Goal: Contribute content: Add original content to the website for others to see

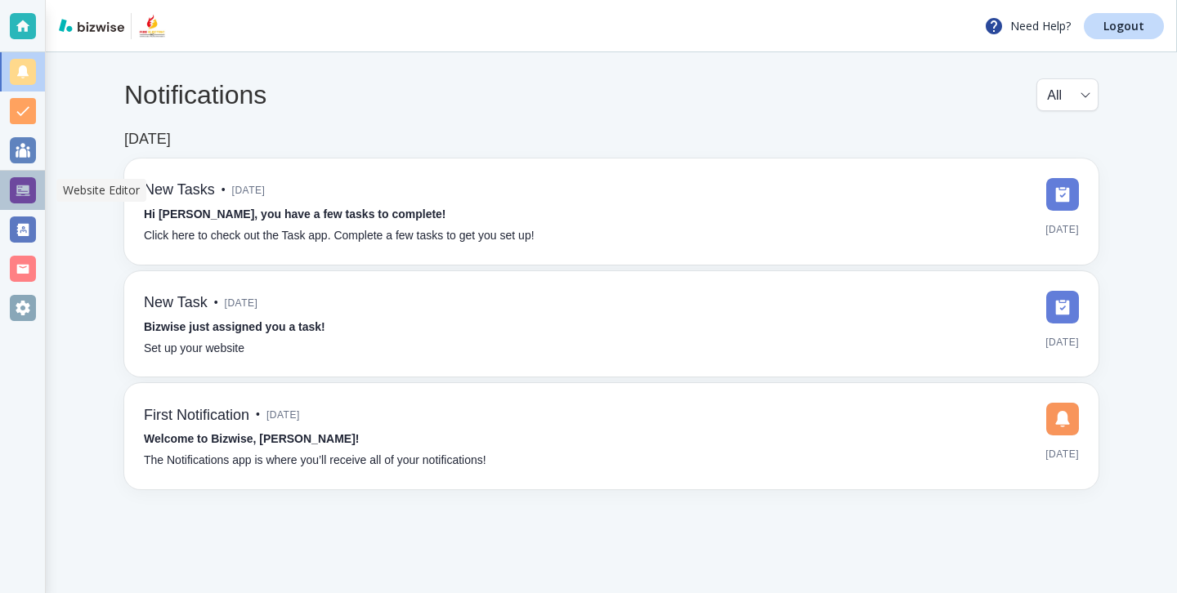
click at [23, 191] on div at bounding box center [23, 190] width 26 height 26
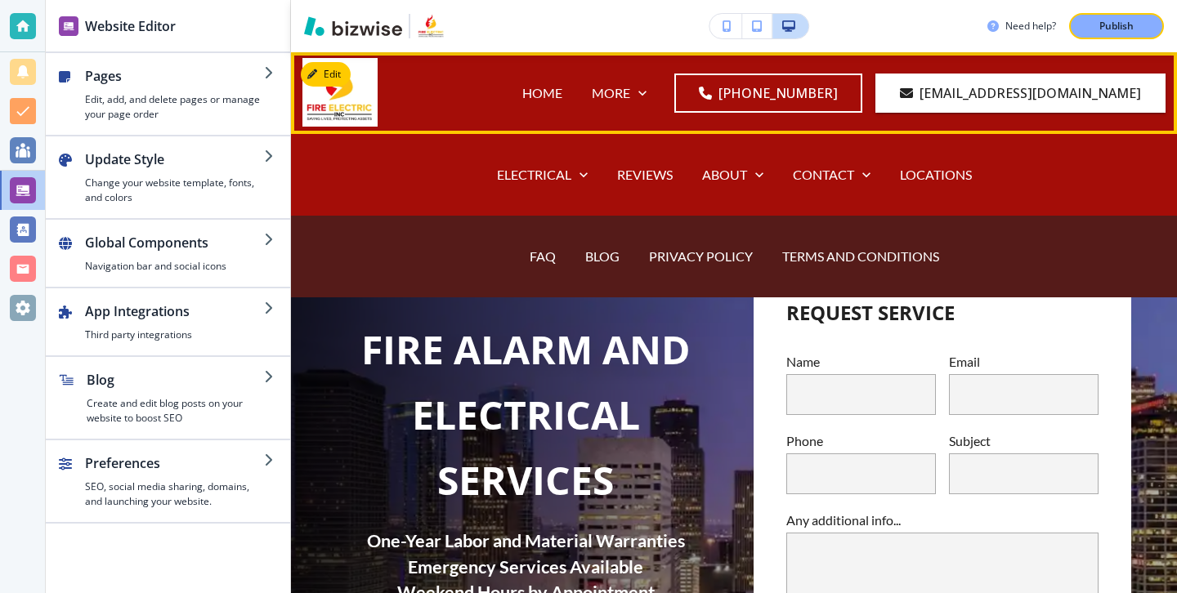
click at [598, 267] on div "BLOG" at bounding box center [603, 256] width 64 height 65
click at [600, 263] on p "BLOG" at bounding box center [602, 256] width 34 height 19
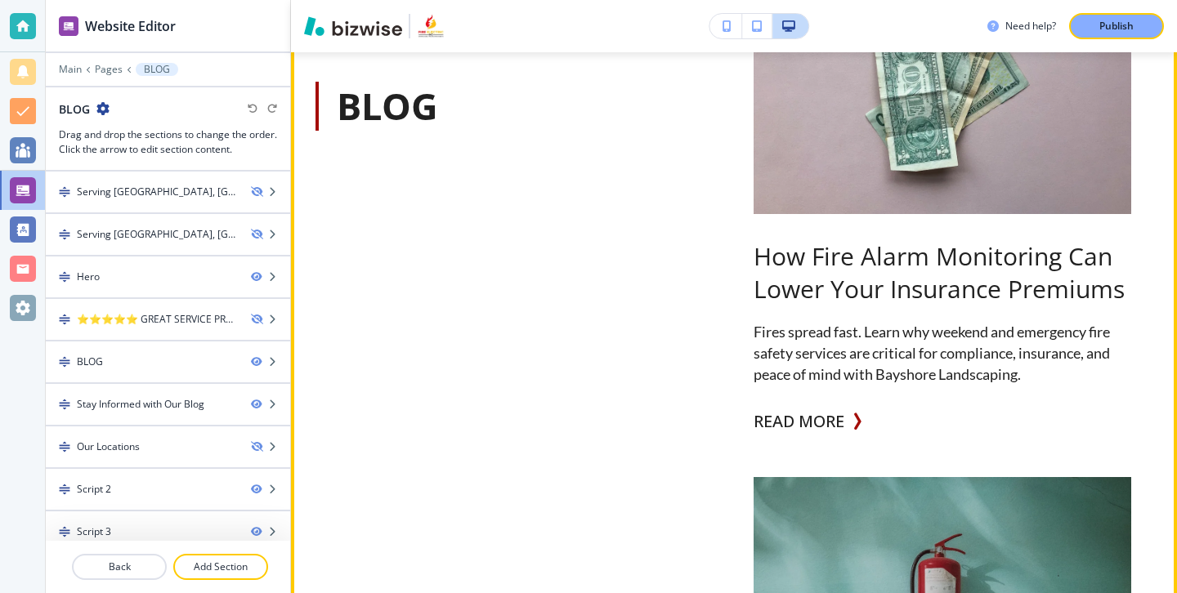
scroll to position [1060, 0]
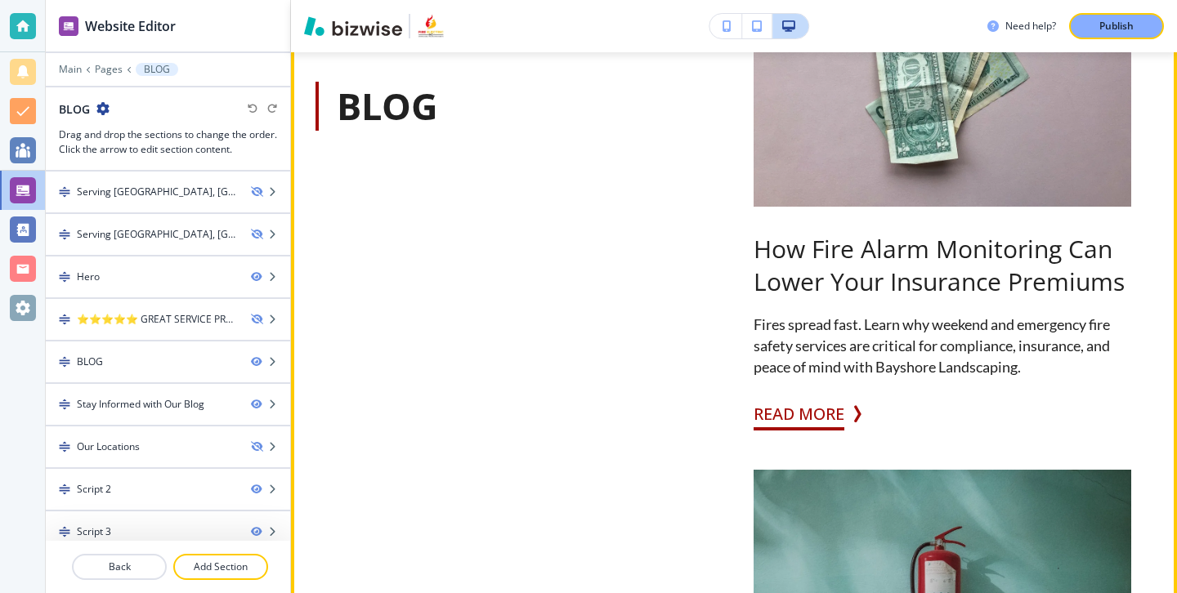
click at [834, 429] on button "READ MORE" at bounding box center [799, 414] width 91 height 33
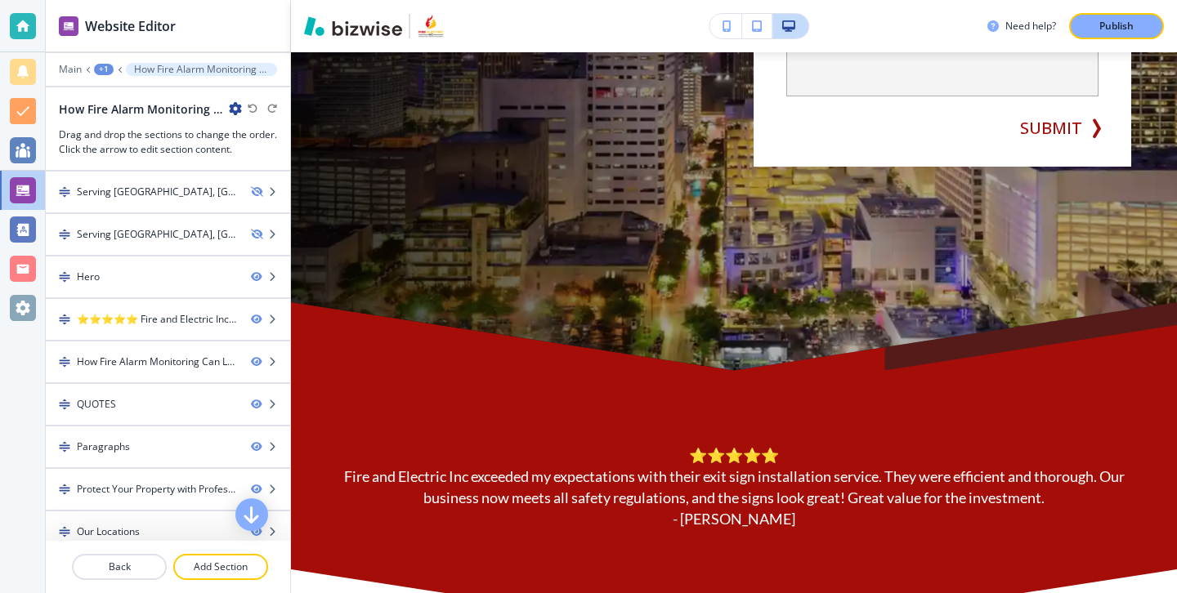
scroll to position [0, 0]
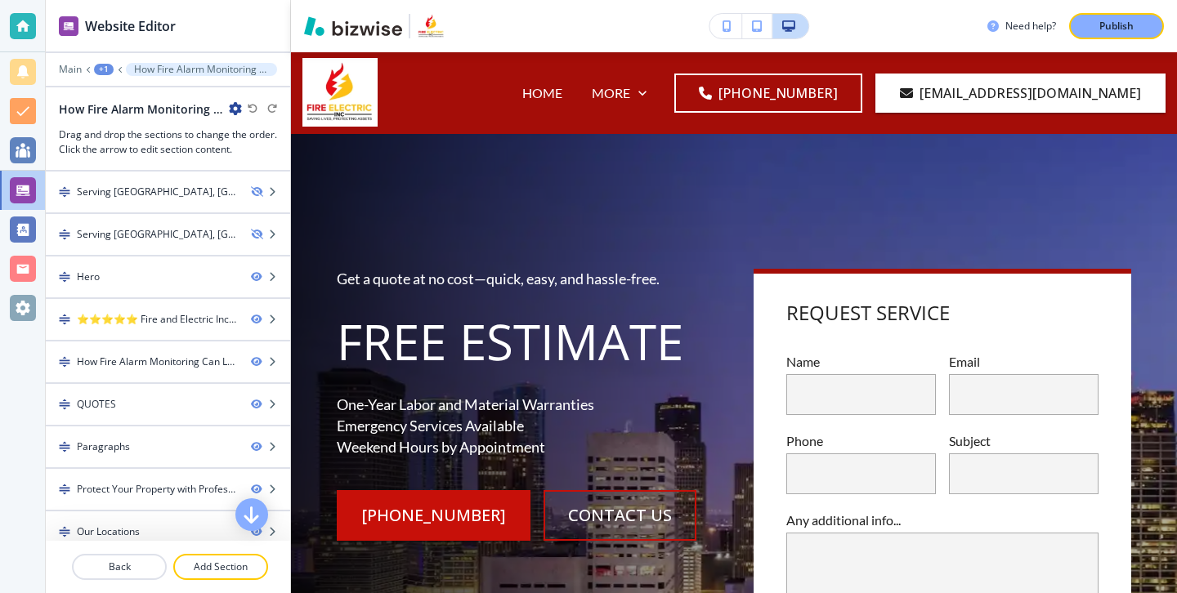
click at [230, 110] on icon "button" at bounding box center [235, 108] width 13 height 13
click at [268, 137] on p "Edit Page Settings" at bounding box center [280, 137] width 83 height 15
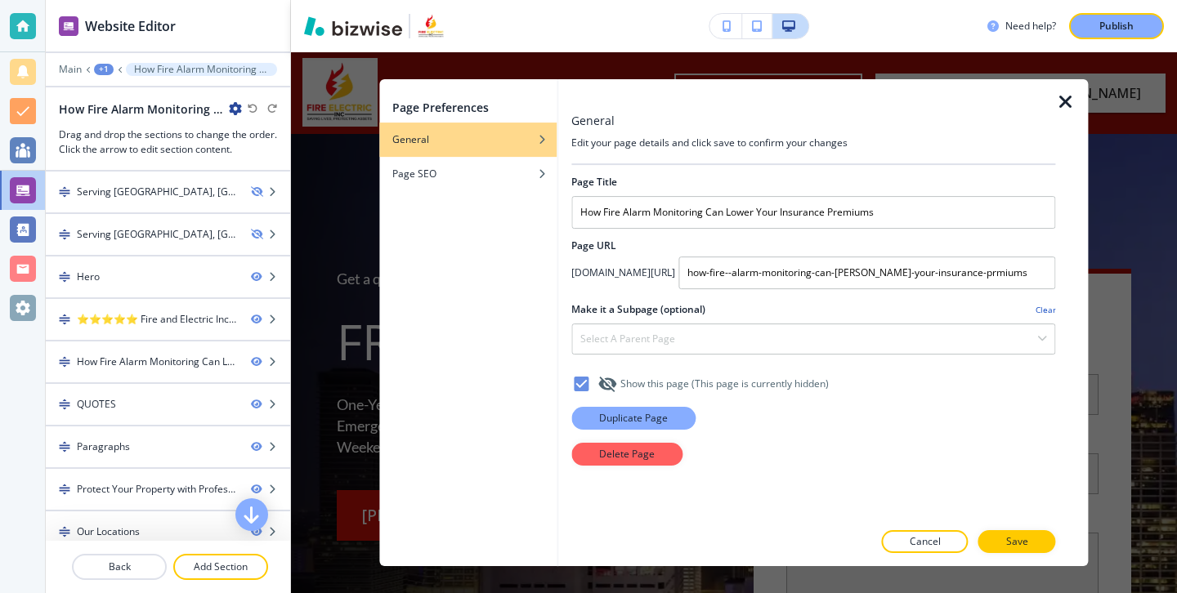
click at [681, 425] on button "Duplicate Page" at bounding box center [633, 418] width 124 height 23
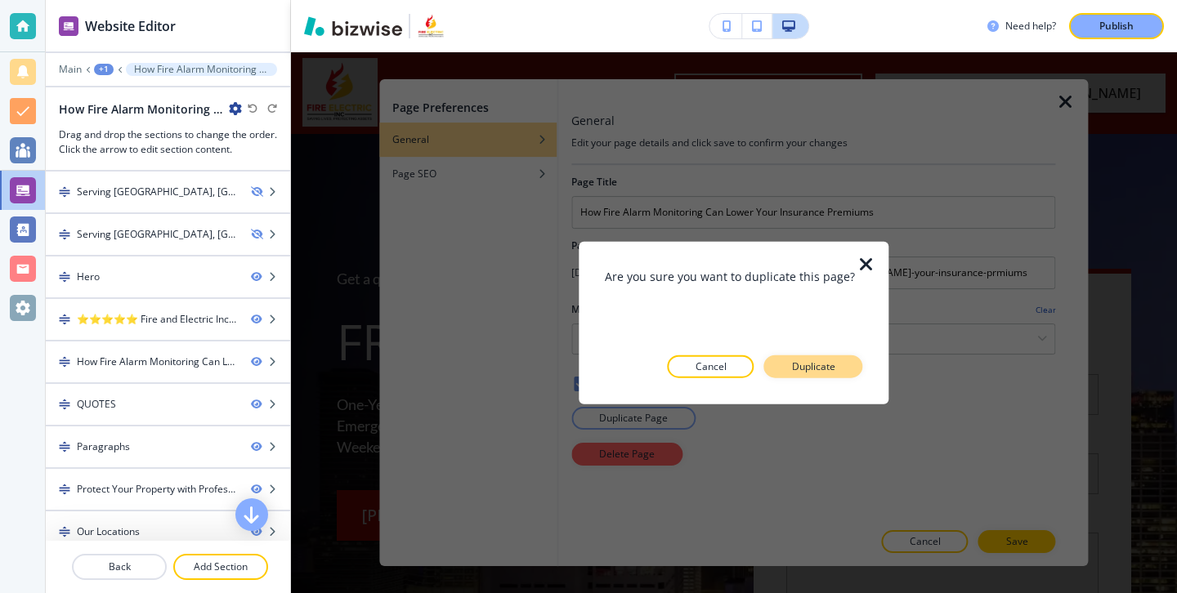
click at [785, 369] on button "Duplicate" at bounding box center [813, 366] width 99 height 23
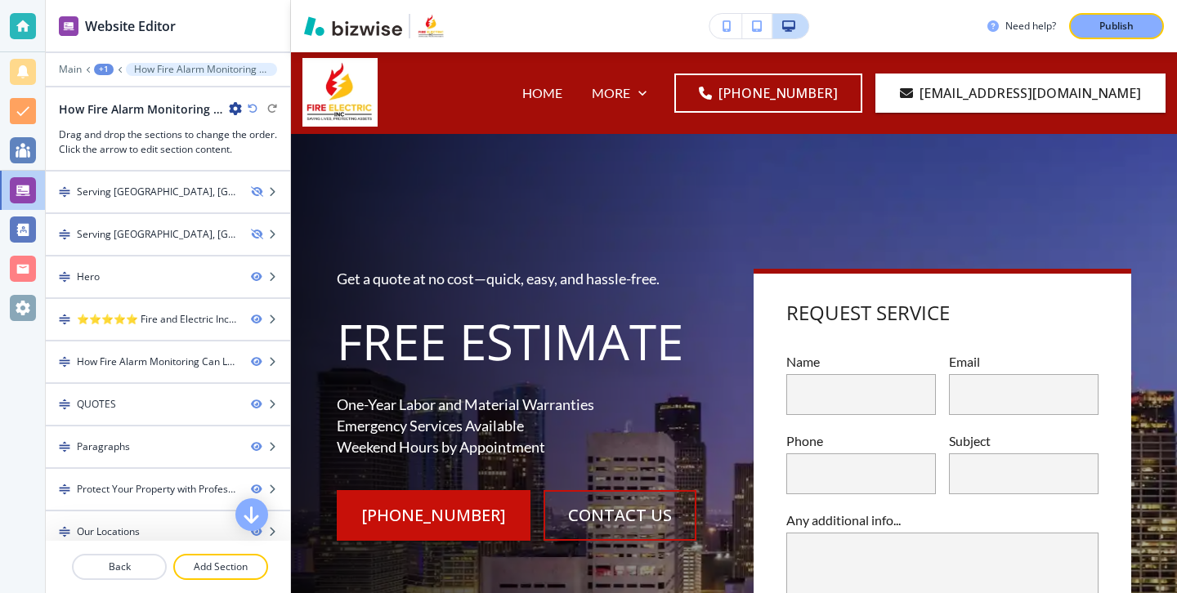
click at [235, 106] on icon "button" at bounding box center [235, 108] width 13 height 13
click at [312, 138] on p "Edit Page Settings" at bounding box center [280, 137] width 83 height 15
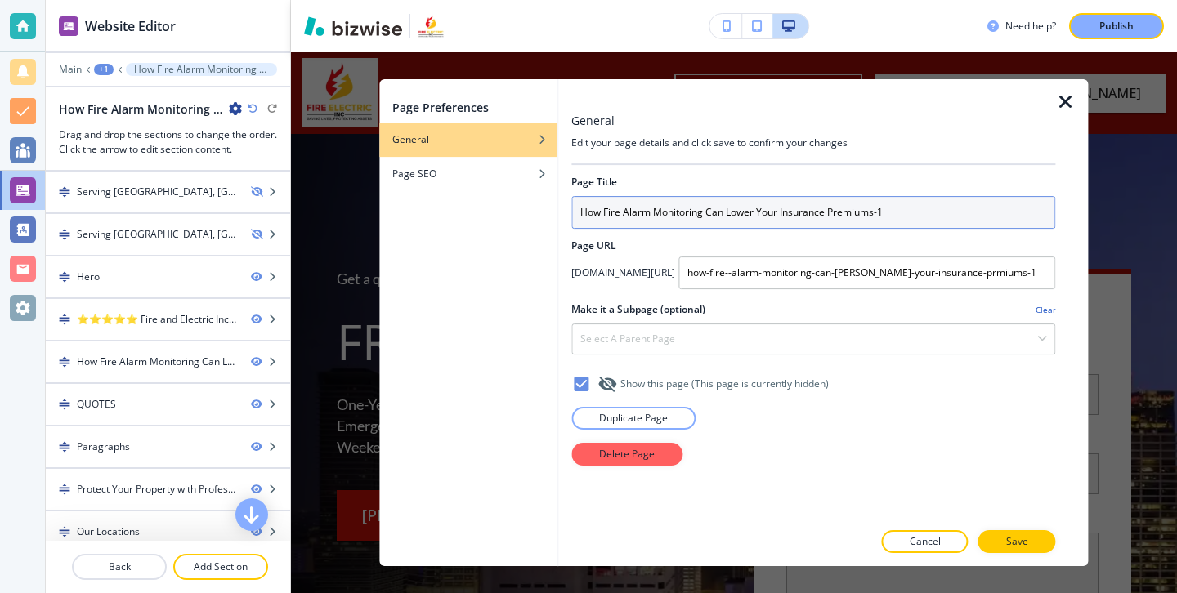
click at [703, 202] on input "How Fire Alarm Monitoring Can Lower Your Insurance Premiums-1" at bounding box center [813, 212] width 484 height 33
click at [703, 203] on input "How Fire Alarm Monitoring Can Lower Your Insurance Premiums-1" at bounding box center [813, 212] width 484 height 33
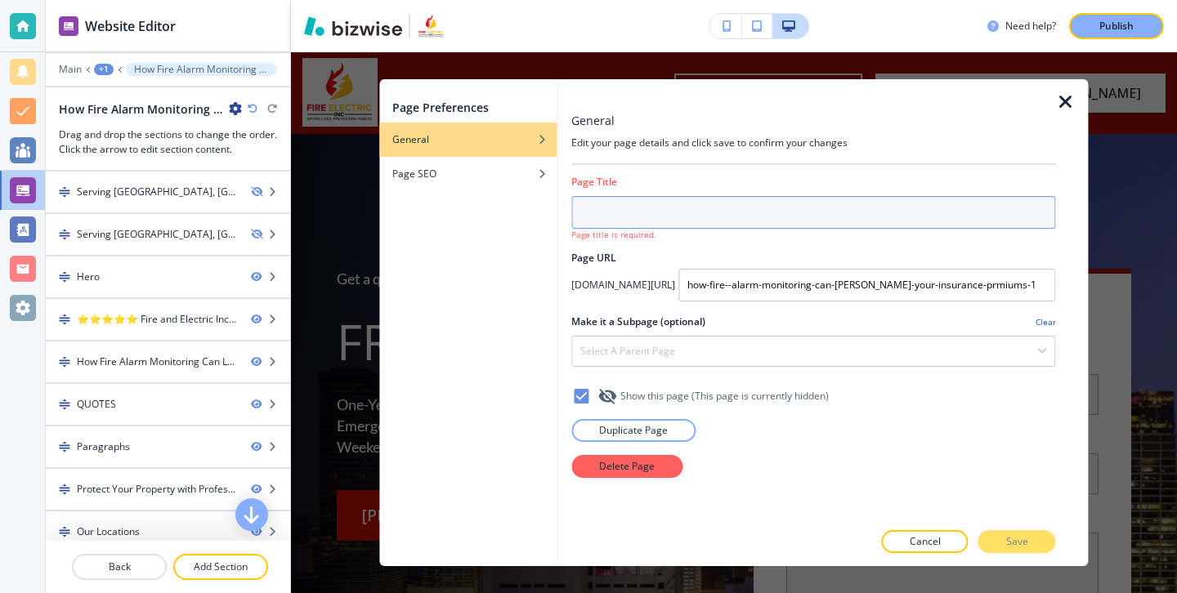
paste input "Peace of Mind at Home: Installing a Residential Fire Alarm System"
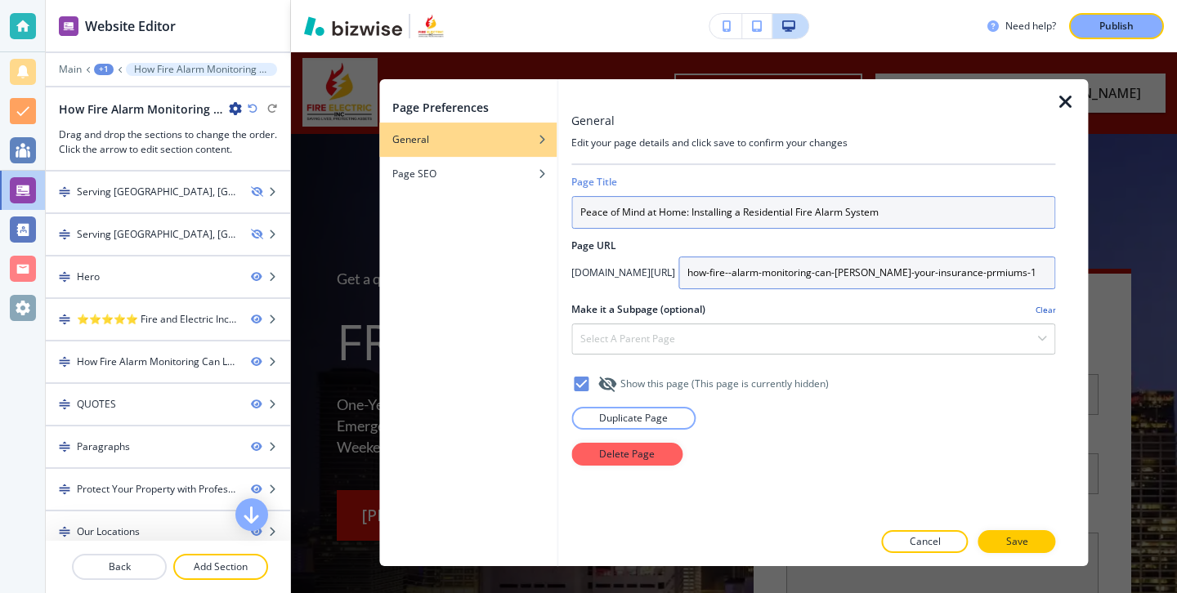
type input "Peace of Mind at Home: Installing a Residential Fire Alarm System"
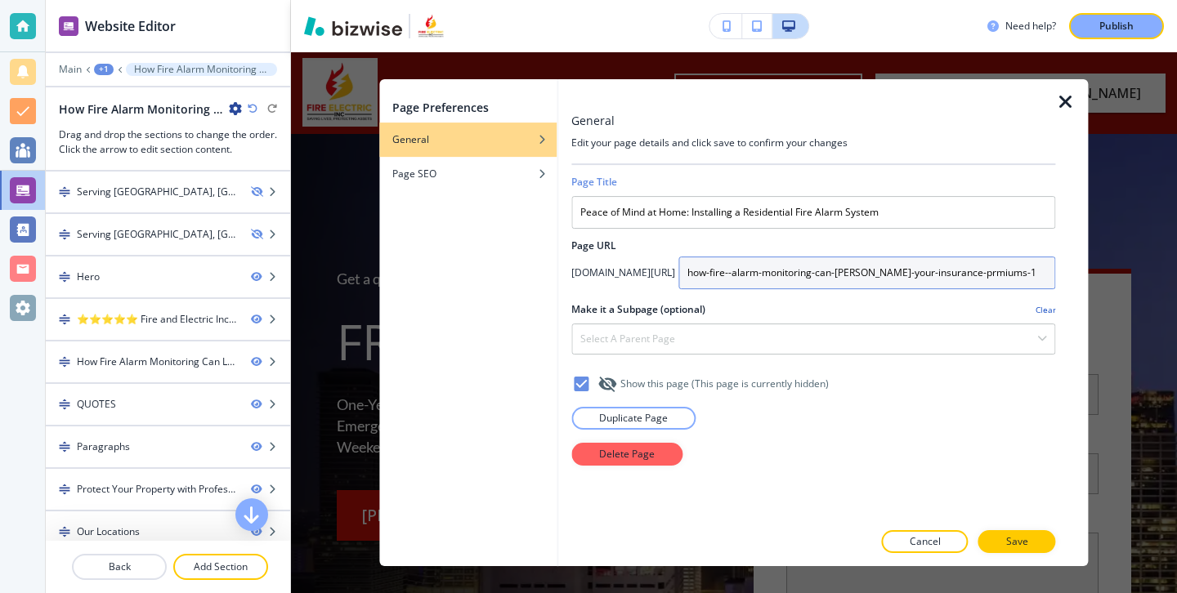
click at [983, 266] on input "how-fire--alarm-monitoring-can-[PERSON_NAME]-your-insurance-prmiums-1" at bounding box center [866, 273] width 377 height 33
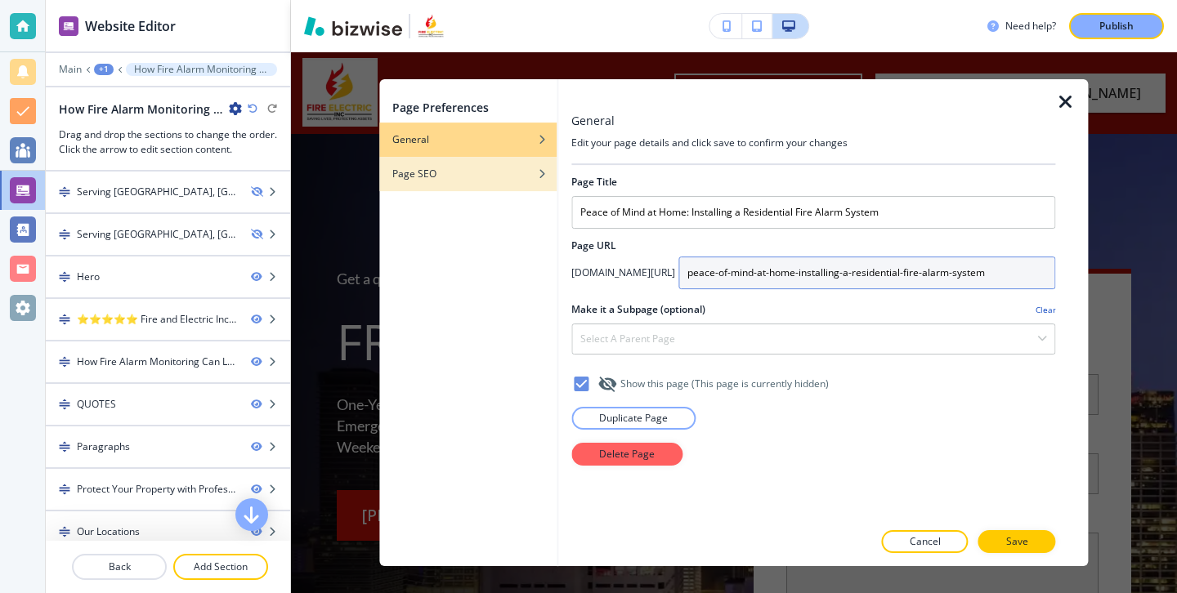
type input "peace-of-mind-at-home-installing-a-residential-fire-alarm-system"
click at [551, 188] on div "button" at bounding box center [467, 186] width 177 height 10
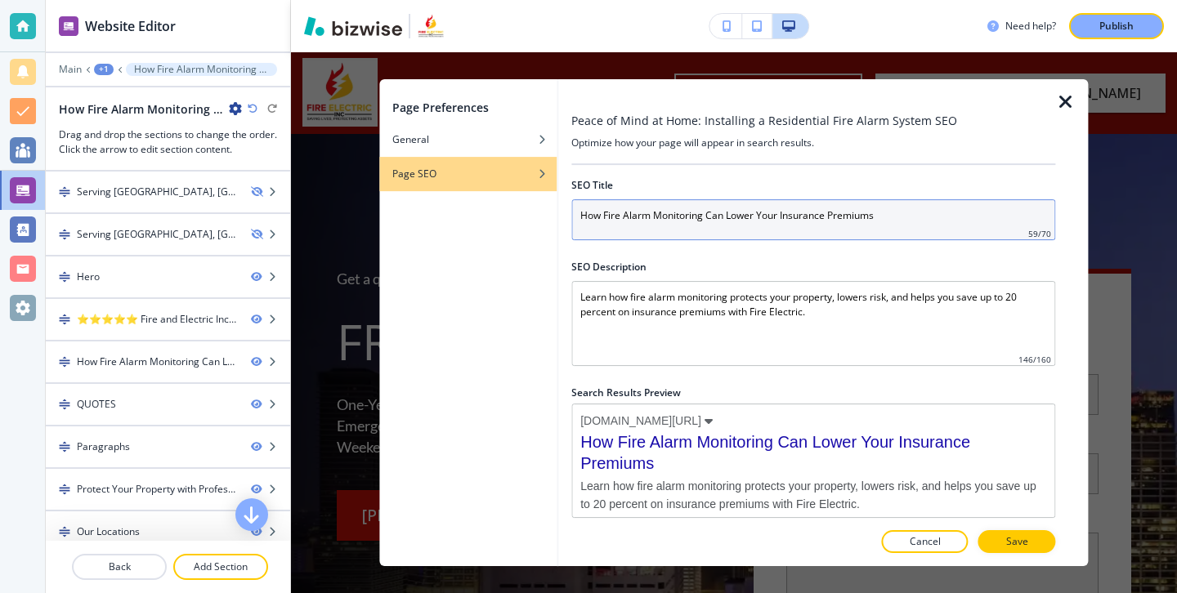
click at [674, 230] on input "How Fire Alarm Monitoring Can Lower Your Insurance Premiums" at bounding box center [813, 219] width 484 height 41
paste input "Peace of Mind at Home: Installing a Residential Fire Alarm System"
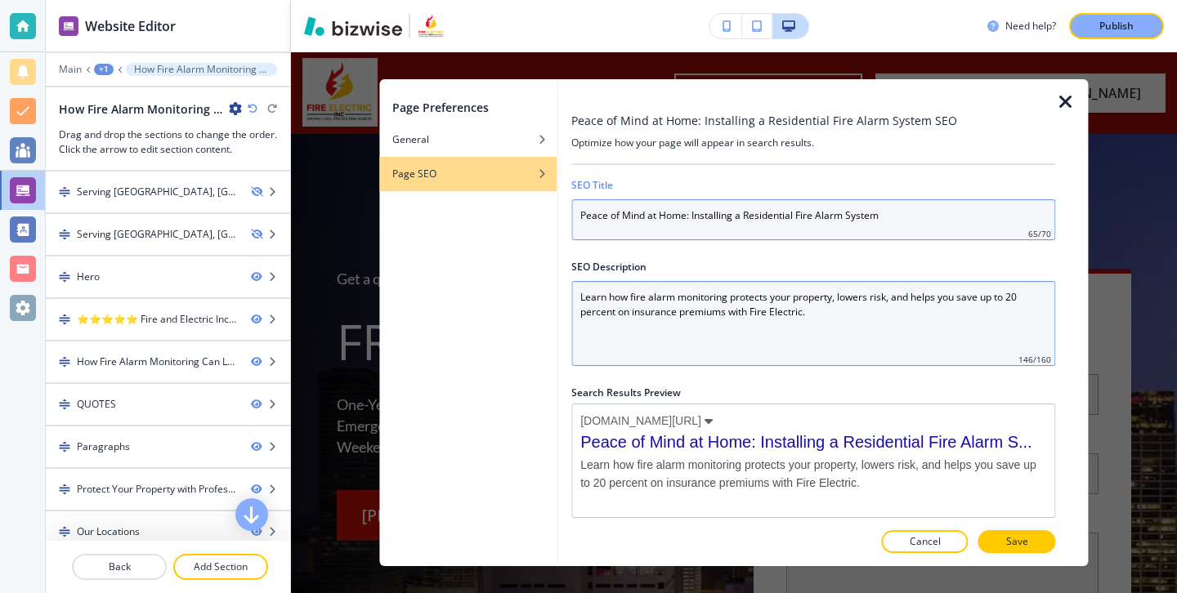
type input "Peace of Mind at Home: Installing a Residential Fire Alarm System"
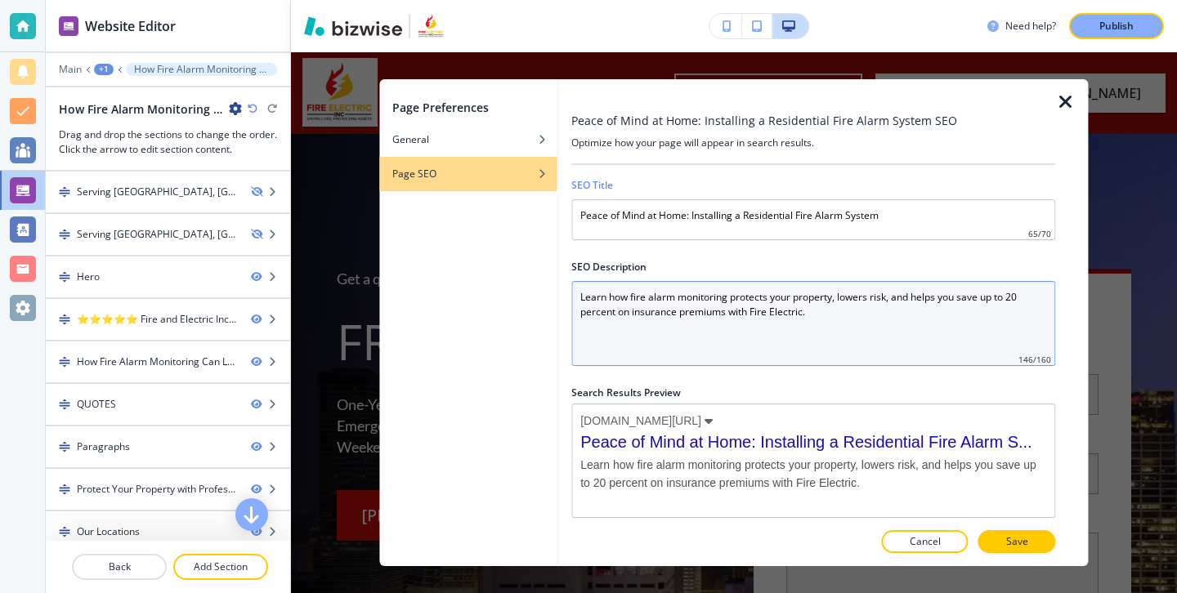
click at [797, 307] on Description "Learn how fire alarm monitoring protects your property, lowers risk, and helps …" at bounding box center [813, 323] width 484 height 85
click at [798, 308] on Description "Learn how fire alarm monitoring protects your property, lowers risk, and helps …" at bounding box center [813, 323] width 484 height 85
click at [798, 307] on Description "Learn how fire alarm monitoring protects your property, lowers risk, and helps …" at bounding box center [813, 323] width 484 height 85
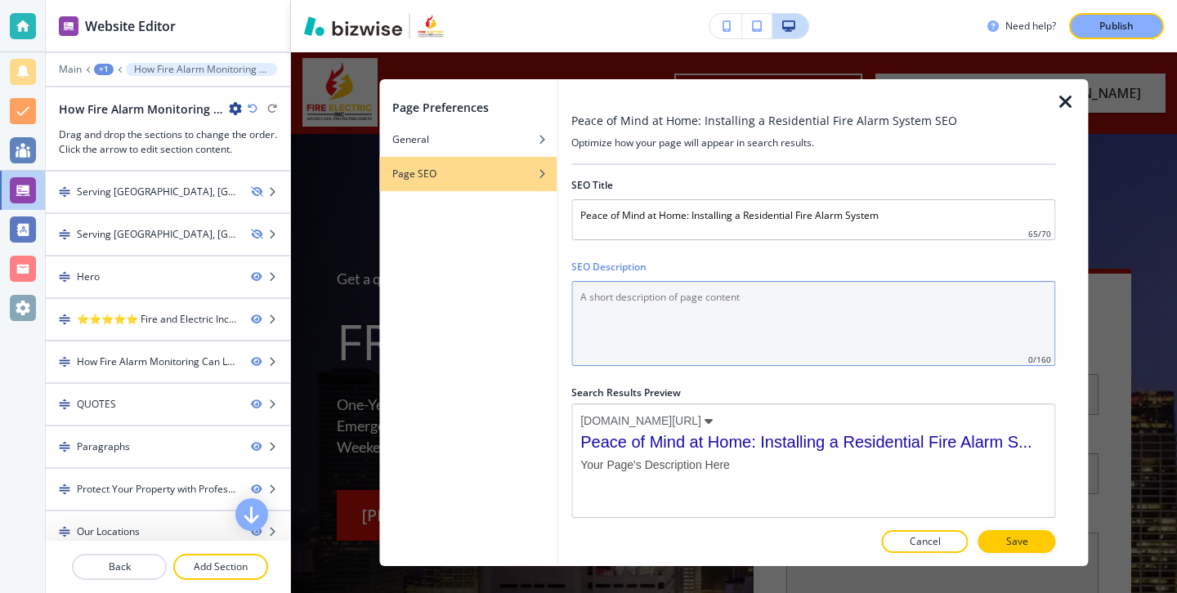
paste Description "Protect your home and family with residential fire alarms. Learn placement, cos…"
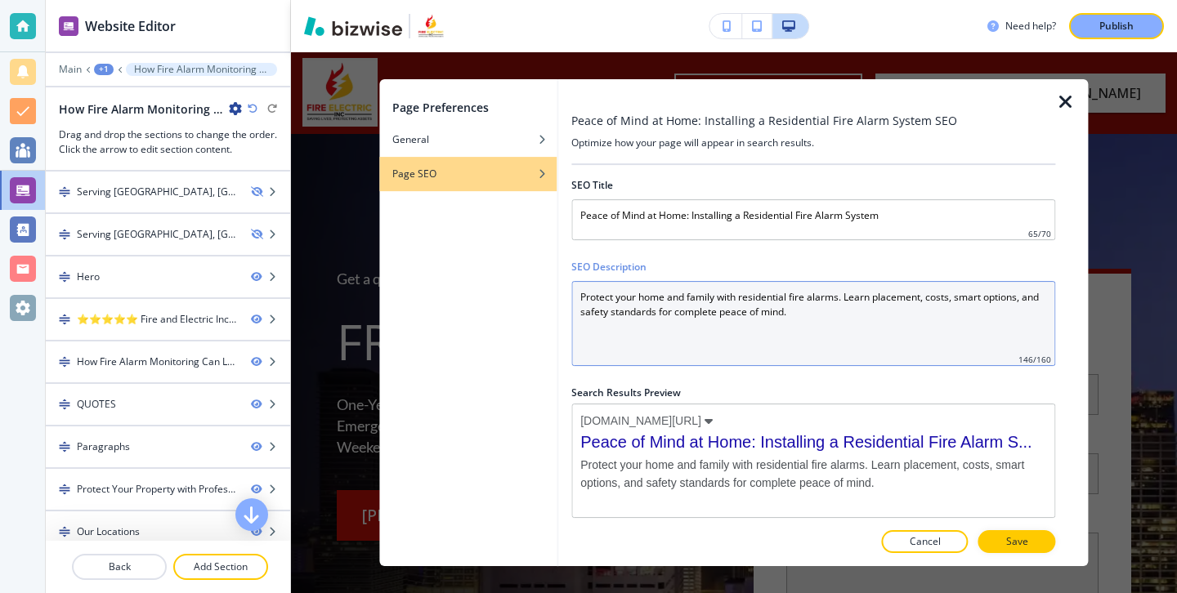
type Description "Protect your home and family with residential fire alarms. Learn placement, cos…"
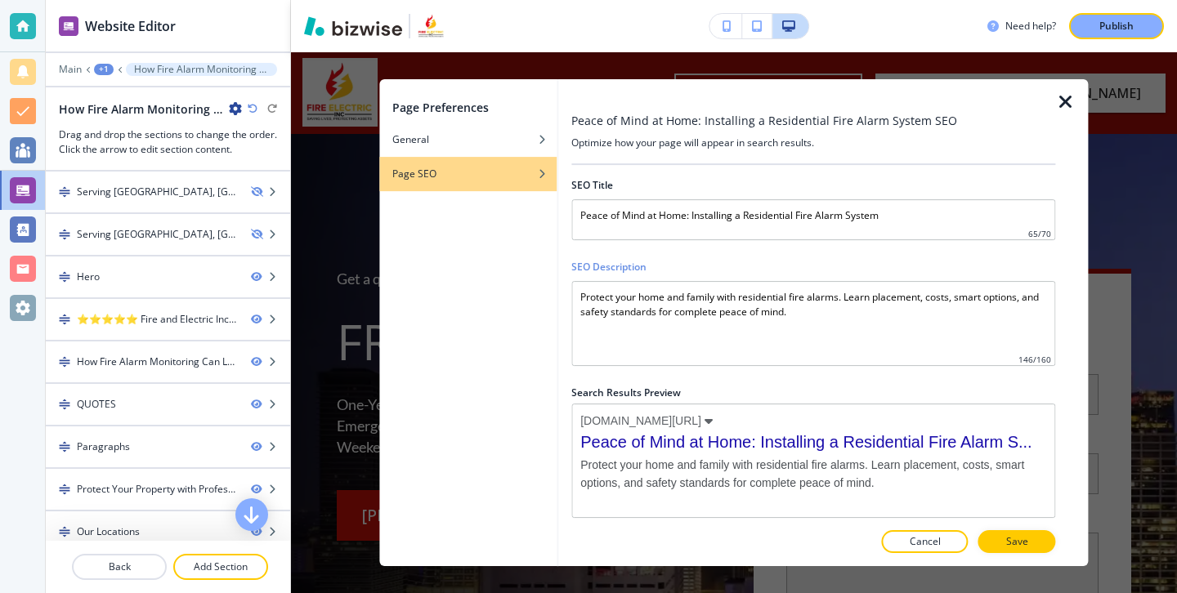
click at [1041, 529] on div at bounding box center [813, 526] width 484 height 10
click at [1036, 546] on button "Save" at bounding box center [1017, 541] width 78 height 23
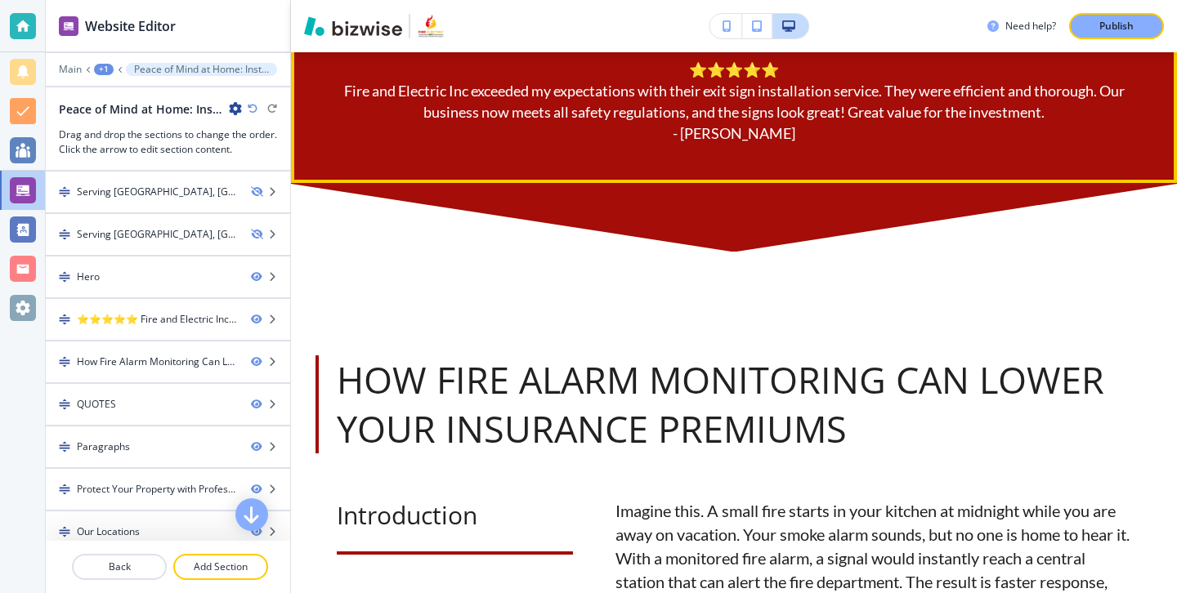
scroll to position [1029, 0]
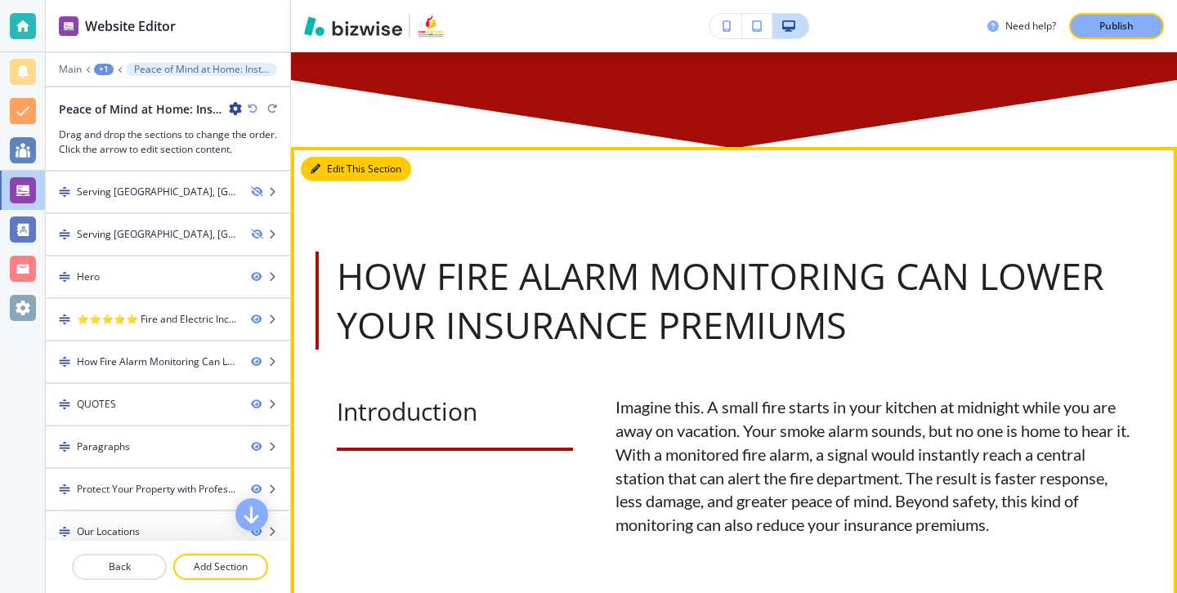
click at [349, 169] on button "Edit This Section" at bounding box center [356, 169] width 110 height 25
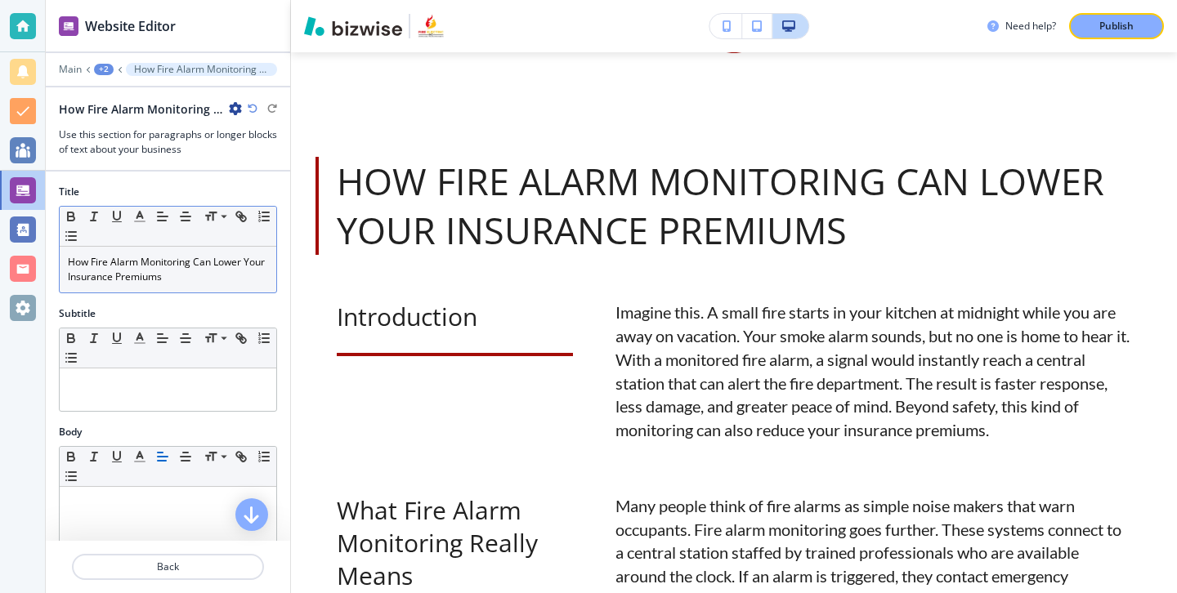
scroll to position [16, 0]
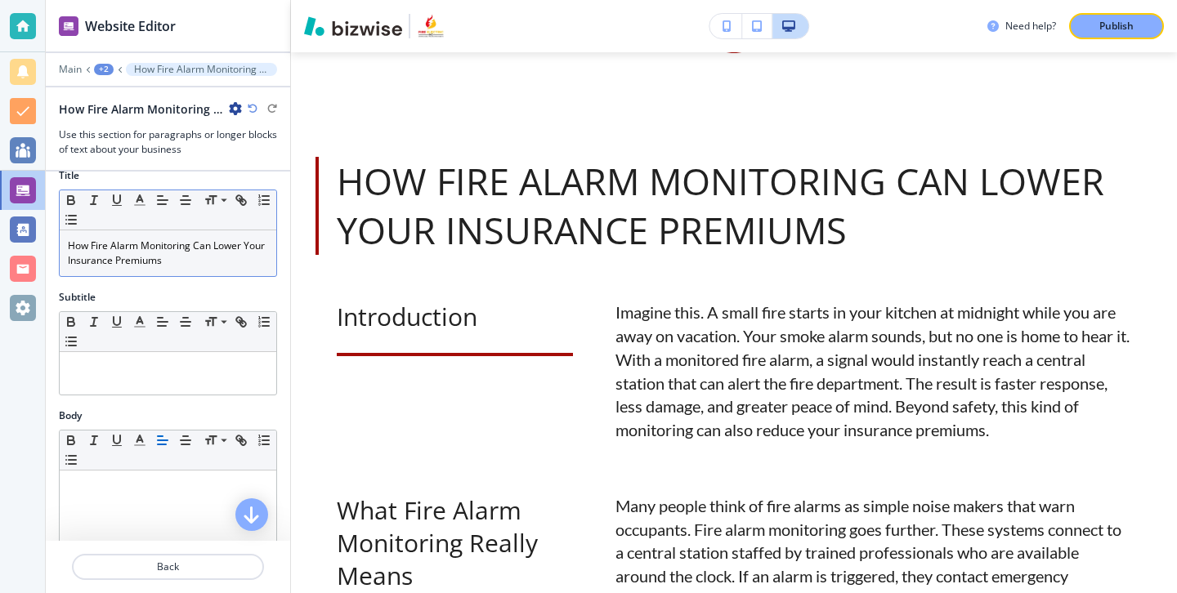
click at [182, 265] on p "How Fire Alarm Monitoring Can Lower Your Insurance Premiums" at bounding box center [168, 253] width 200 height 29
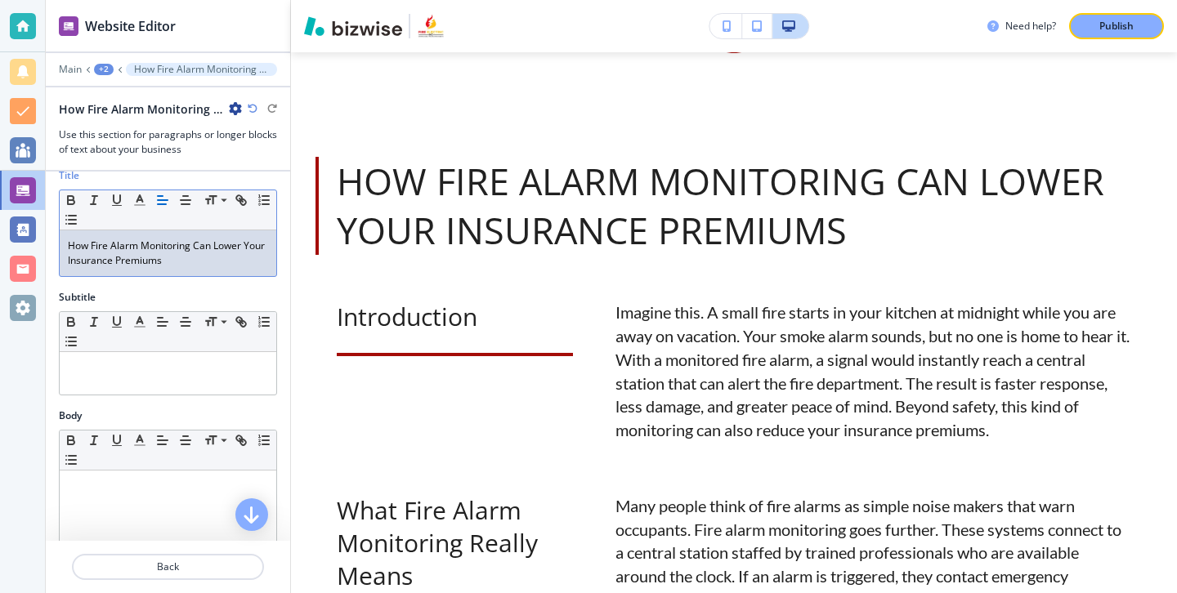
click at [182, 265] on p "How Fire Alarm Monitoring Can Lower Your Insurance Premiums" at bounding box center [168, 253] width 200 height 29
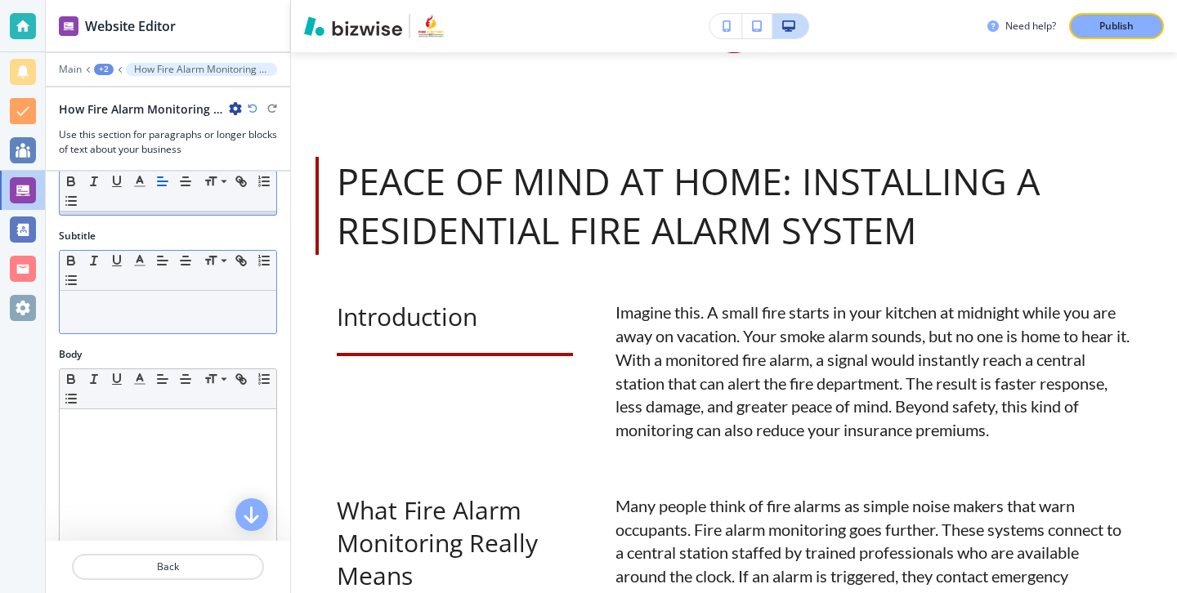
scroll to position [97, 0]
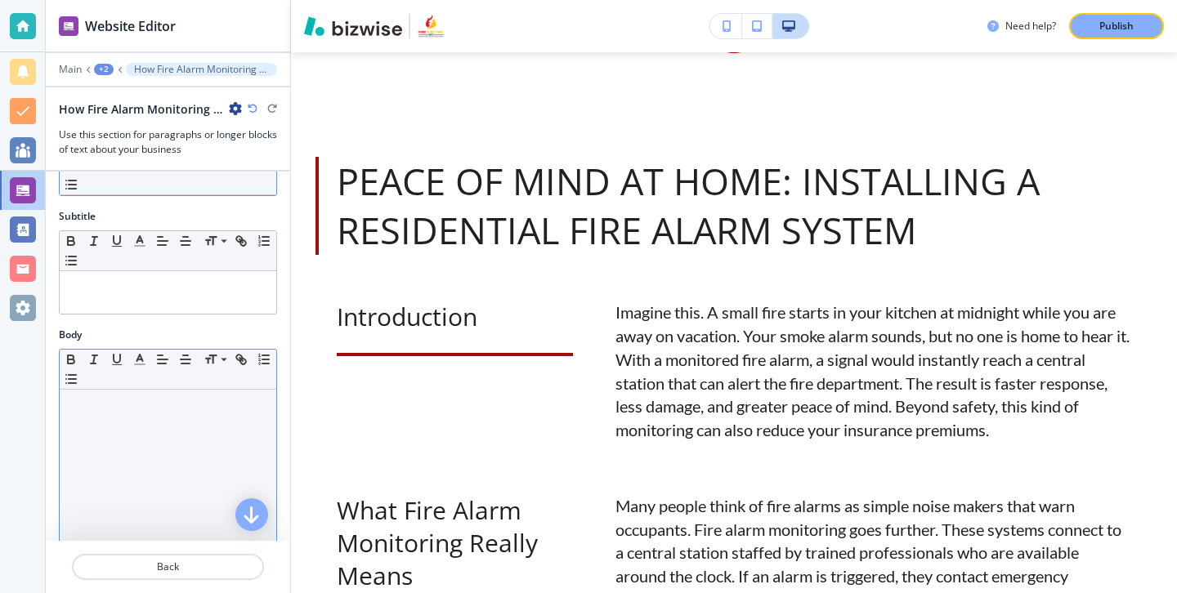
click at [242, 408] on p at bounding box center [168, 405] width 200 height 15
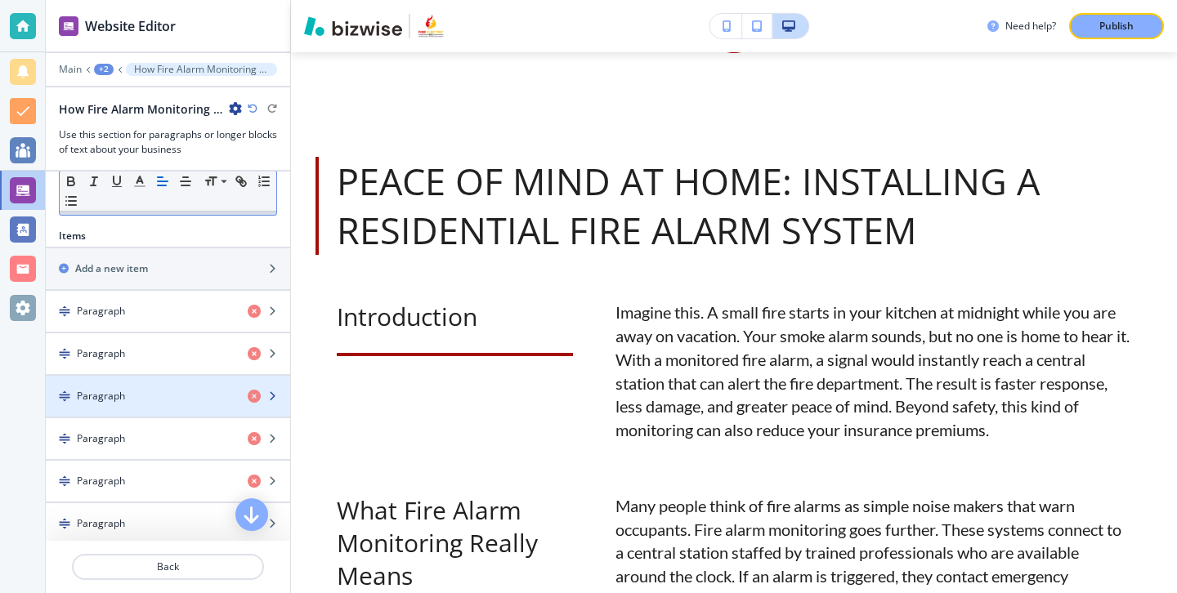
scroll to position [481, 0]
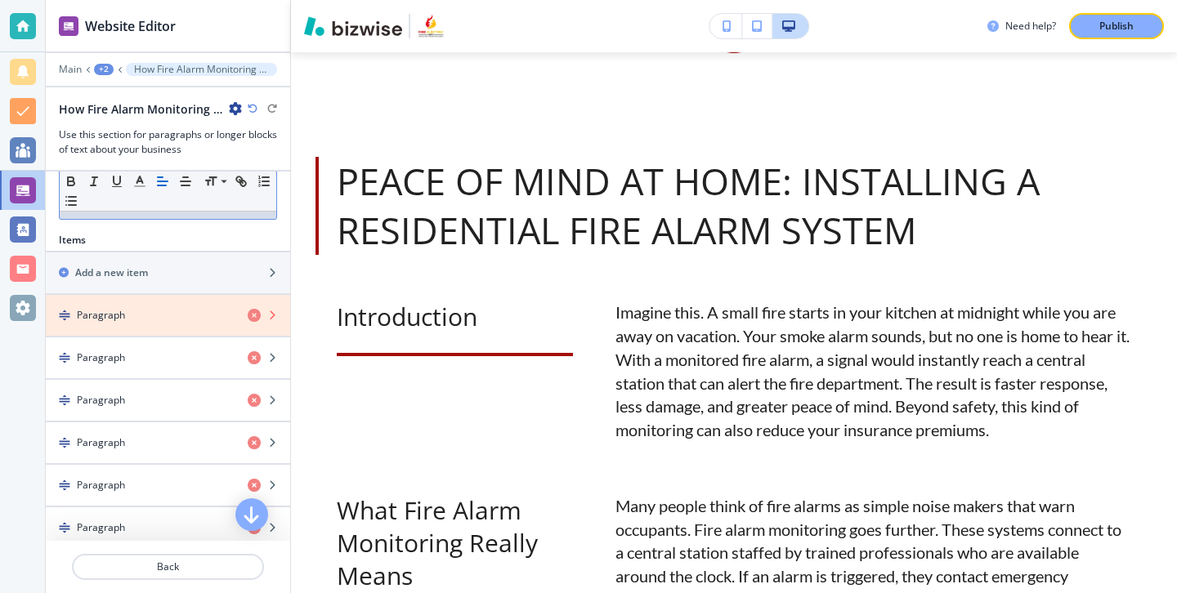
click at [253, 320] on icon "button" at bounding box center [254, 315] width 13 height 13
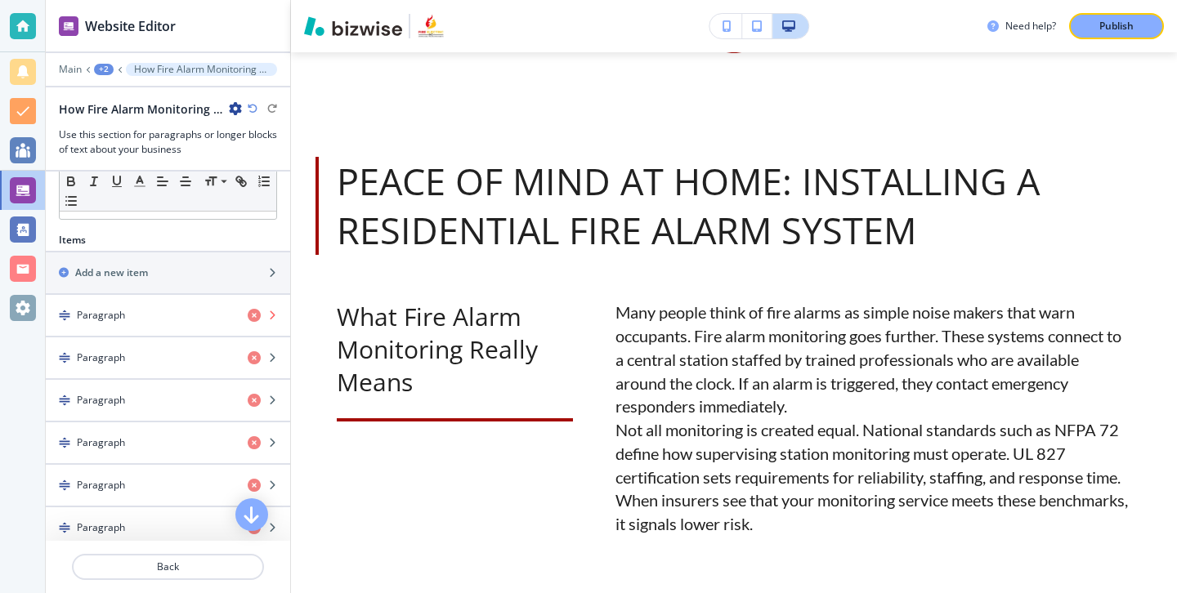
click at [253, 320] on icon "button" at bounding box center [254, 315] width 13 height 13
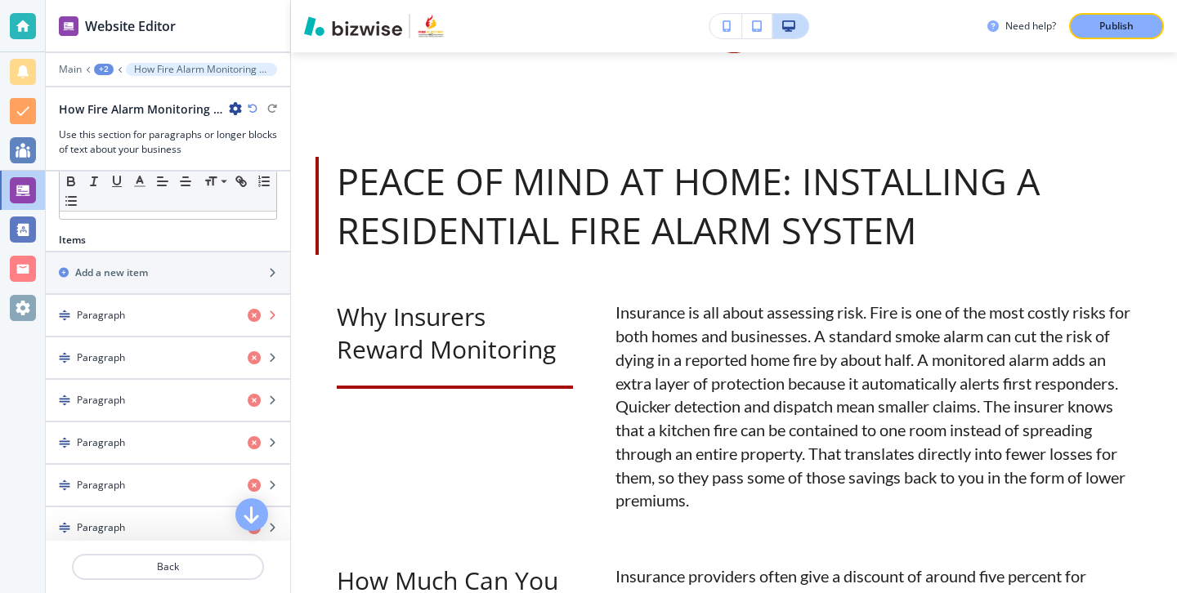
click at [253, 320] on icon "button" at bounding box center [254, 315] width 13 height 13
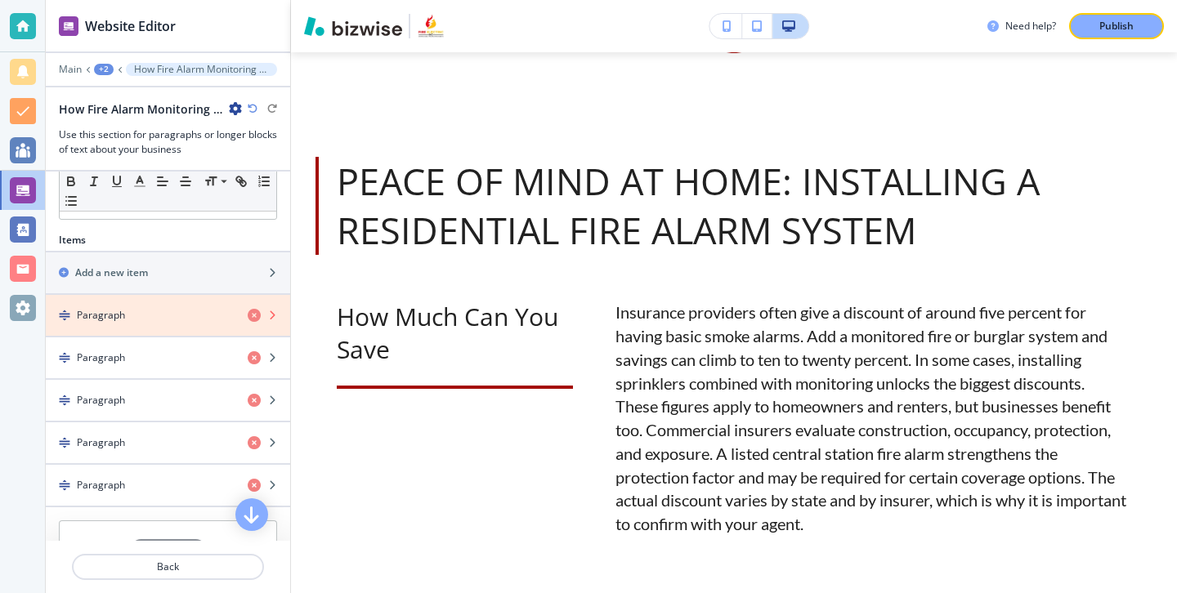
click at [253, 320] on icon "button" at bounding box center [254, 315] width 13 height 13
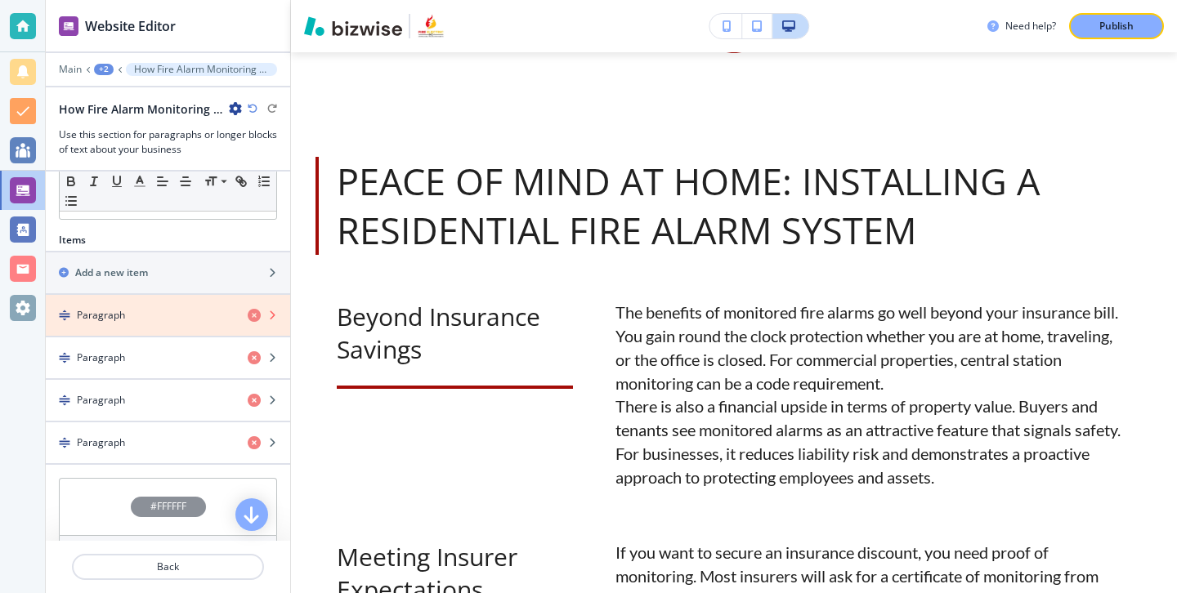
click at [253, 320] on icon "button" at bounding box center [254, 315] width 13 height 13
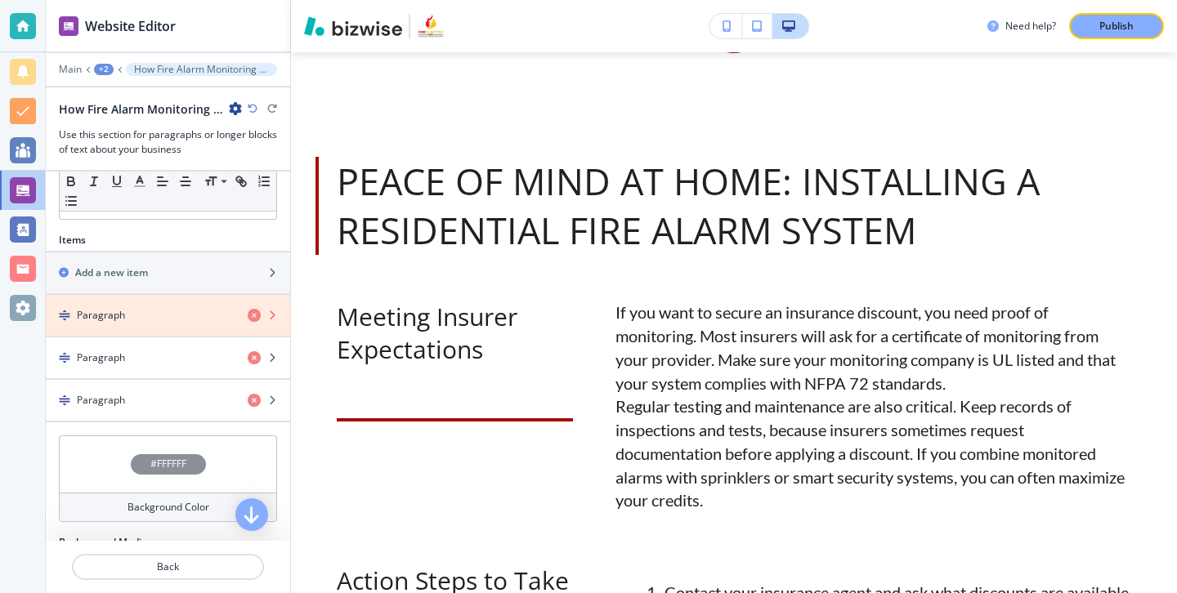
click at [253, 320] on icon "button" at bounding box center [254, 315] width 13 height 13
click at [253, 351] on icon "button" at bounding box center [254, 357] width 13 height 13
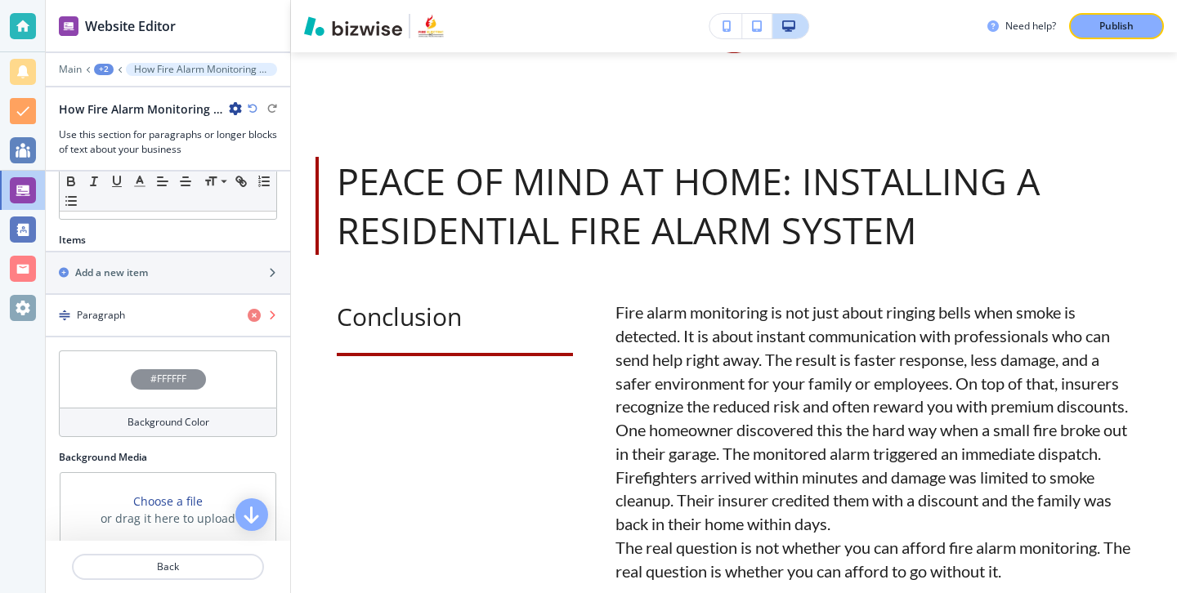
click at [253, 320] on icon "button" at bounding box center [254, 315] width 13 height 13
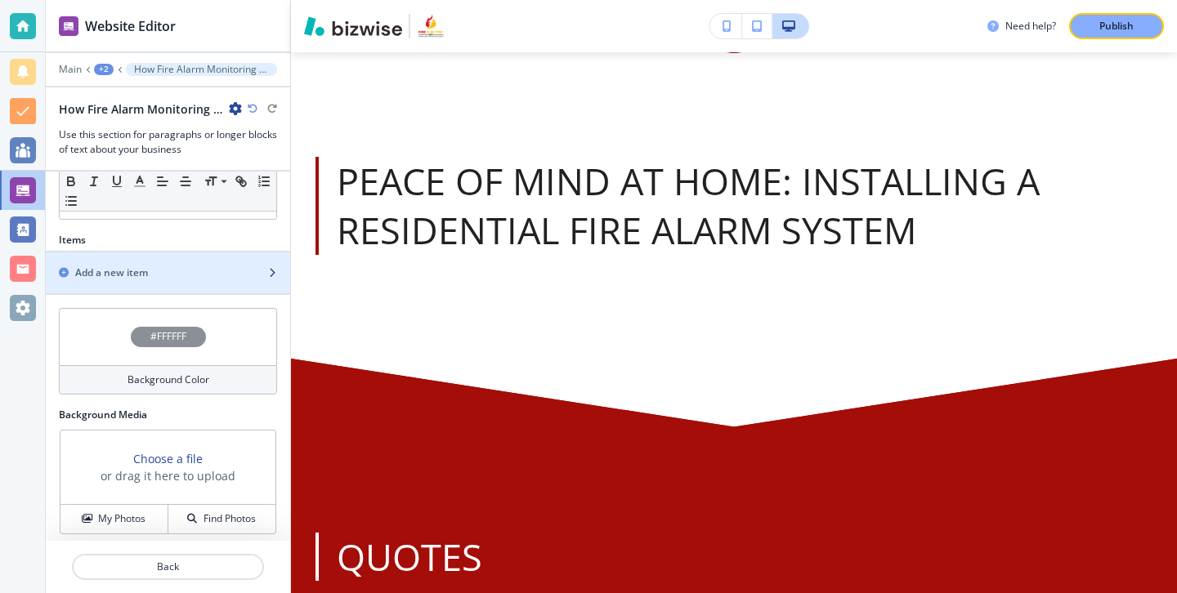
click at [208, 284] on div "button" at bounding box center [168, 286] width 244 height 13
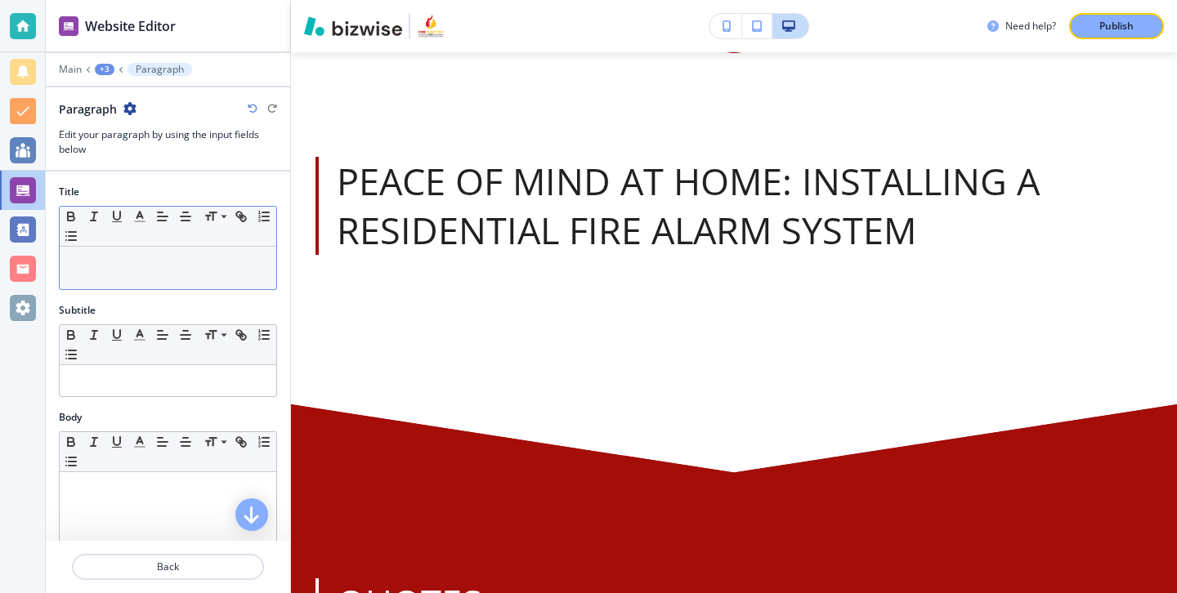
click at [248, 267] on p at bounding box center [168, 262] width 200 height 15
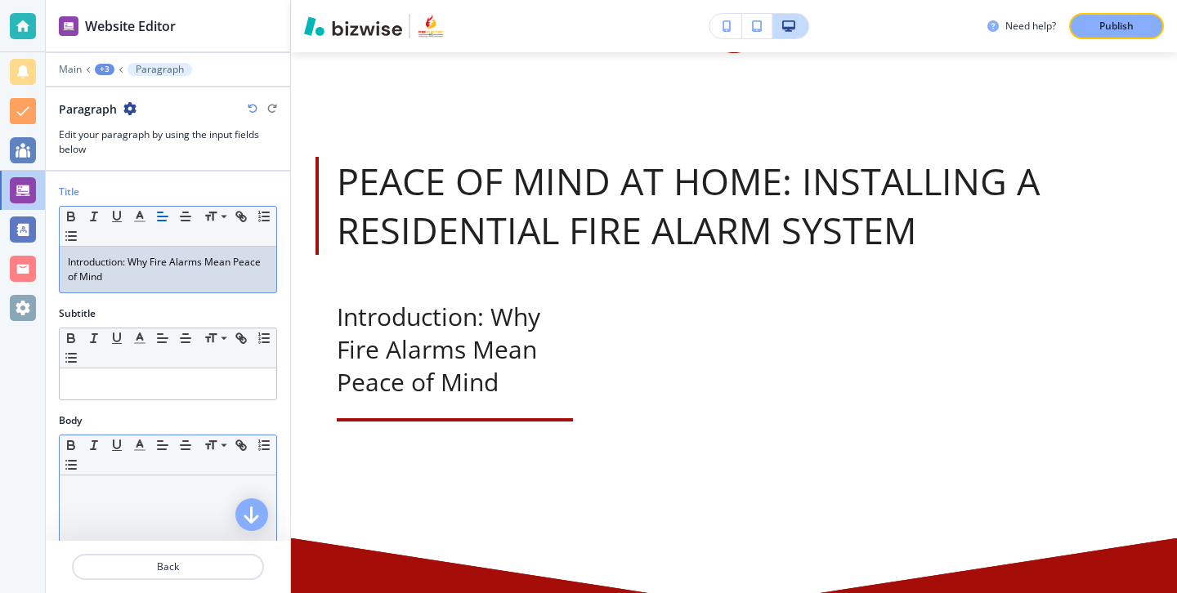
click at [155, 492] on p at bounding box center [168, 491] width 200 height 15
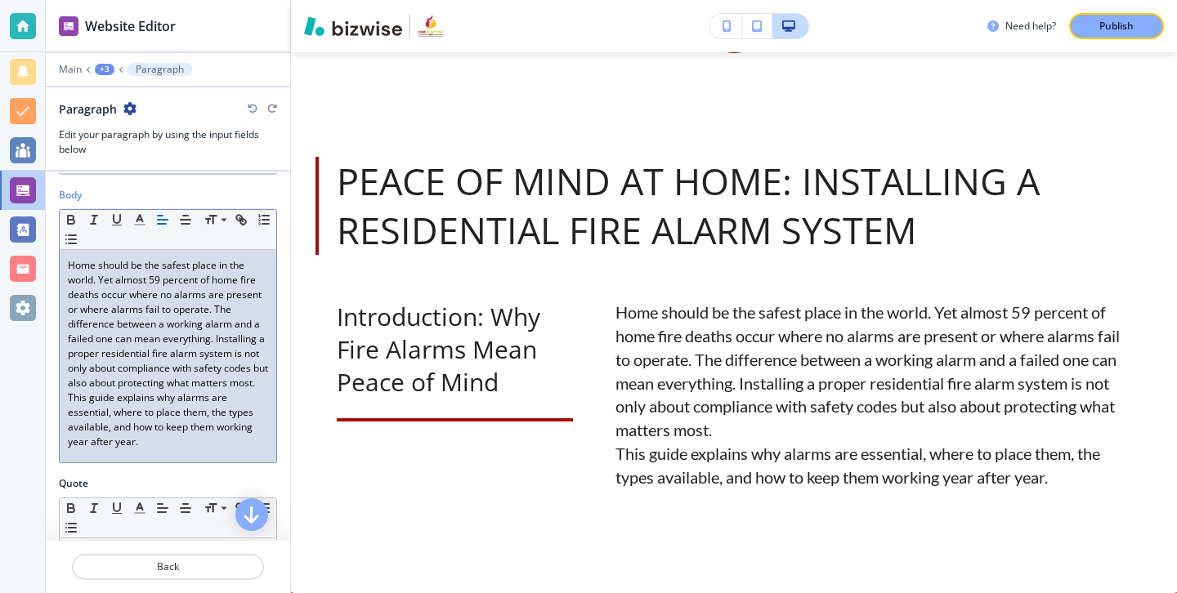
scroll to position [0, 0]
click at [170, 391] on p "Home should be the safest place in the world. Yet almost 59 percent of home fir…" at bounding box center [168, 324] width 200 height 132
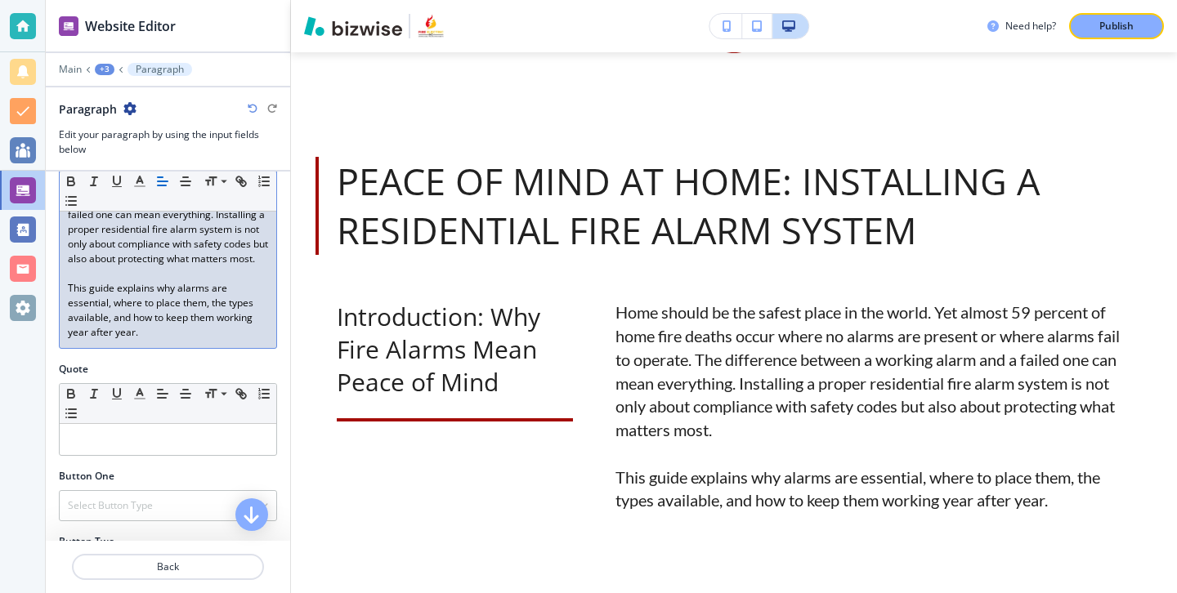
scroll to position [404, 0]
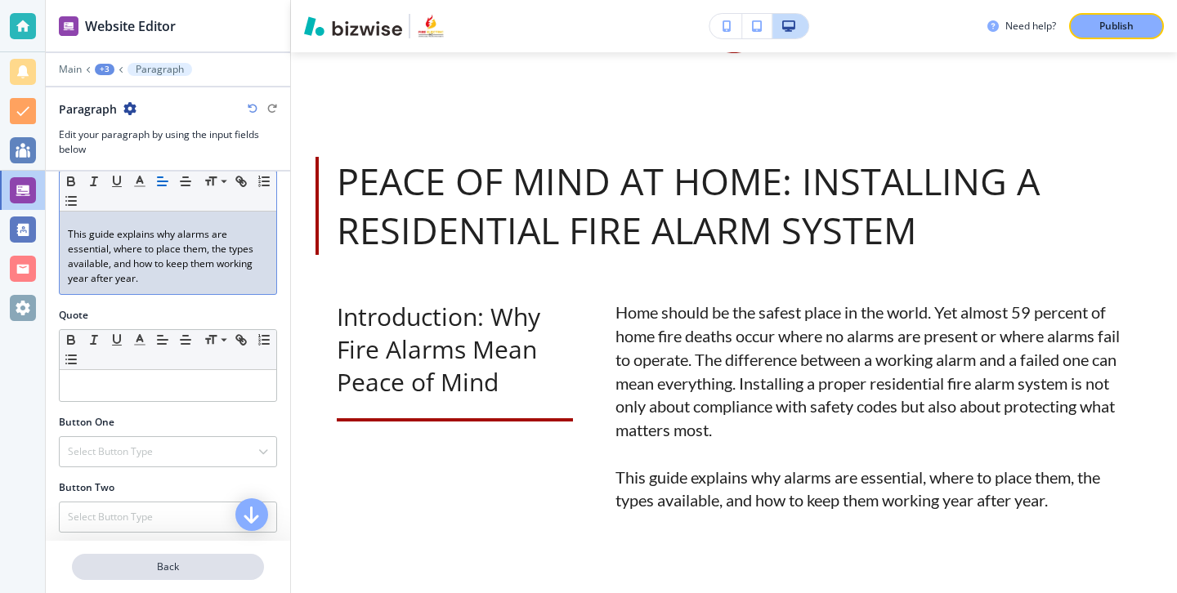
click at [134, 557] on button "Back" at bounding box center [168, 567] width 192 height 26
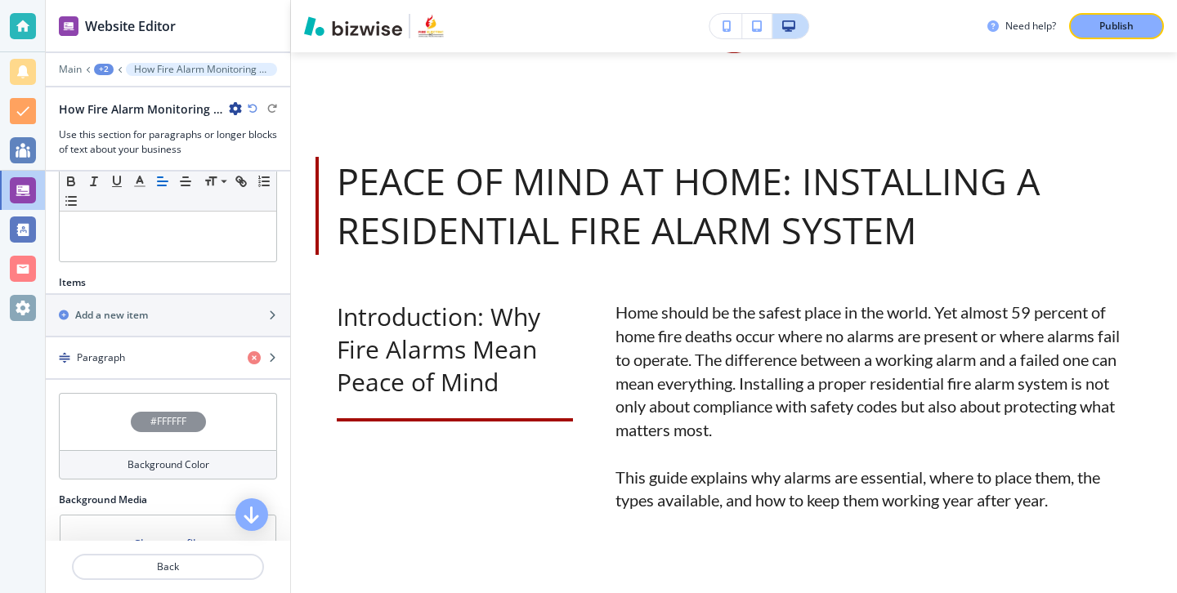
scroll to position [498, 0]
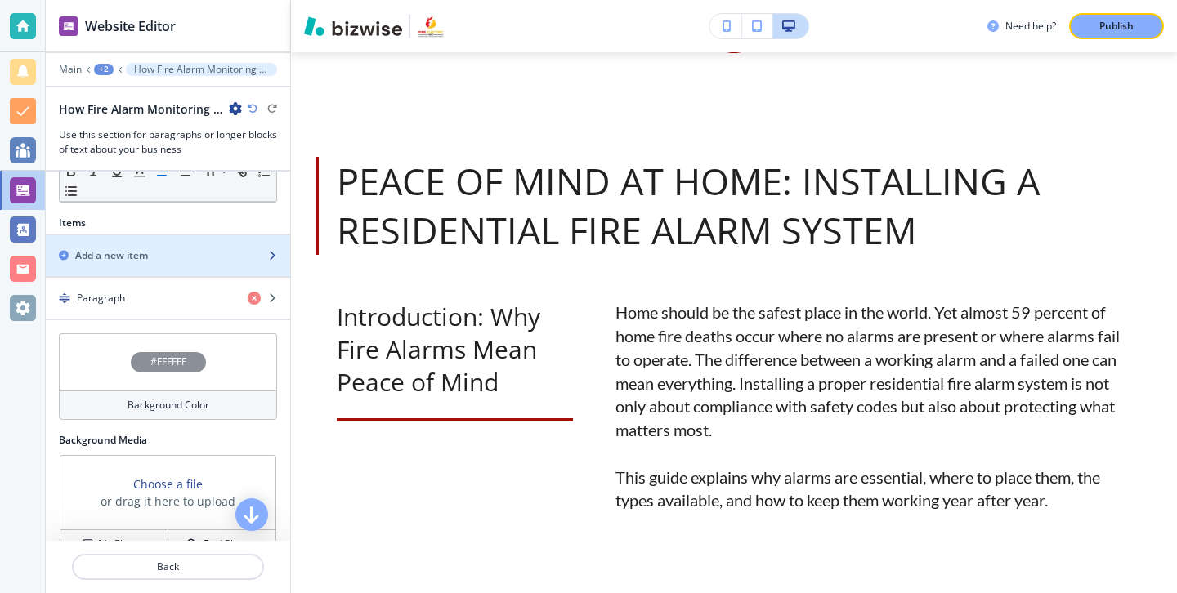
click at [181, 250] on div "Add a new item" at bounding box center [150, 255] width 208 height 15
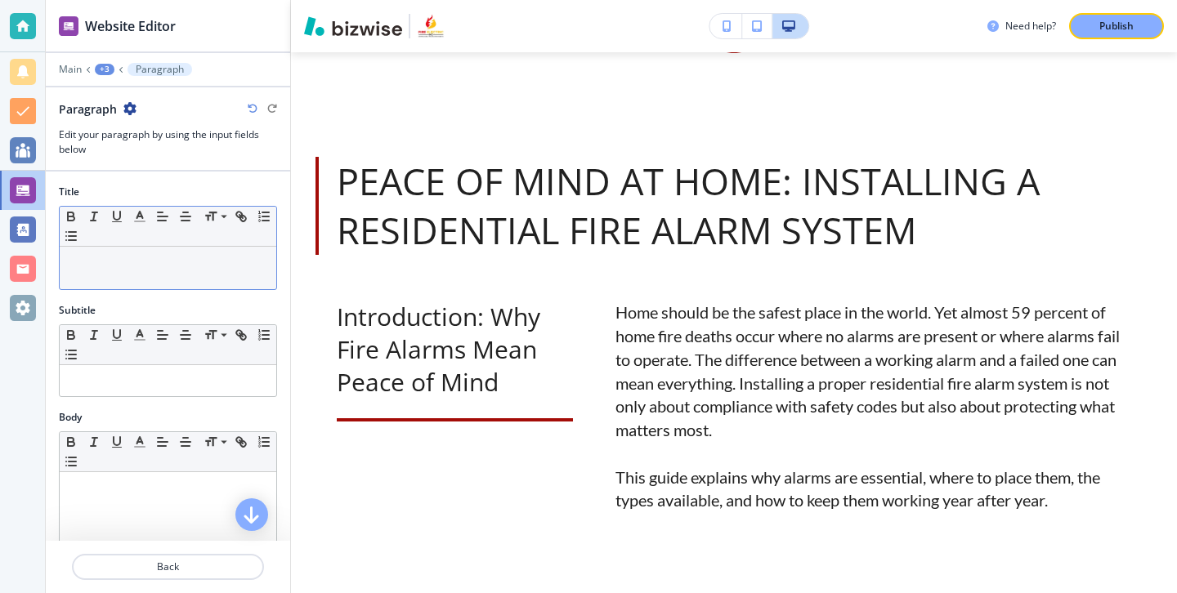
click at [230, 288] on div at bounding box center [168, 268] width 217 height 43
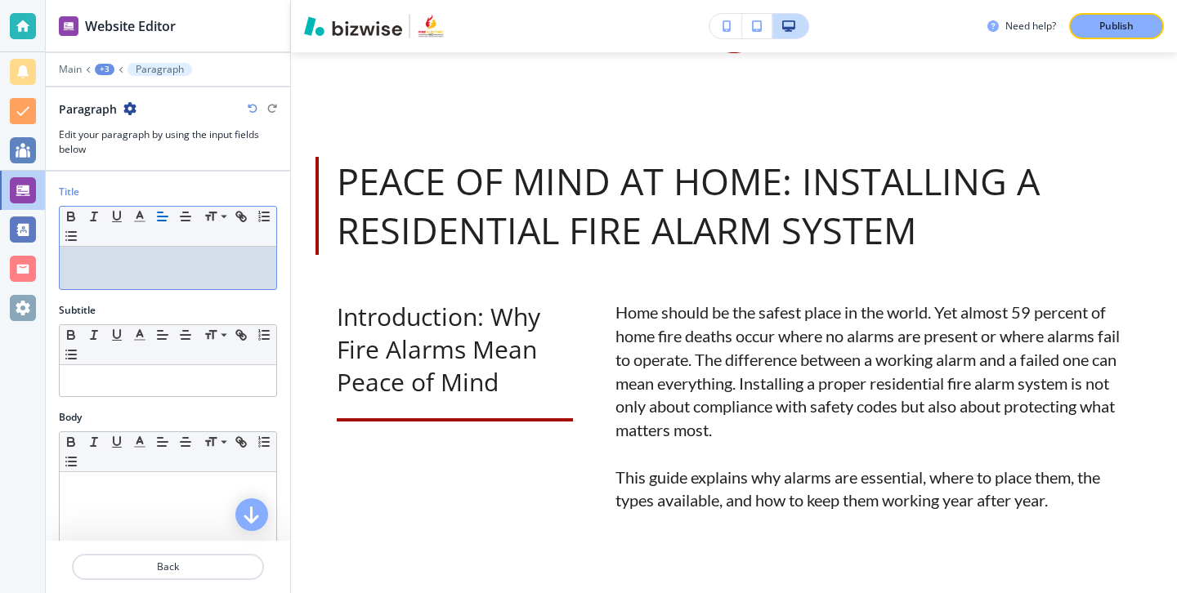
scroll to position [0, 0]
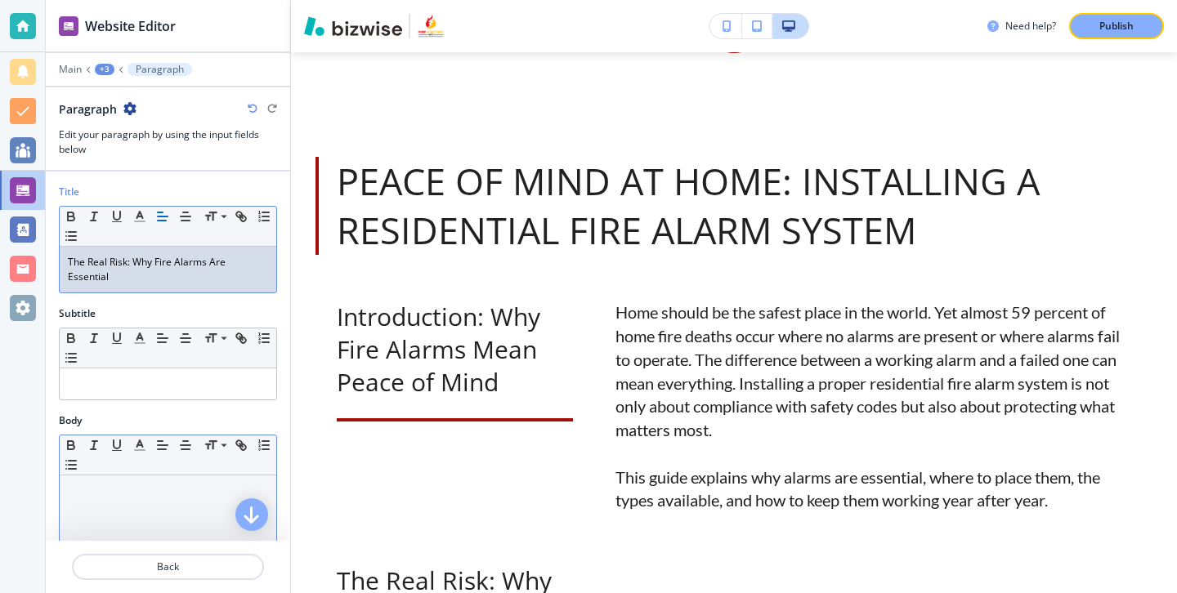
click at [176, 484] on p at bounding box center [168, 491] width 200 height 15
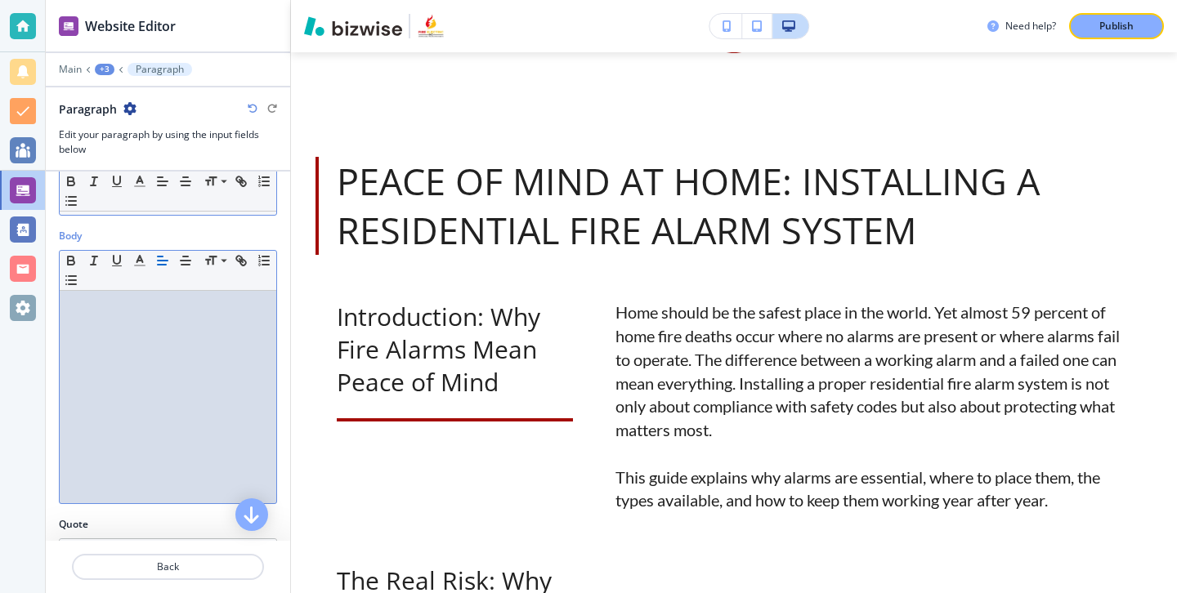
scroll to position [214, 0]
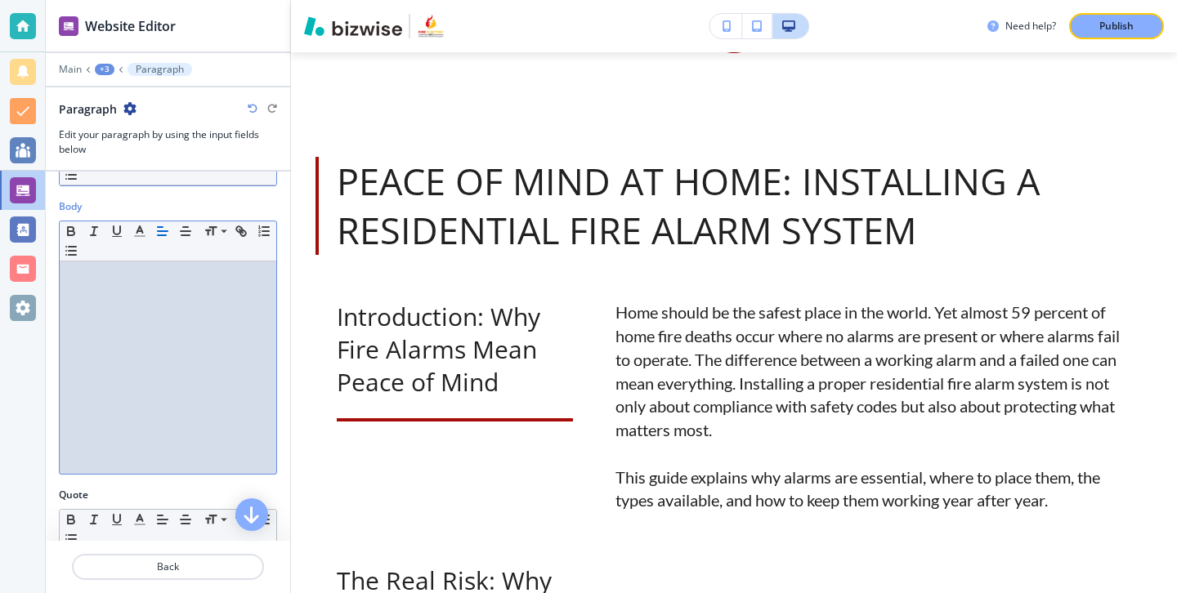
paste div
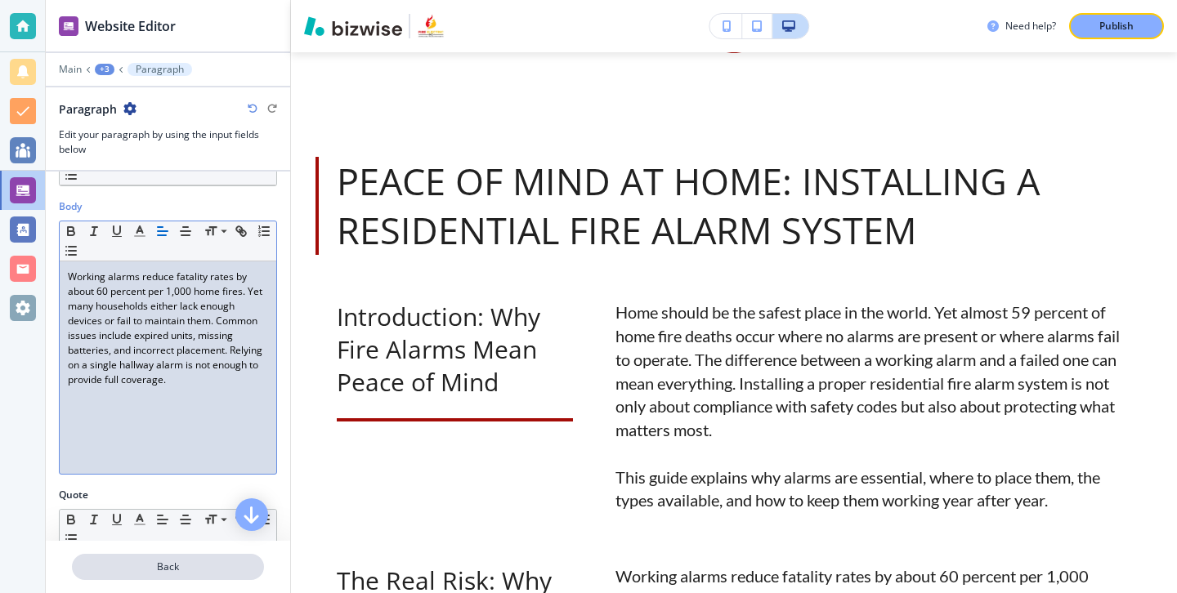
click at [215, 571] on p "Back" at bounding box center [168, 567] width 189 height 15
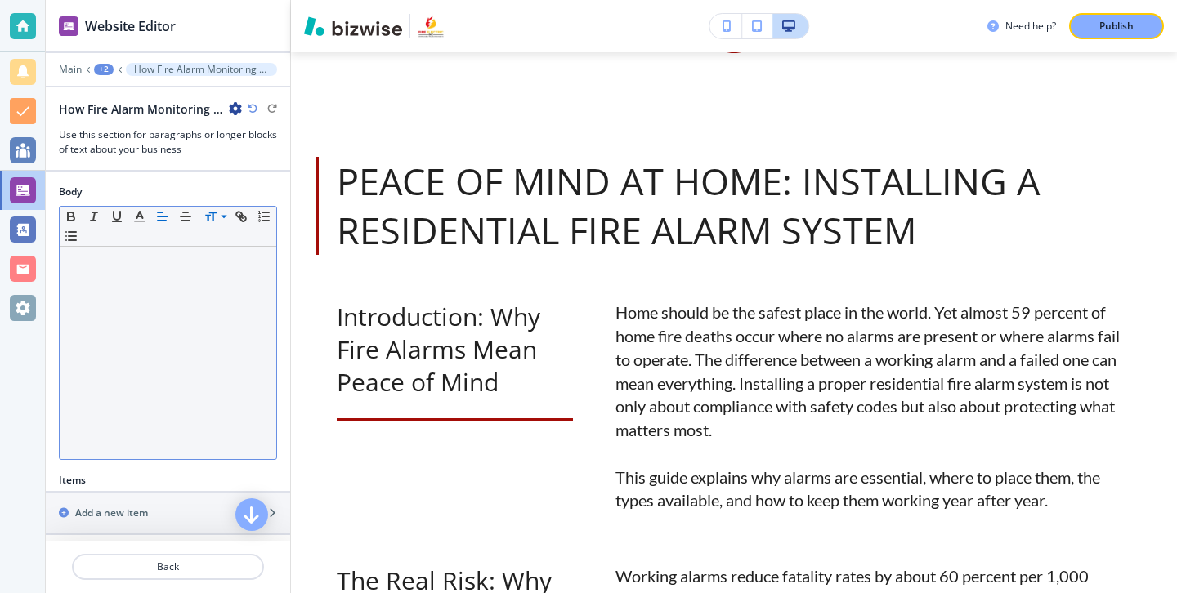
scroll to position [374, 0]
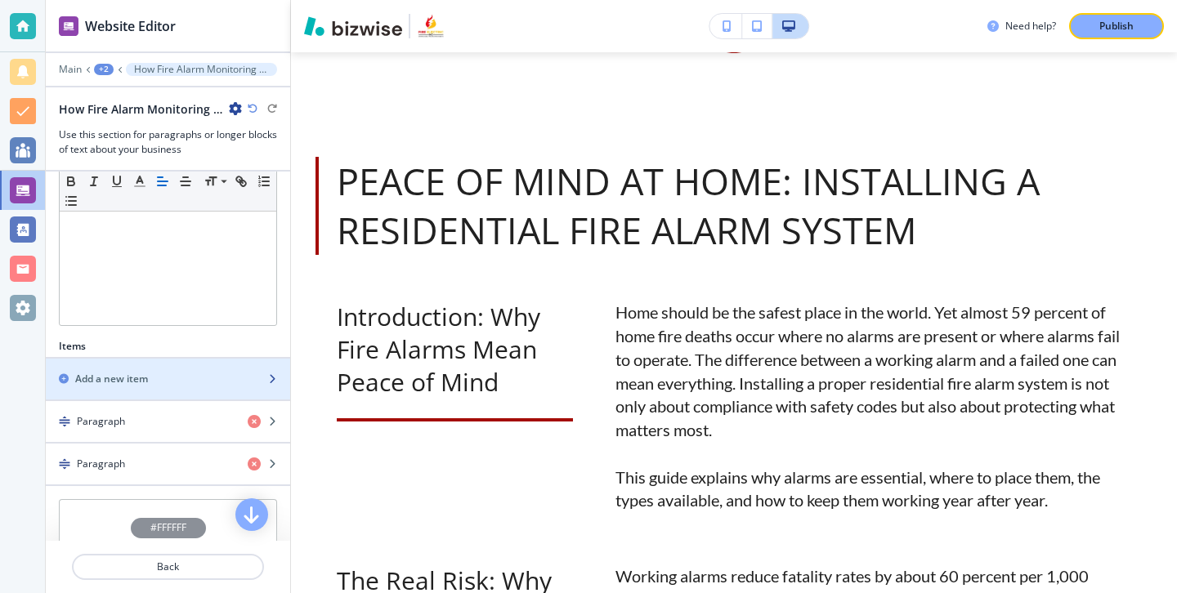
click at [217, 387] on div "button" at bounding box center [168, 393] width 244 height 13
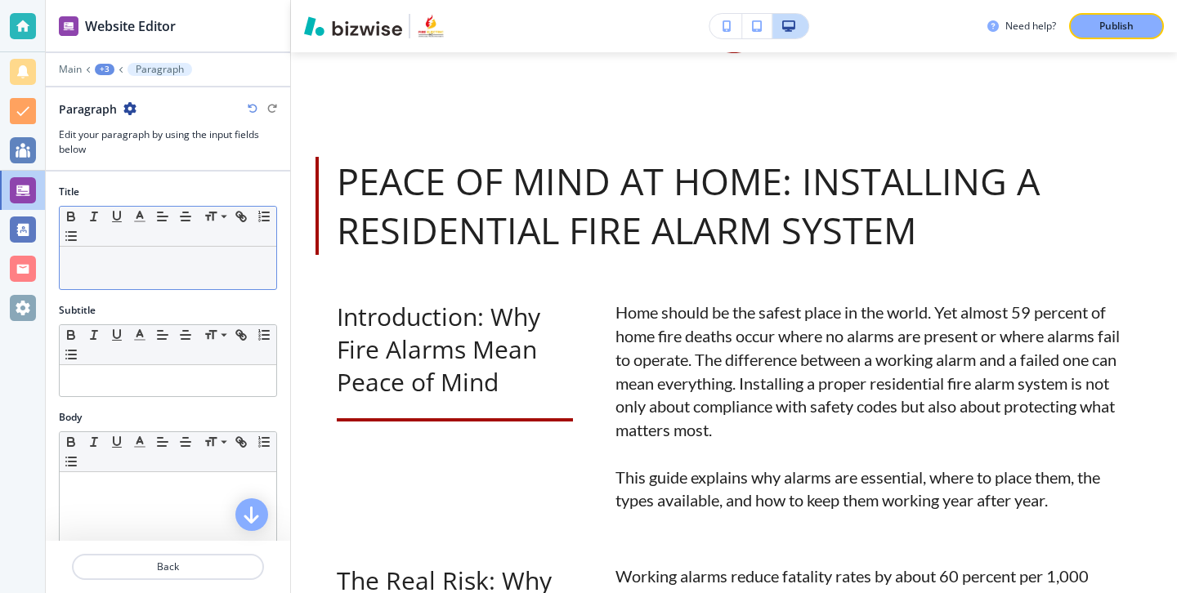
click at [219, 235] on div "Small Normal Large Huge" at bounding box center [168, 227] width 217 height 40
click at [219, 260] on p at bounding box center [168, 262] width 200 height 15
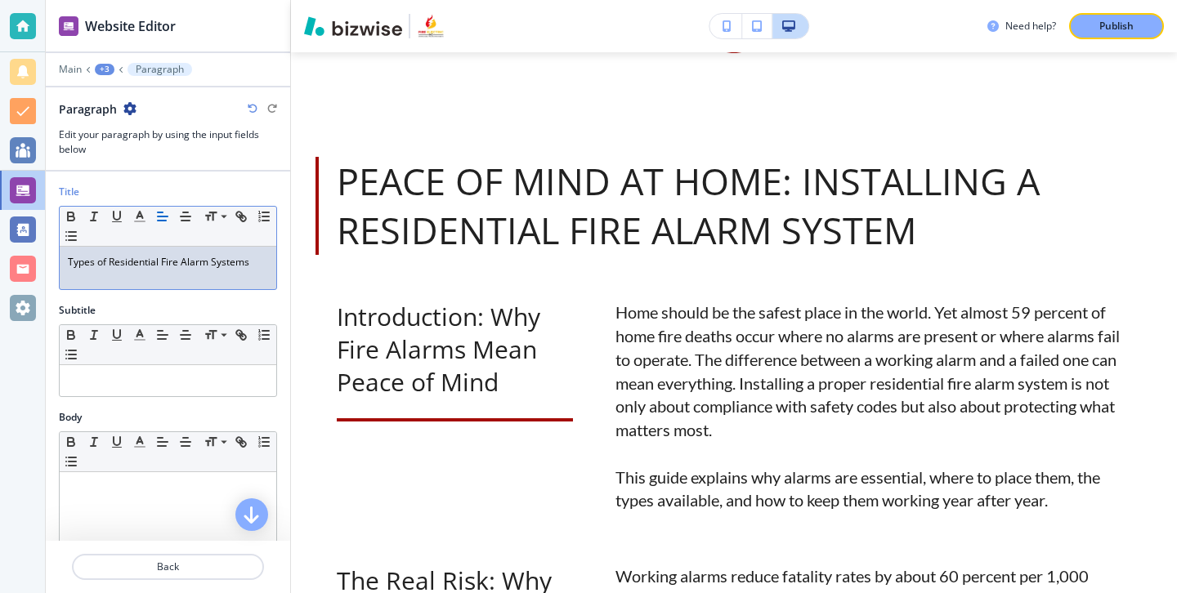
scroll to position [0, 0]
click at [126, 494] on p at bounding box center [168, 488] width 200 height 15
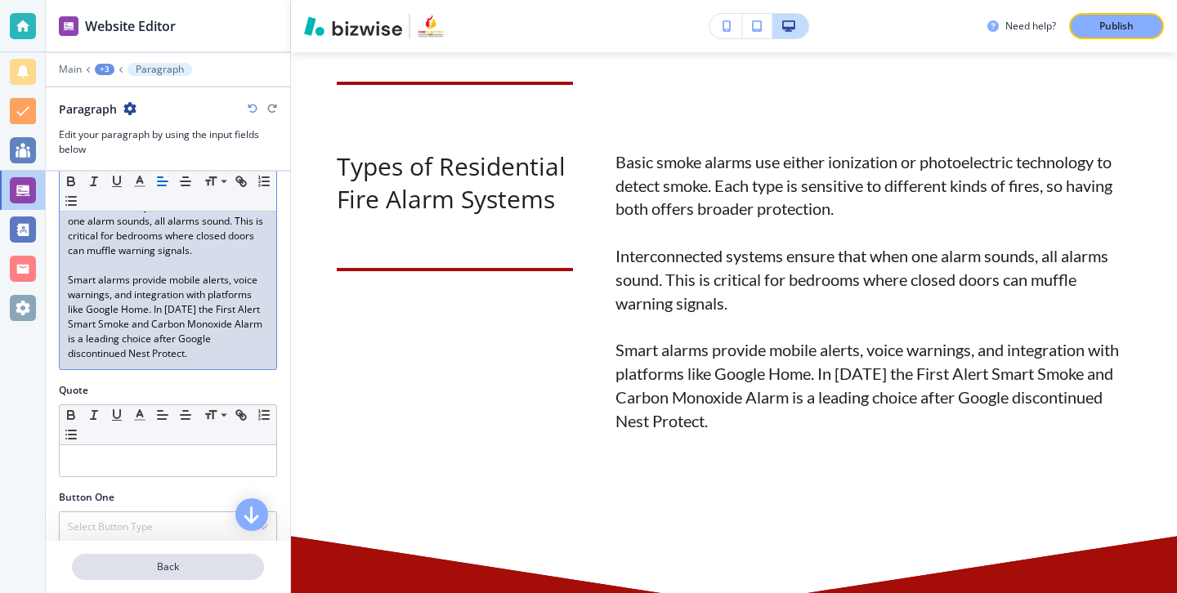
scroll to position [438, 0]
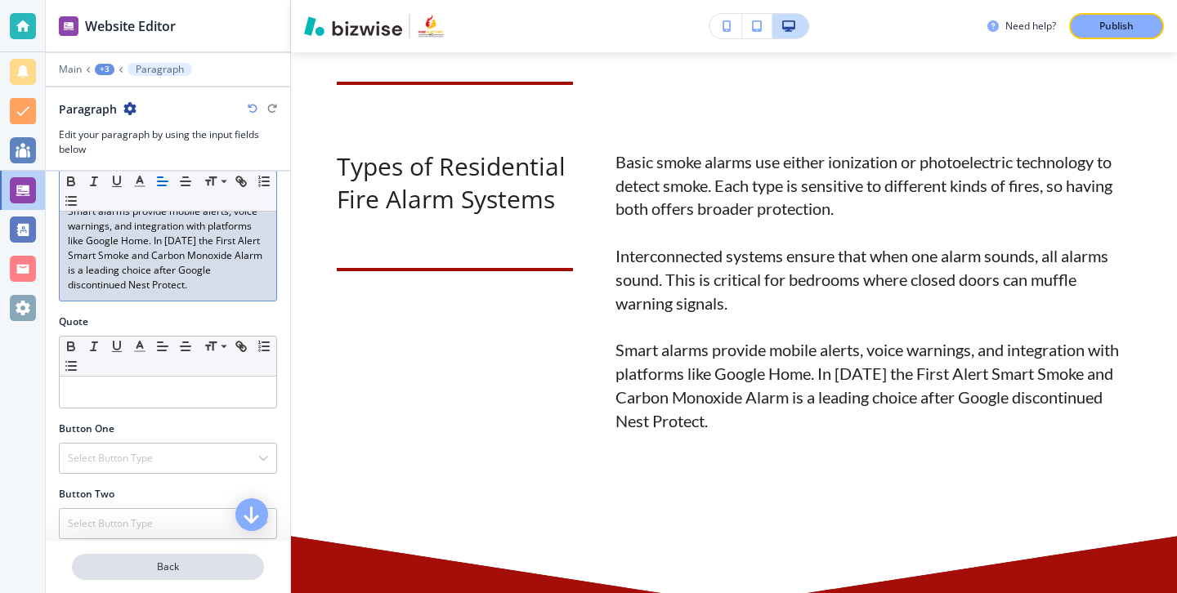
click at [219, 567] on p "Back" at bounding box center [168, 567] width 189 height 15
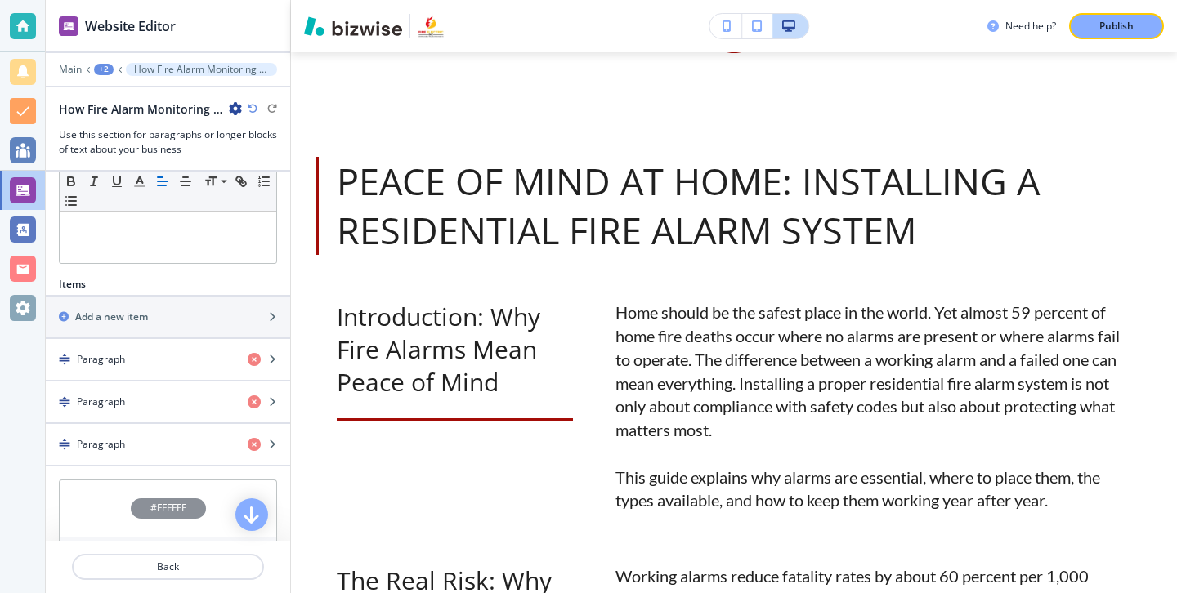
scroll to position [387, 0]
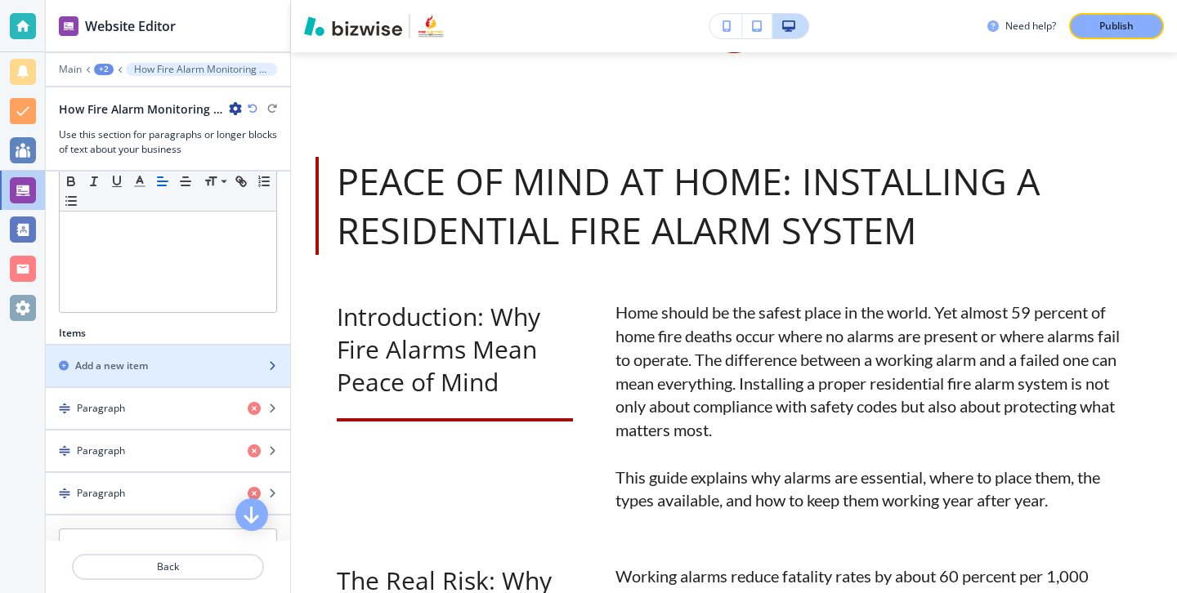
click at [216, 355] on div "button" at bounding box center [168, 352] width 244 height 13
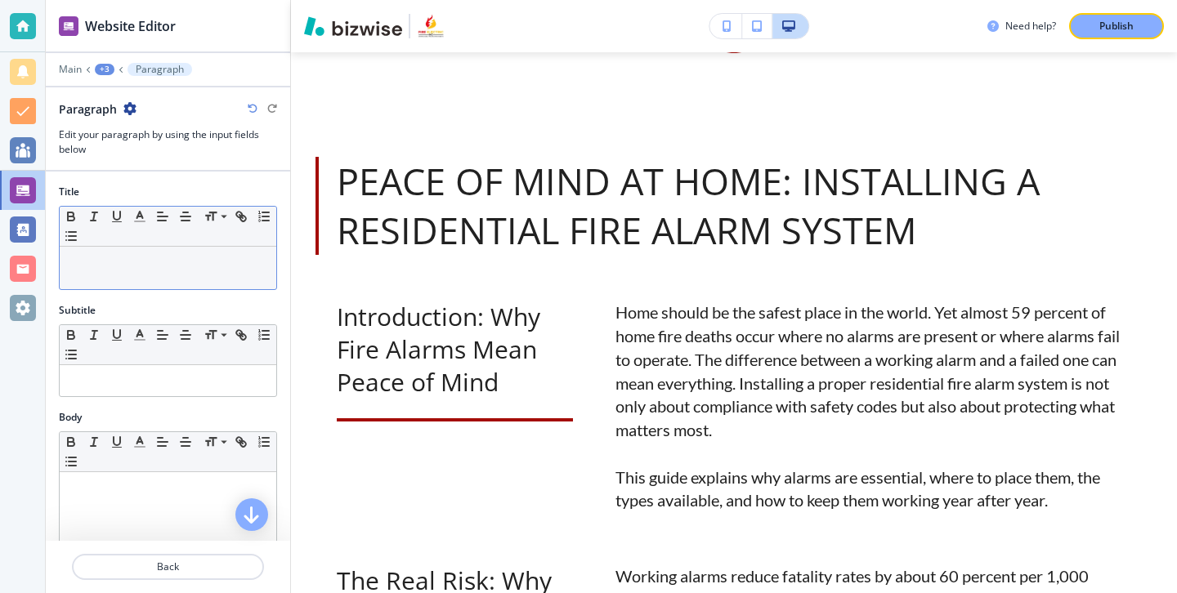
click at [193, 278] on div at bounding box center [168, 268] width 217 height 43
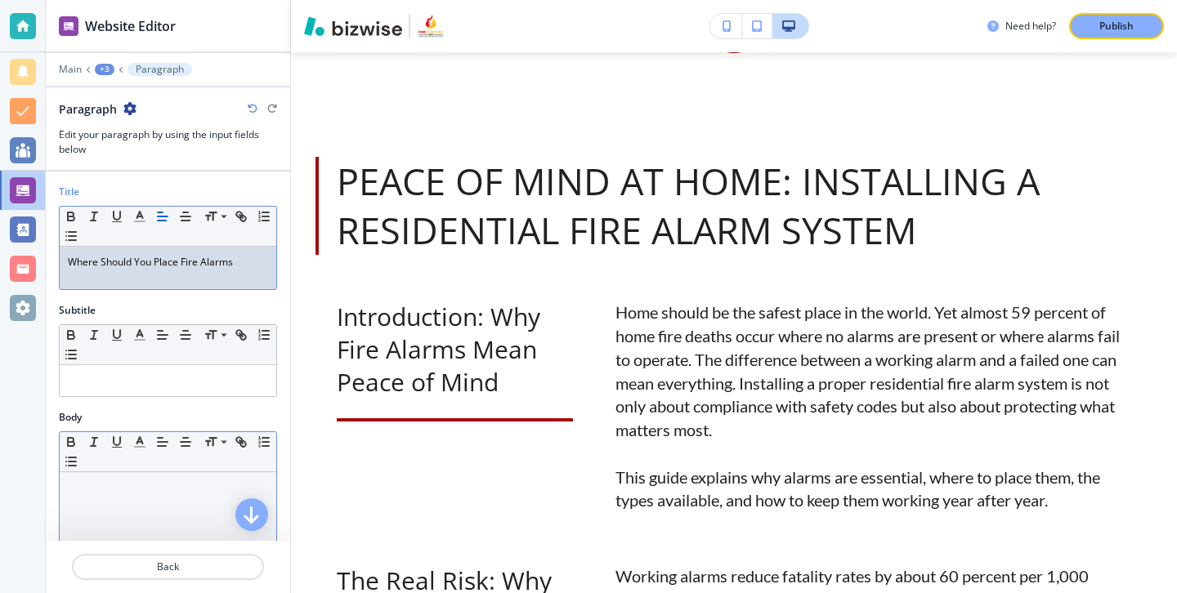
click at [168, 508] on div at bounding box center [168, 578] width 217 height 213
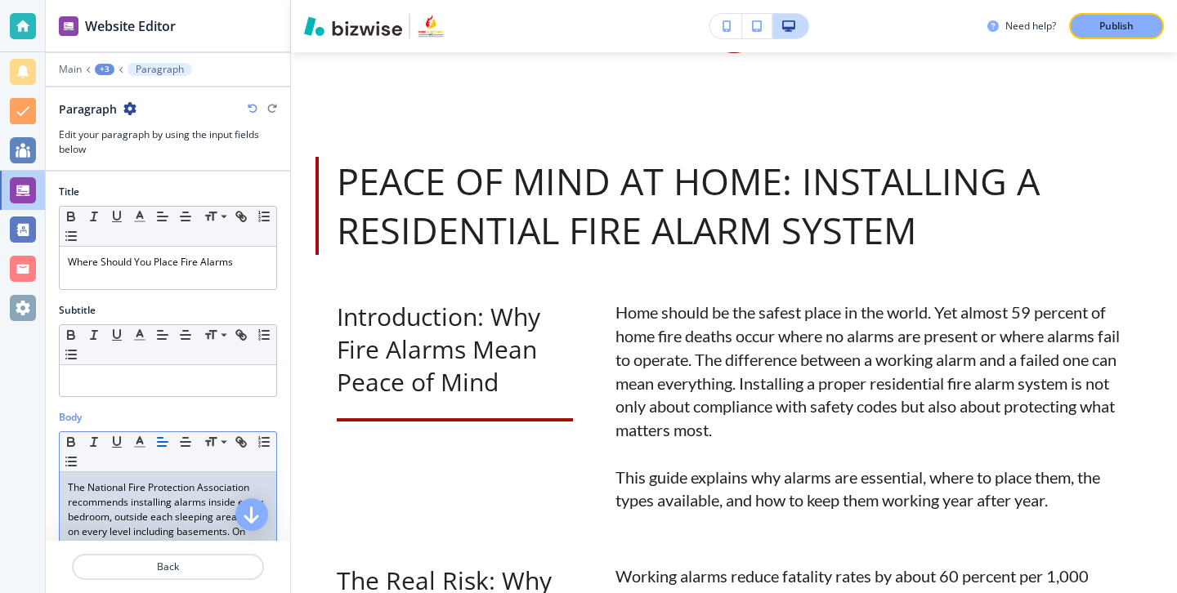
scroll to position [0, 0]
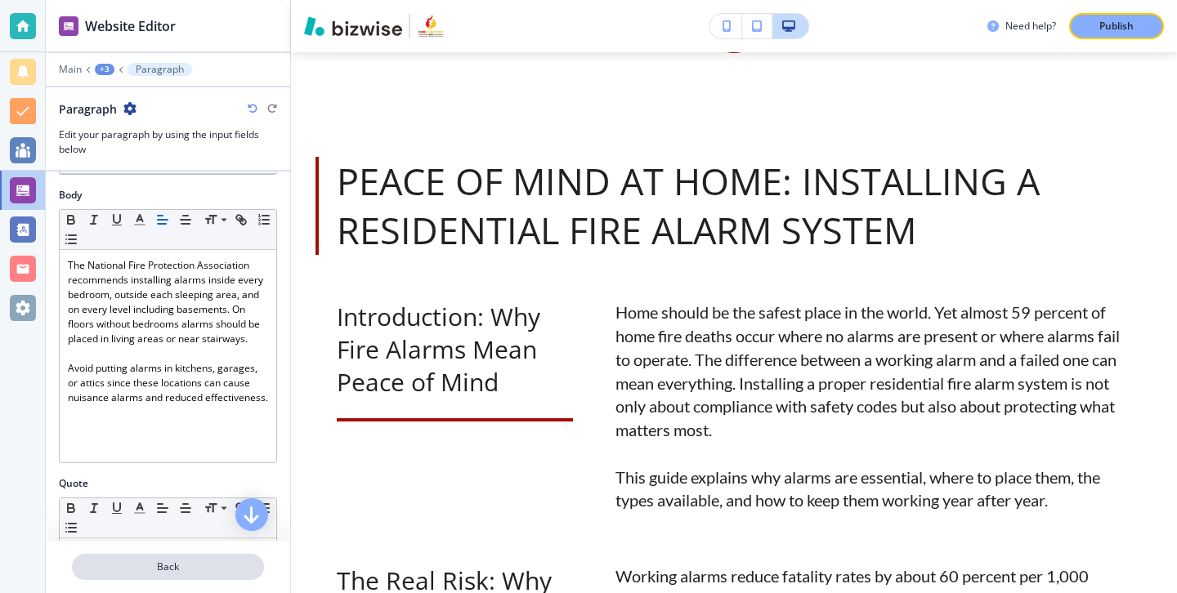
click at [153, 568] on p "Back" at bounding box center [168, 567] width 189 height 15
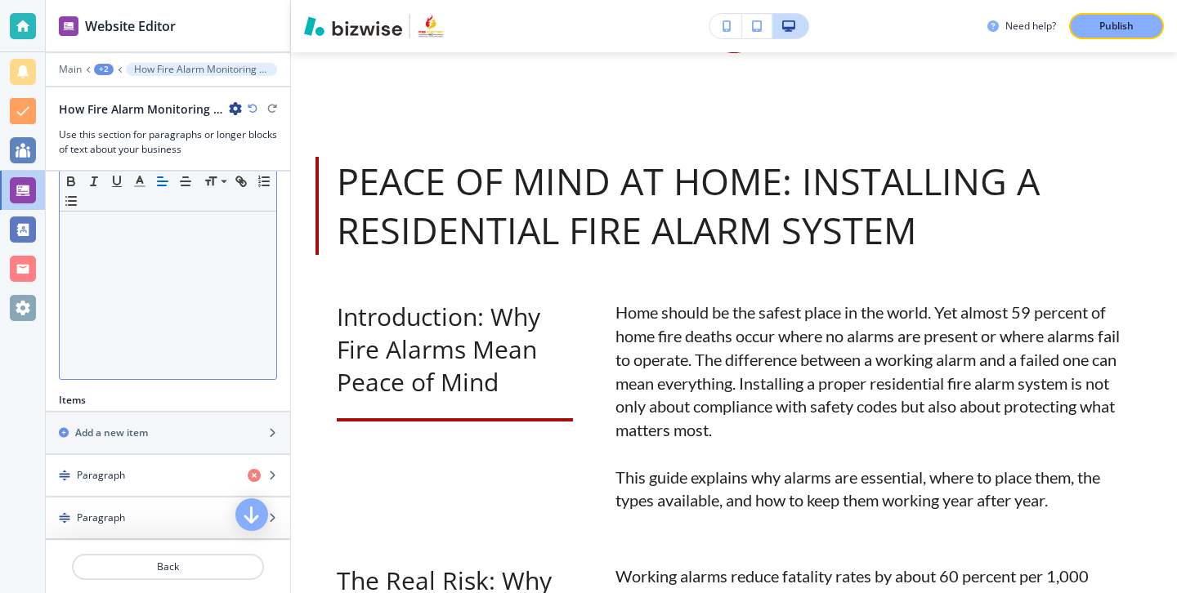
scroll to position [325, 0]
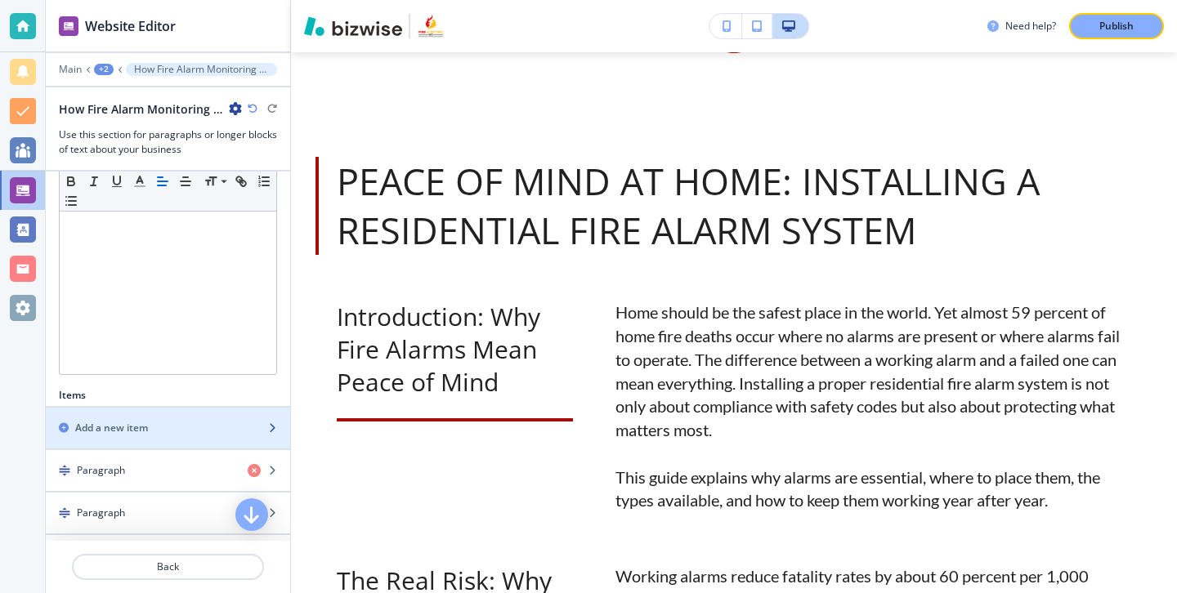
click at [172, 424] on div "Add a new item" at bounding box center [150, 428] width 208 height 15
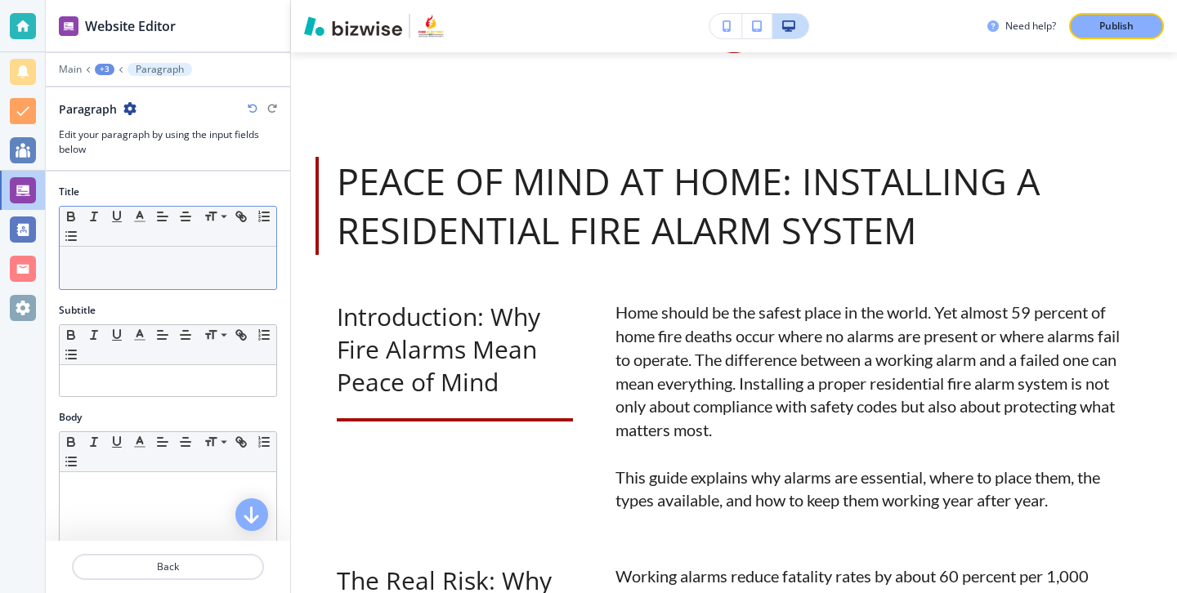
click at [258, 254] on div at bounding box center [168, 268] width 217 height 43
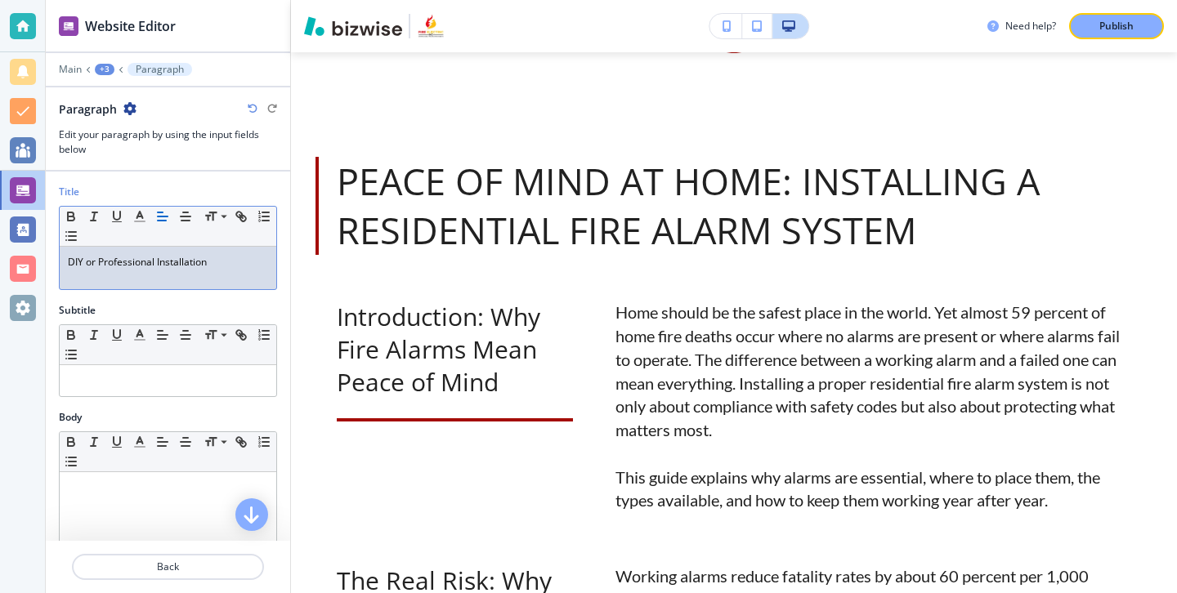
scroll to position [0, 0]
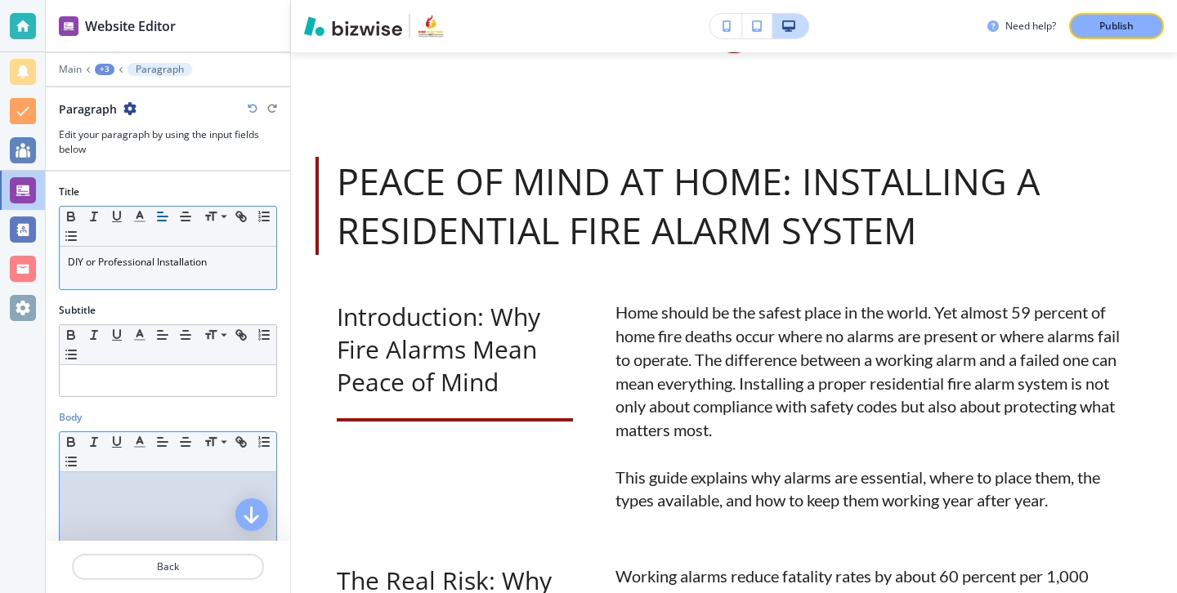
click at [207, 493] on p at bounding box center [168, 488] width 200 height 15
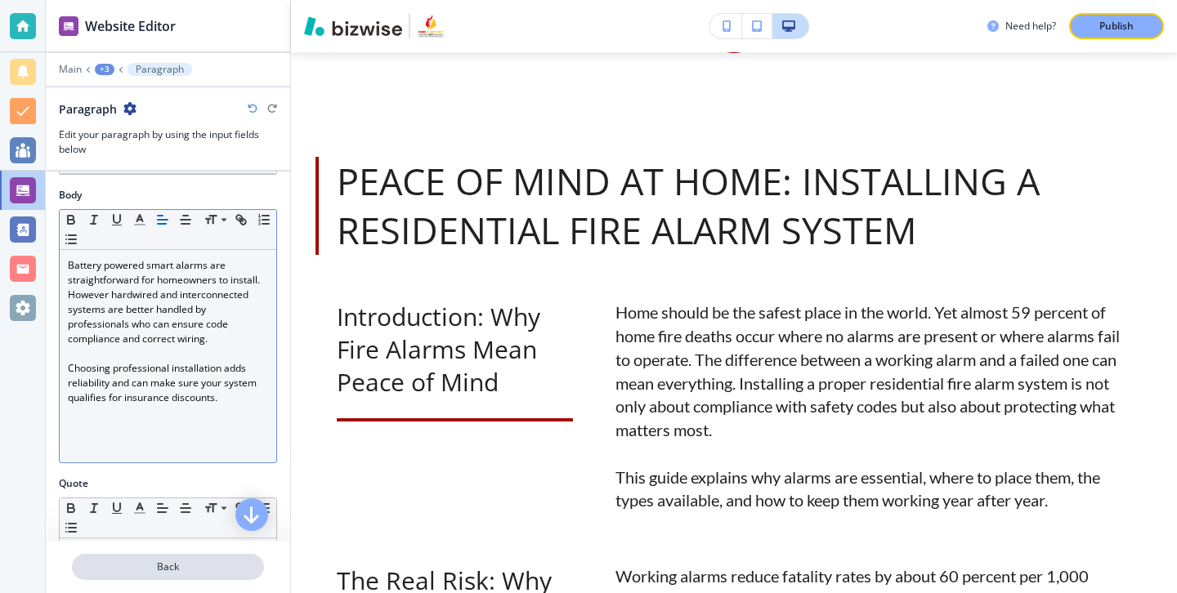
click at [205, 557] on button "Back" at bounding box center [168, 567] width 192 height 26
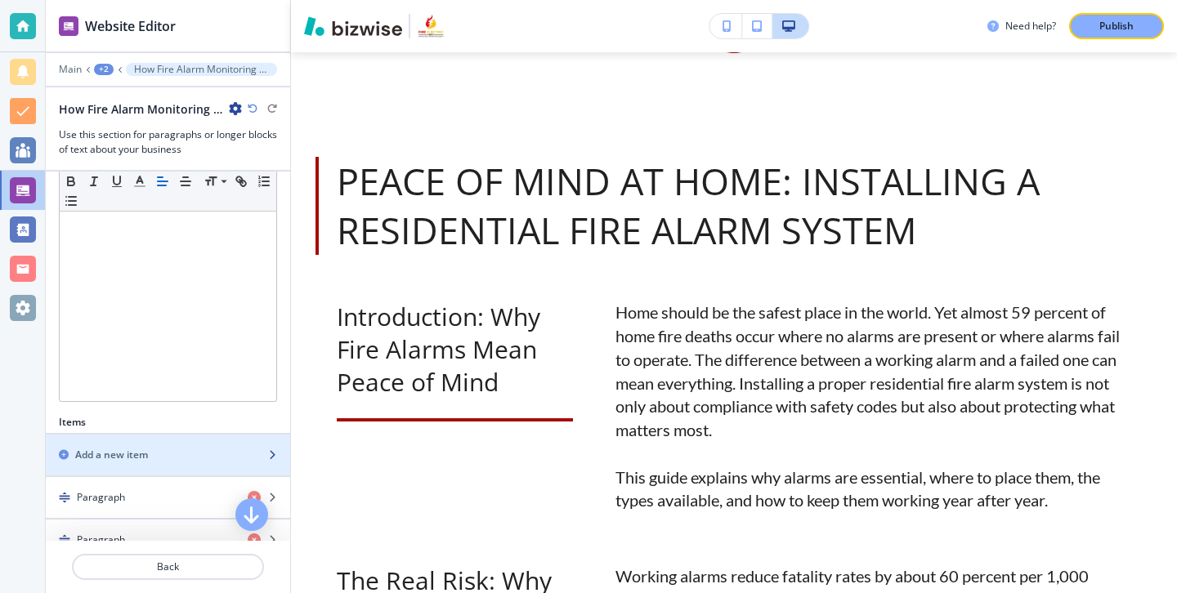
scroll to position [356, 0]
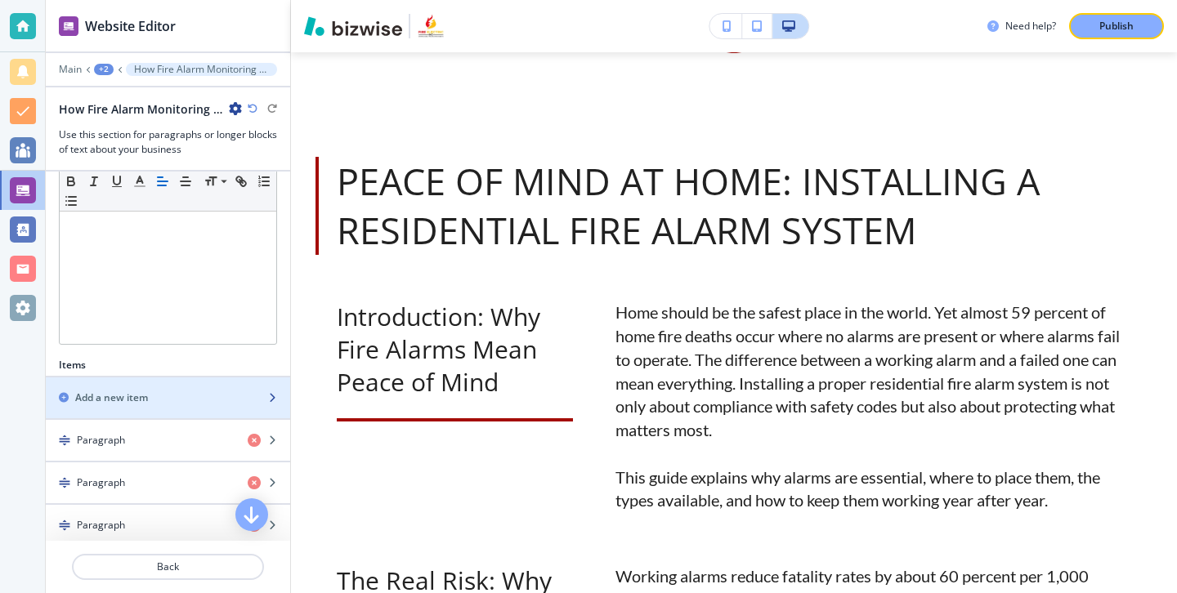
click at [194, 400] on div "Add a new item" at bounding box center [150, 398] width 208 height 15
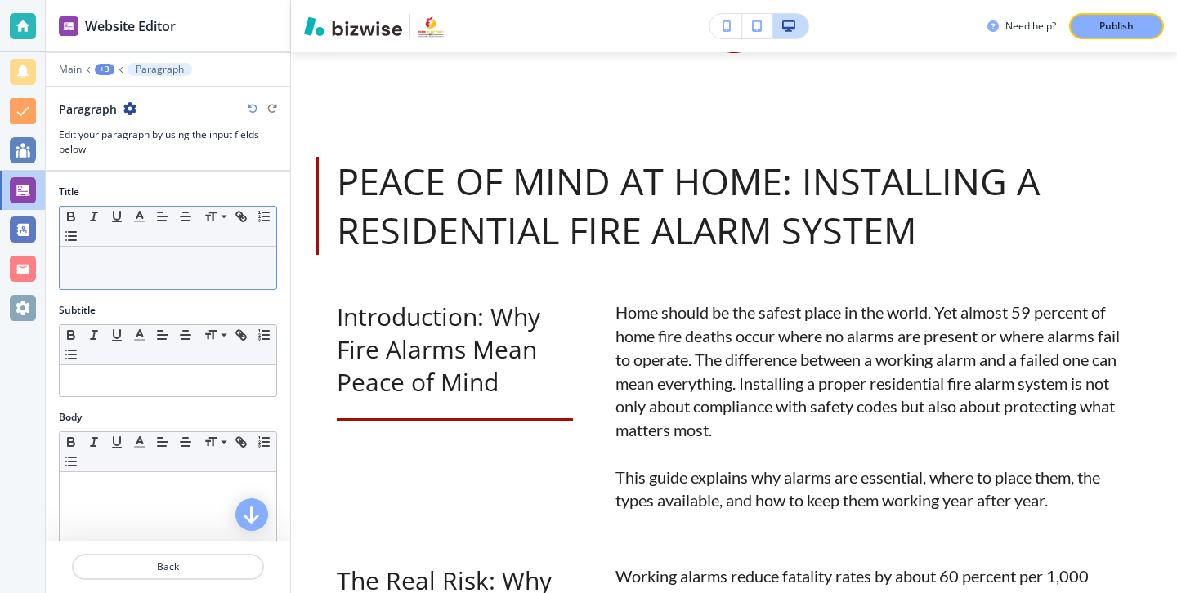
click at [258, 253] on div at bounding box center [168, 268] width 217 height 43
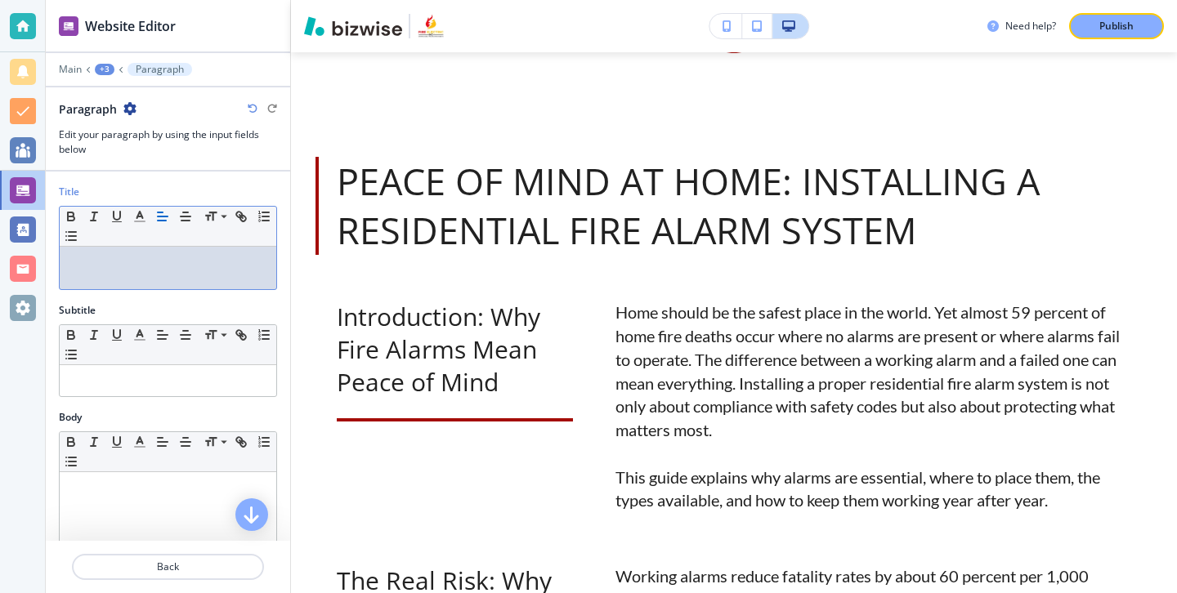
scroll to position [0, 0]
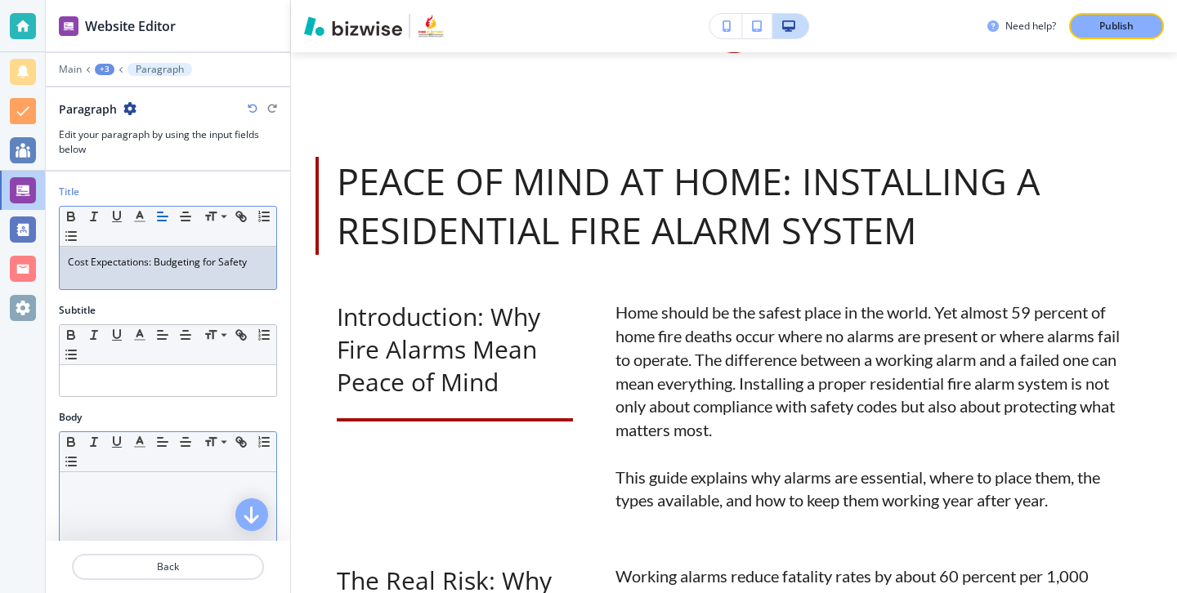
click at [173, 504] on div at bounding box center [168, 578] width 217 height 213
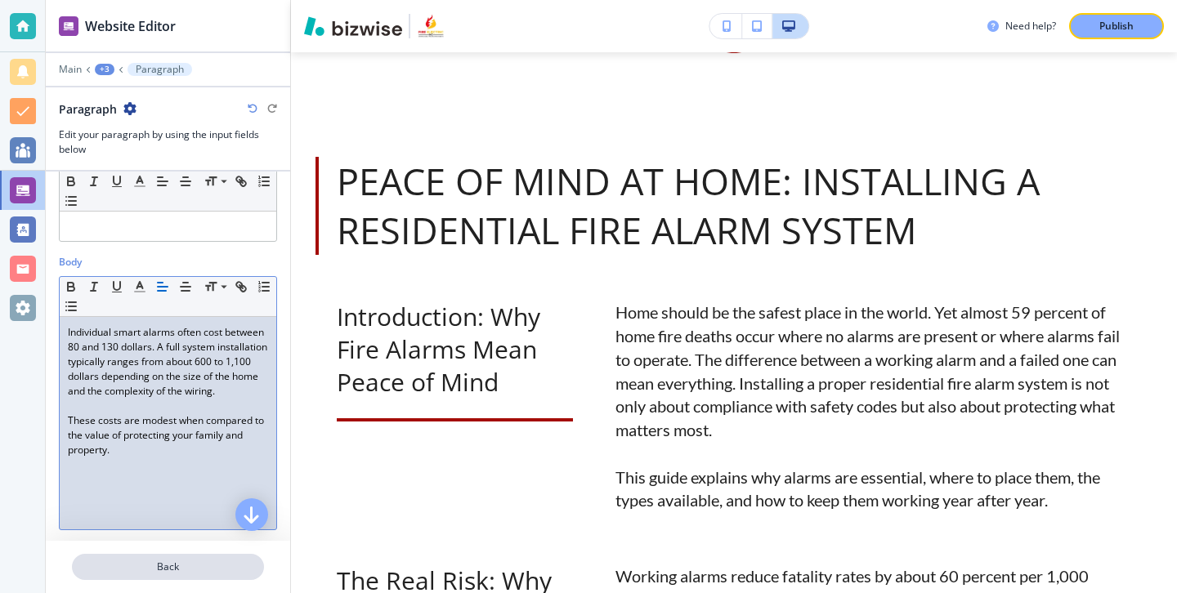
click at [102, 561] on p "Back" at bounding box center [168, 567] width 189 height 15
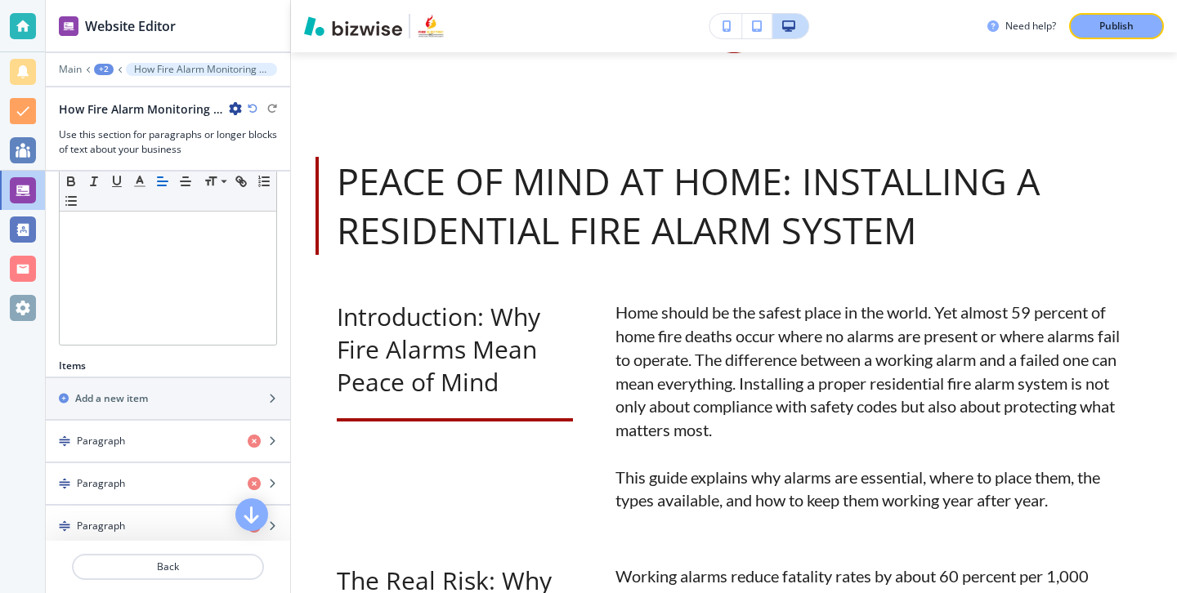
scroll to position [508, 0]
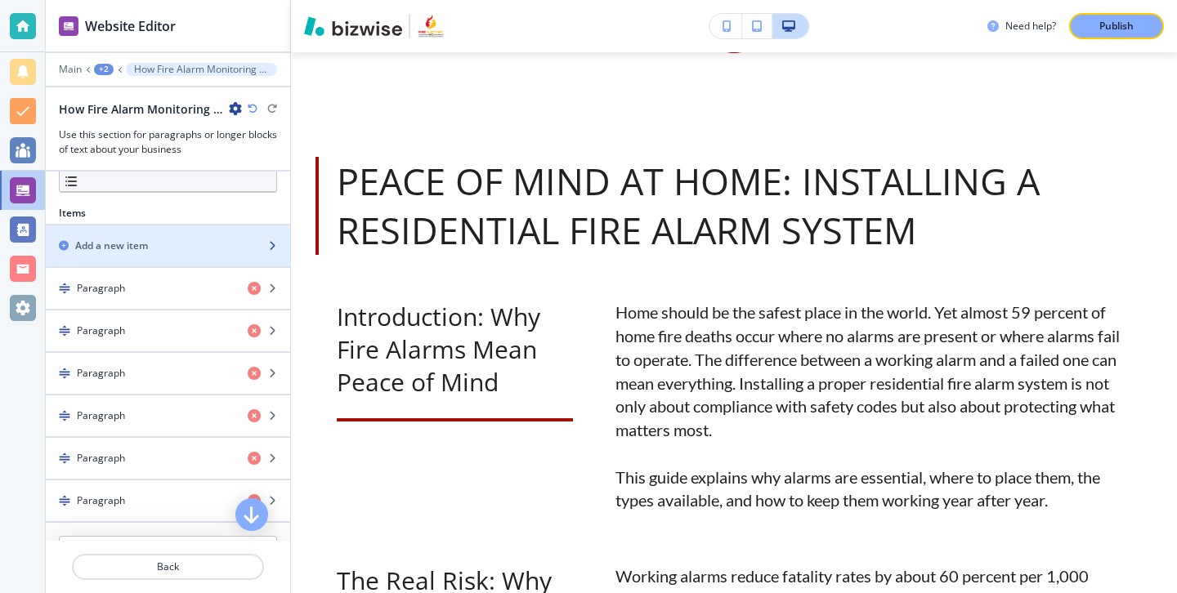
click at [160, 239] on div "Add a new item" at bounding box center [150, 246] width 208 height 15
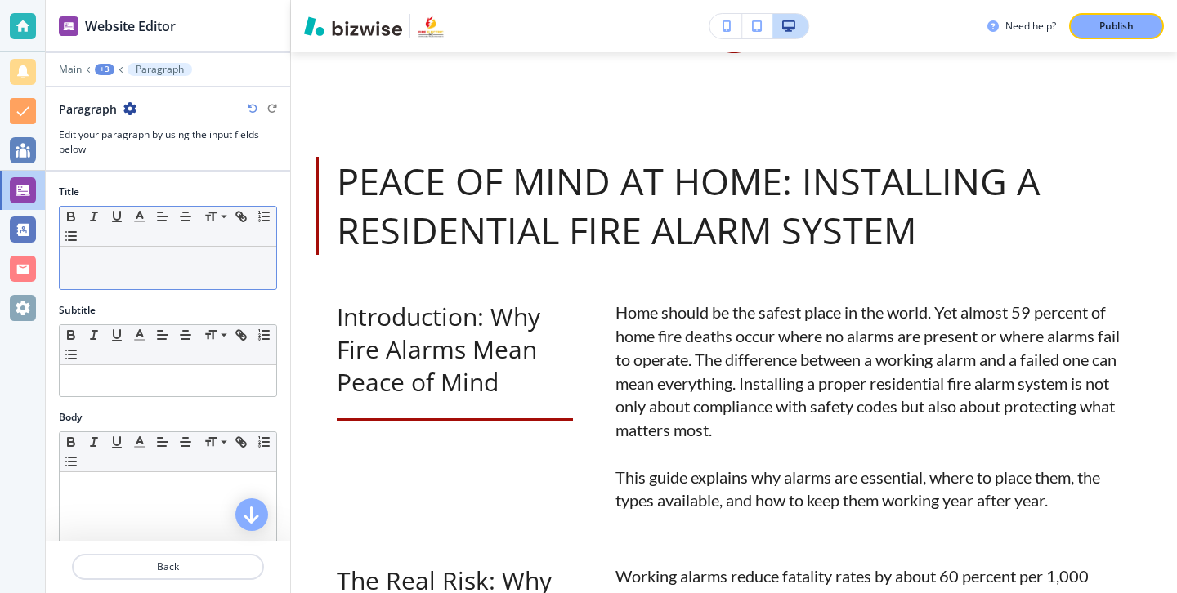
click at [108, 266] on p at bounding box center [168, 262] width 200 height 15
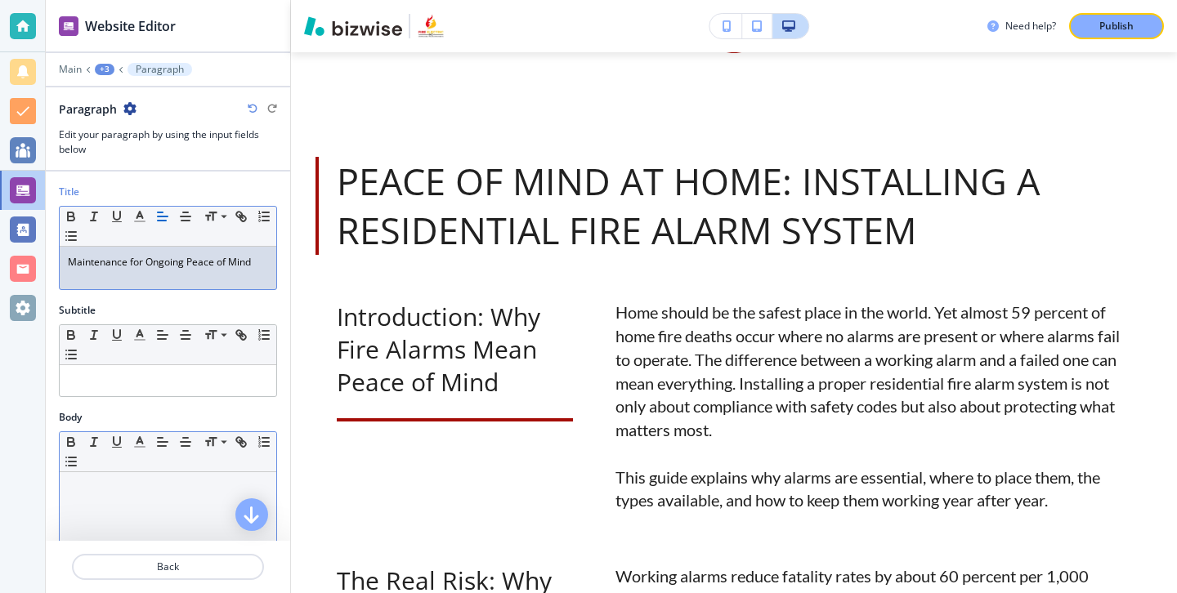
click at [160, 474] on div at bounding box center [168, 578] width 217 height 213
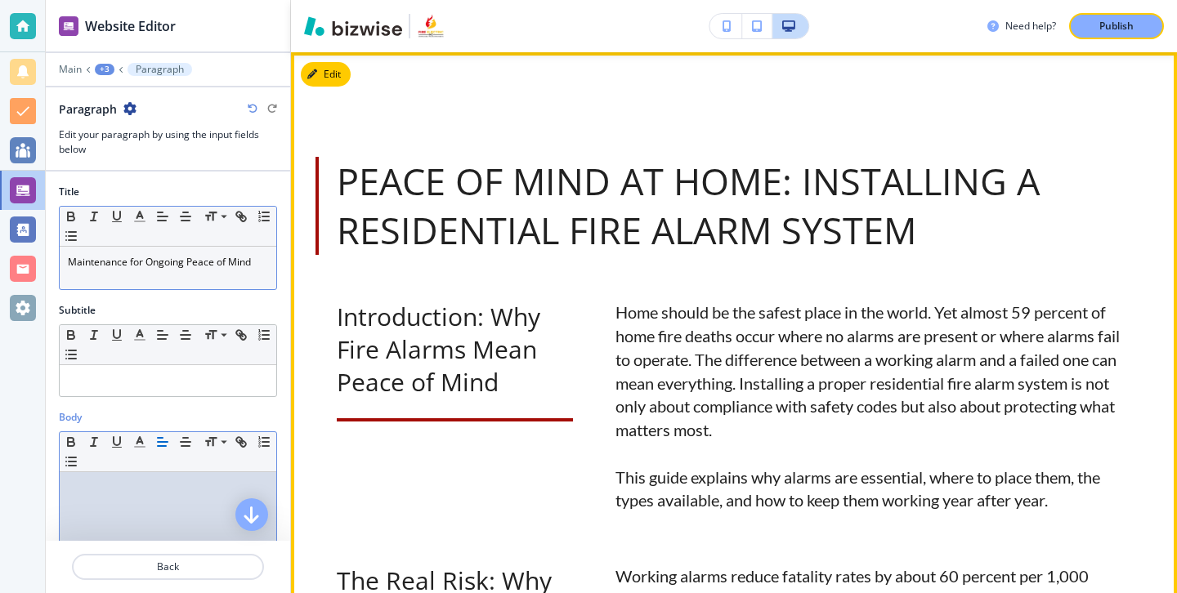
scroll to position [0, 0]
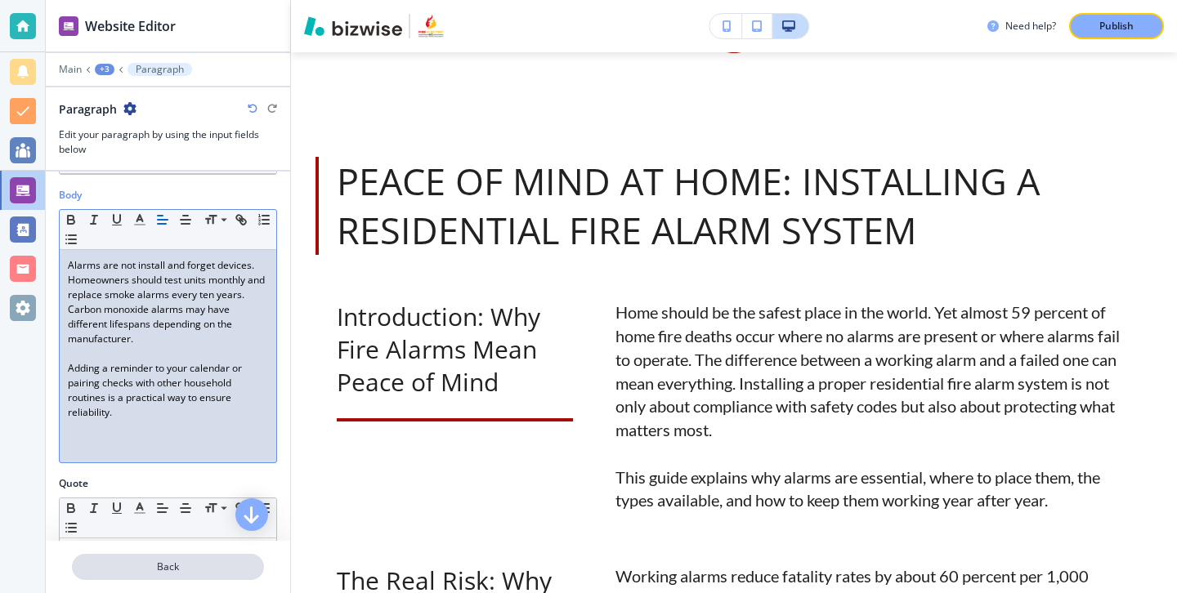
click at [191, 564] on p "Back" at bounding box center [168, 567] width 189 height 15
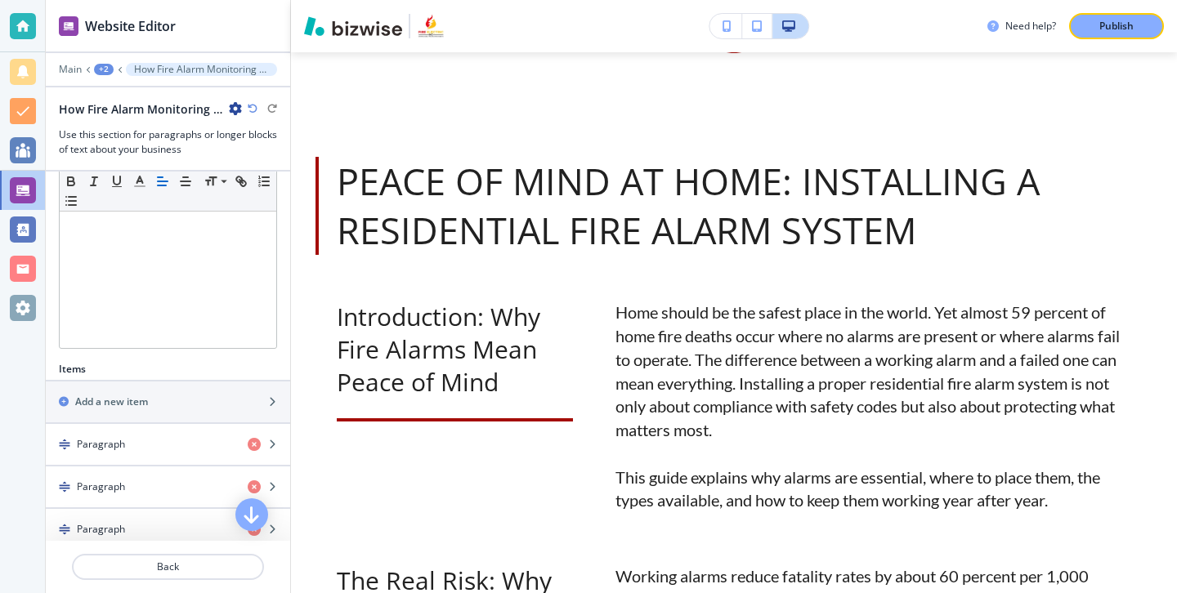
scroll to position [483, 0]
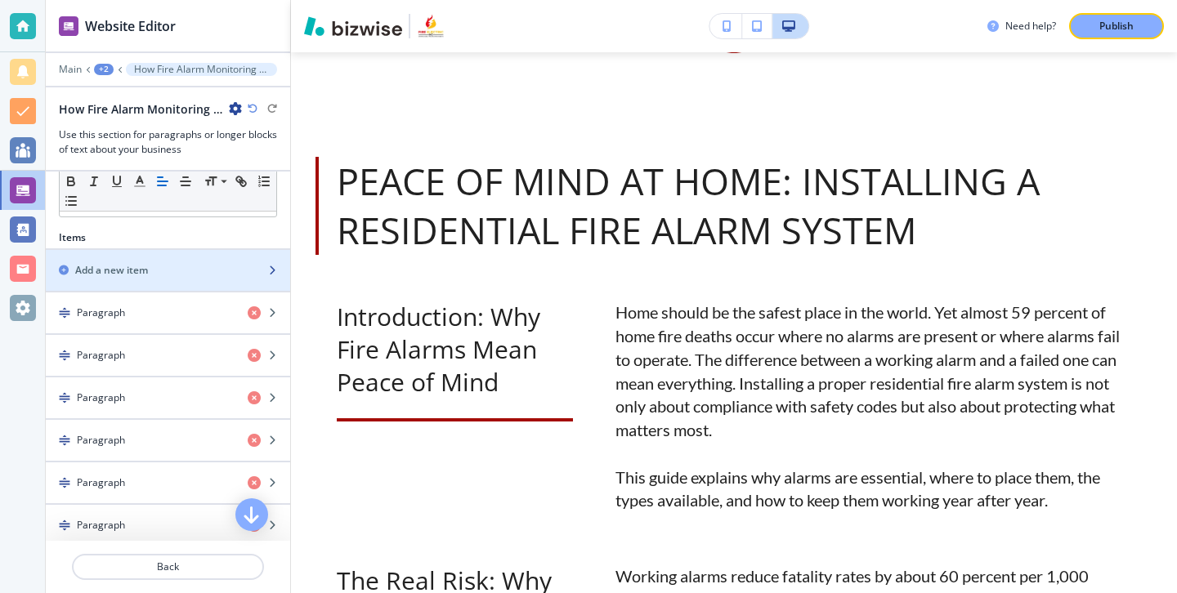
click at [214, 279] on div "button" at bounding box center [168, 284] width 244 height 13
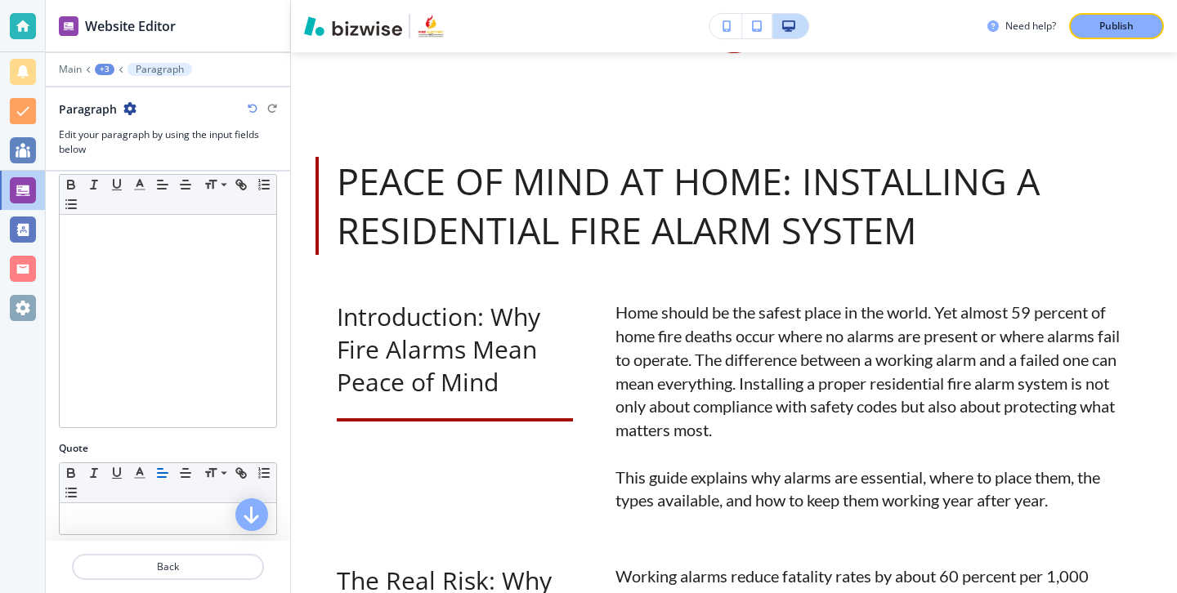
scroll to position [233, 0]
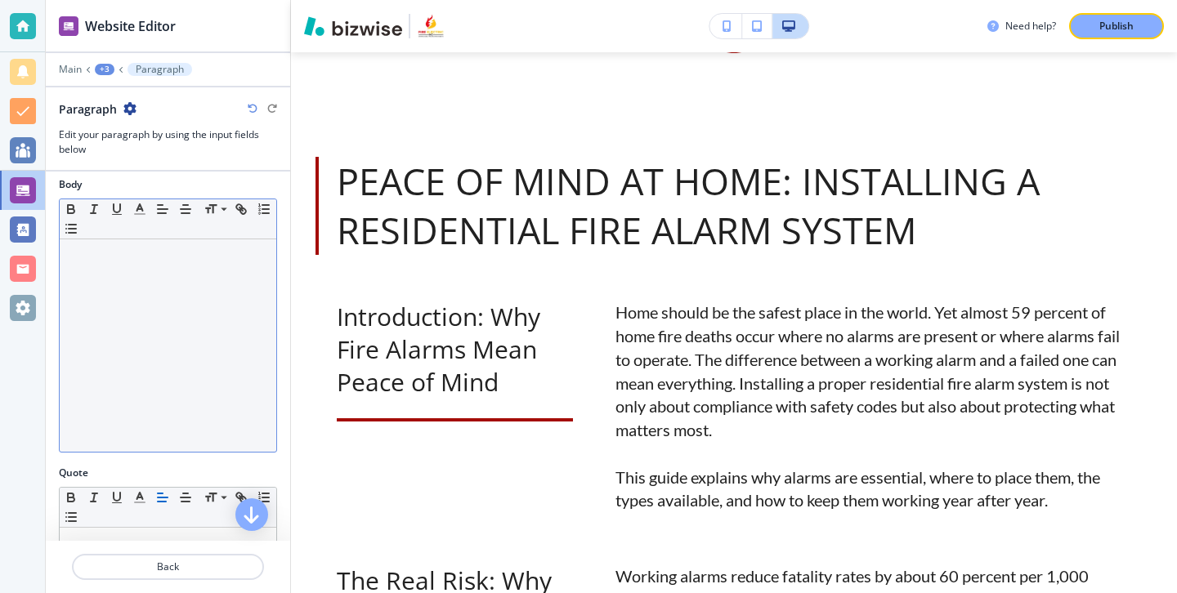
click at [141, 367] on div at bounding box center [168, 345] width 217 height 213
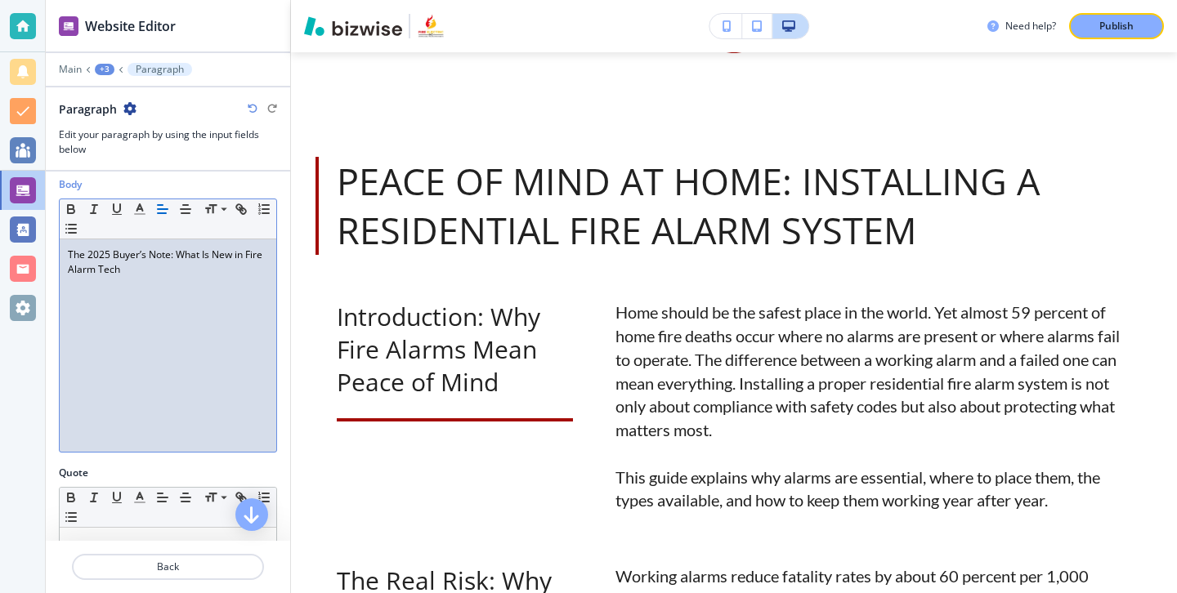
click at [130, 262] on p "The 2025 Buyer’s Note: What Is New in Fire Alarm Tech" at bounding box center [168, 262] width 200 height 29
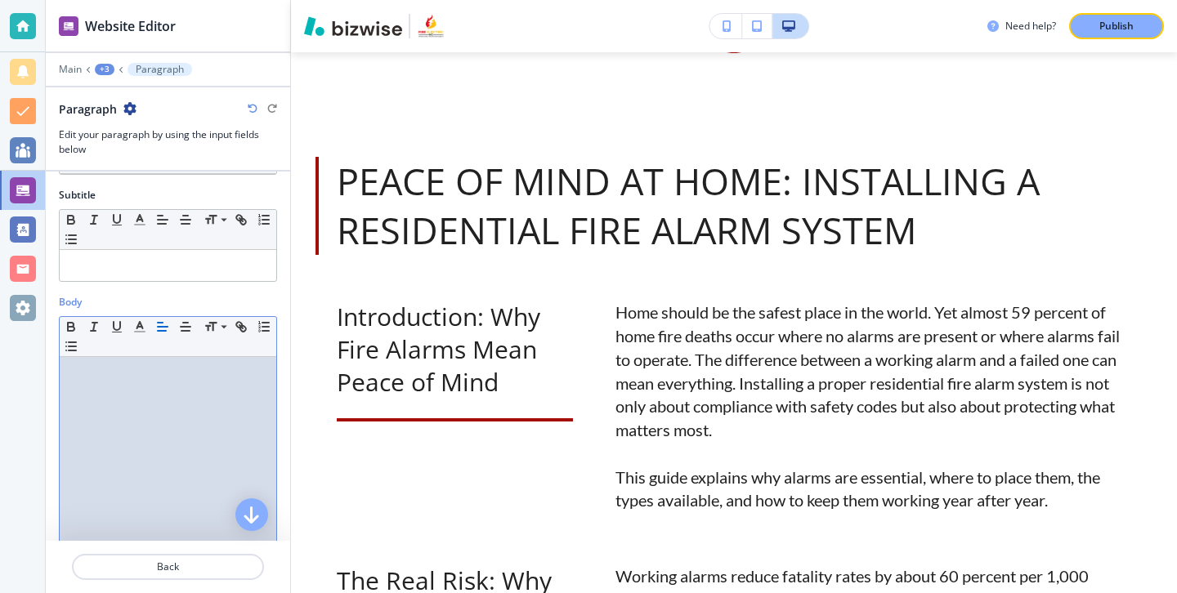
scroll to position [0, 0]
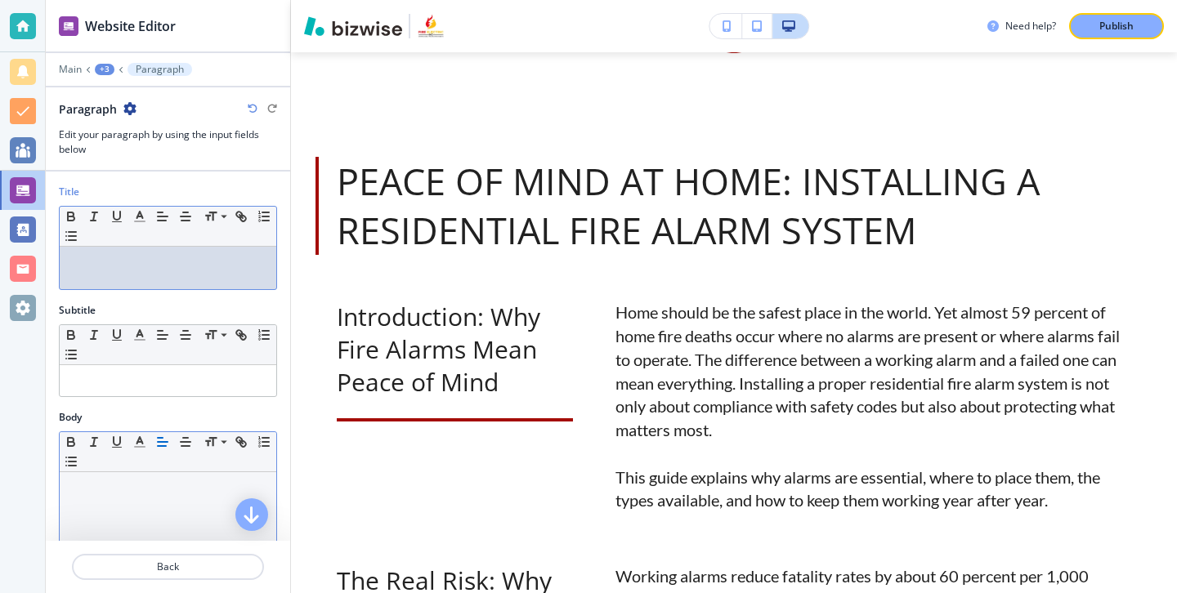
click at [130, 263] on p at bounding box center [168, 262] width 200 height 15
click at [132, 485] on p at bounding box center [168, 491] width 200 height 15
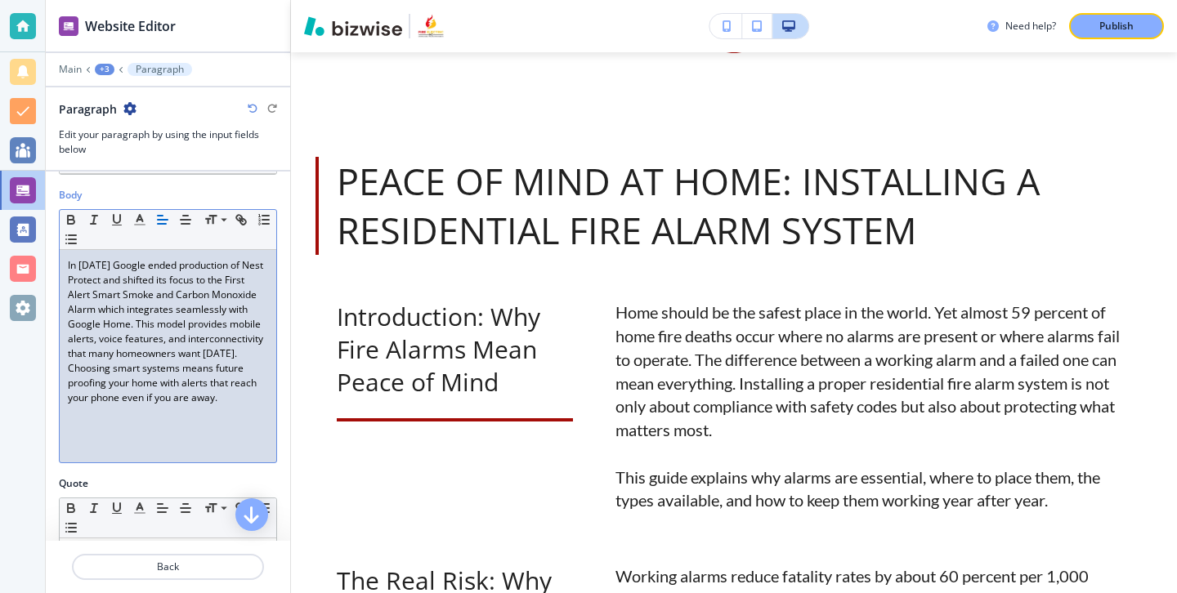
click at [244, 403] on p "Choosing smart systems means future proofing your home with alerts that reach y…" at bounding box center [168, 383] width 200 height 44
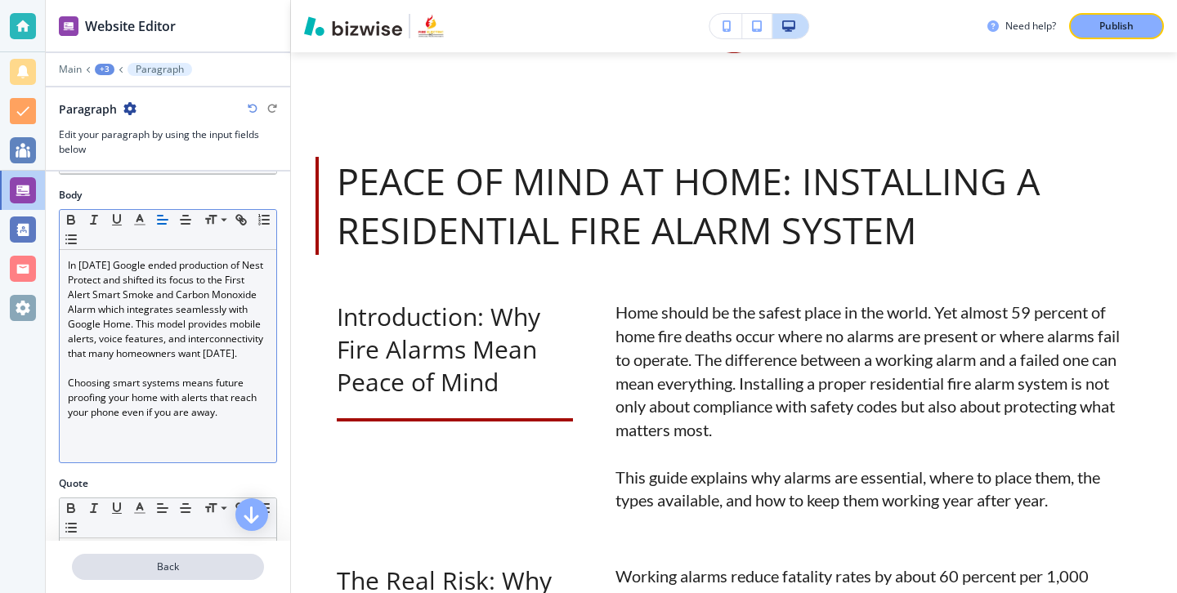
click at [176, 557] on button "Back" at bounding box center [168, 567] width 192 height 26
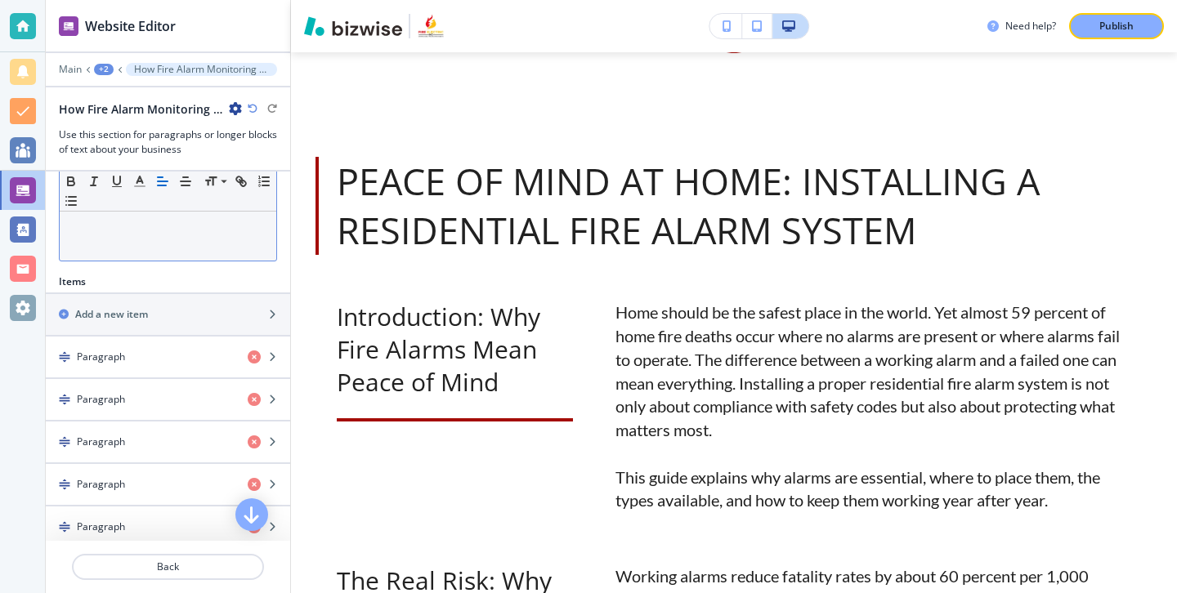
scroll to position [385, 0]
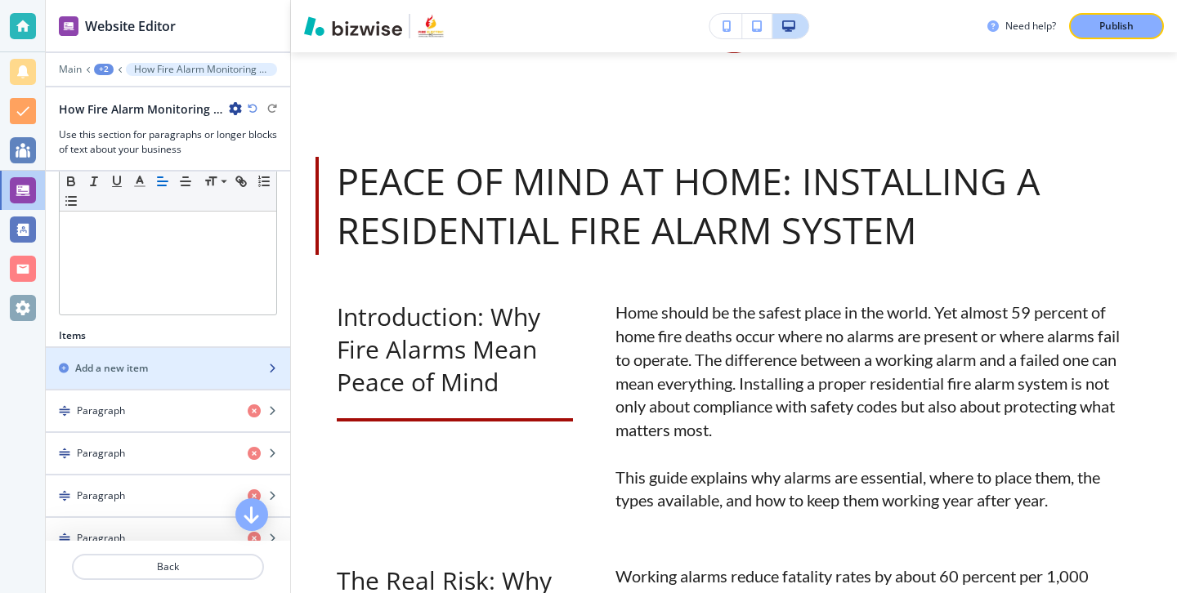
click at [174, 369] on div "Add a new item" at bounding box center [150, 368] width 208 height 15
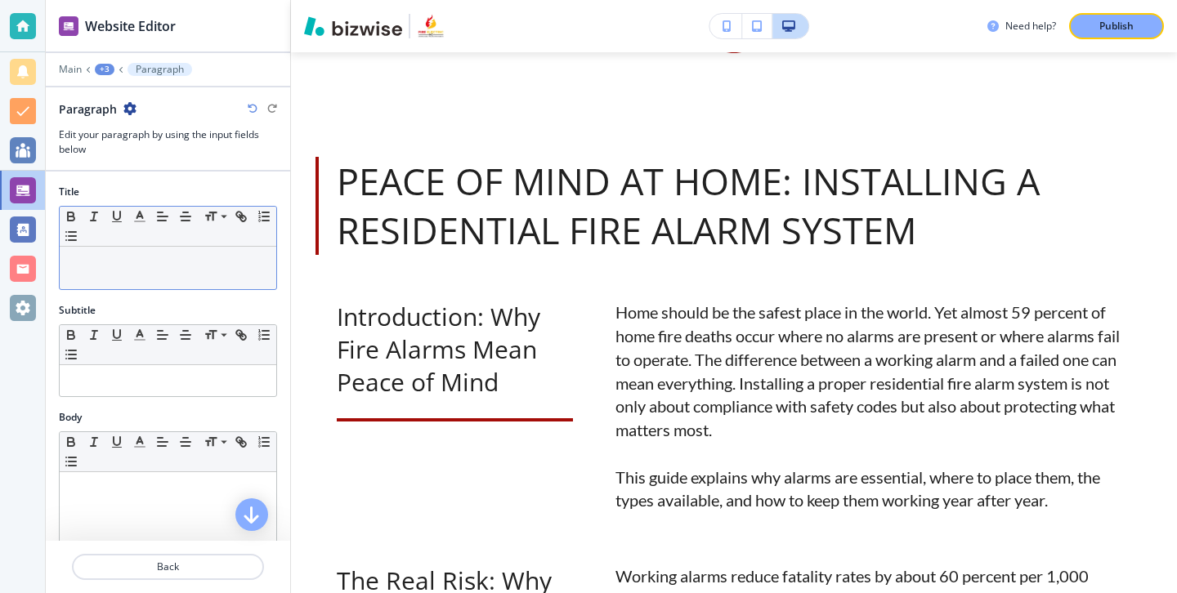
click at [145, 251] on div at bounding box center [168, 268] width 217 height 43
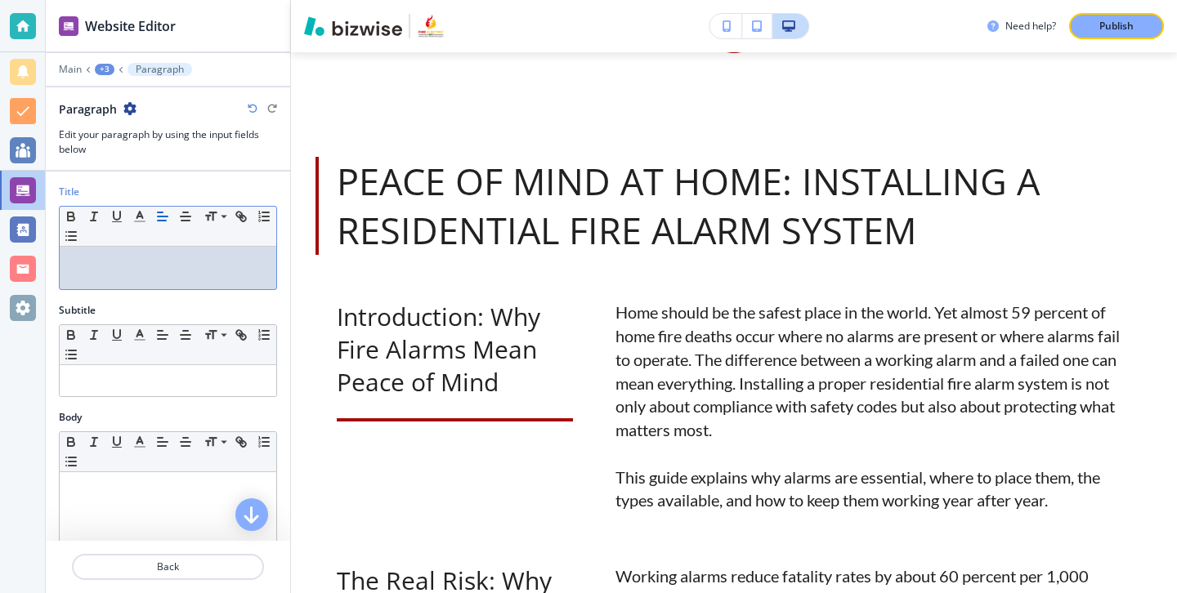
paste div
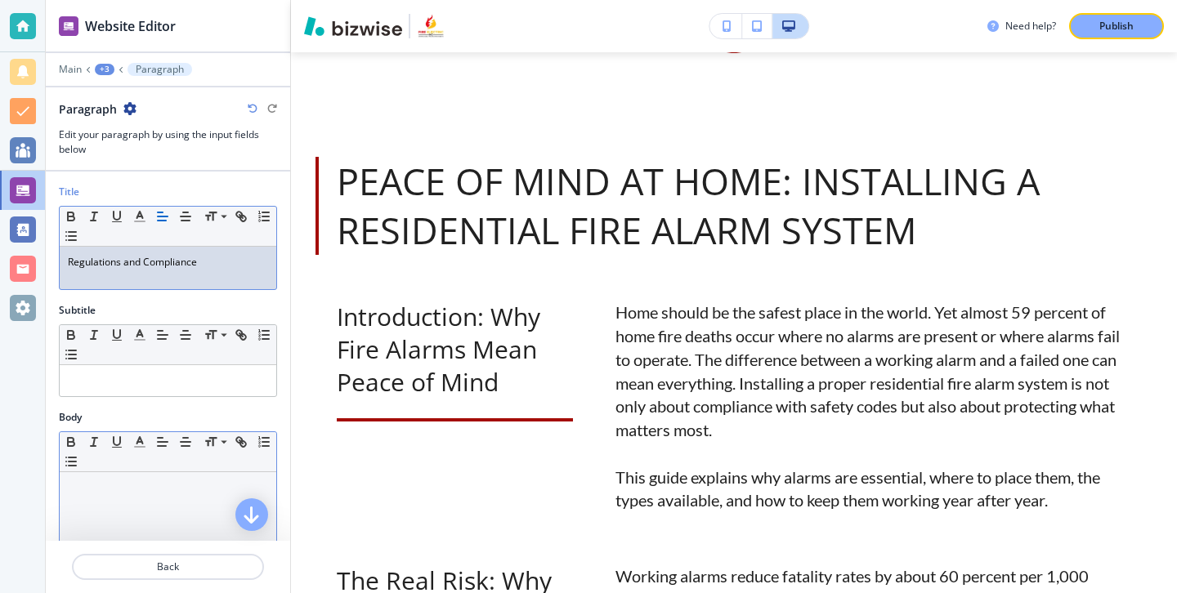
click at [162, 481] on p at bounding box center [168, 488] width 200 height 15
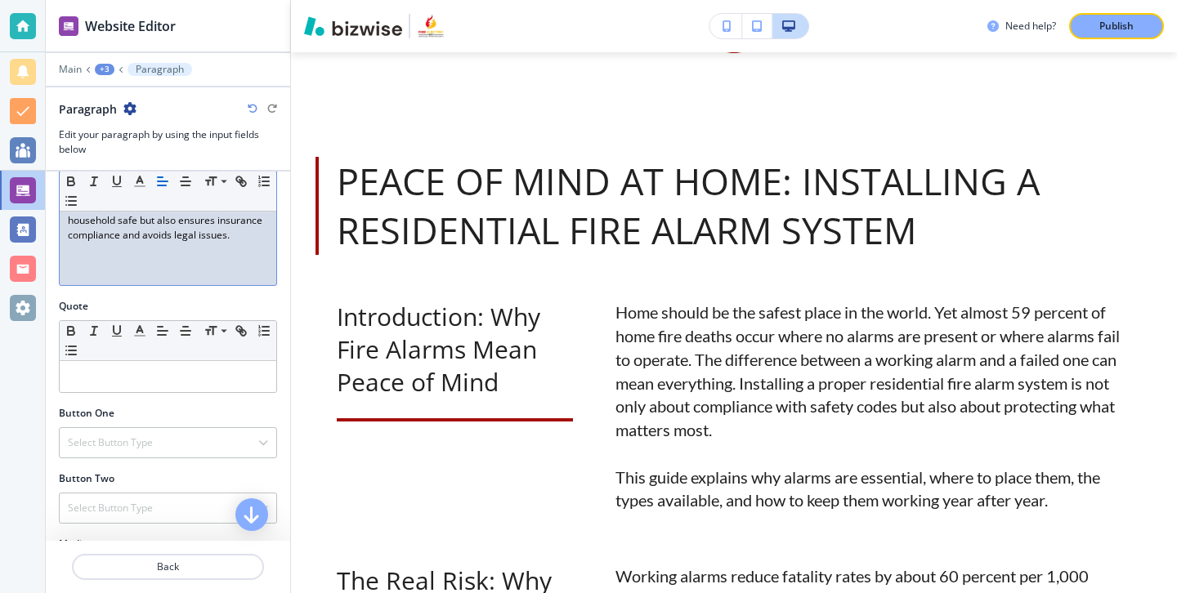
scroll to position [536, 0]
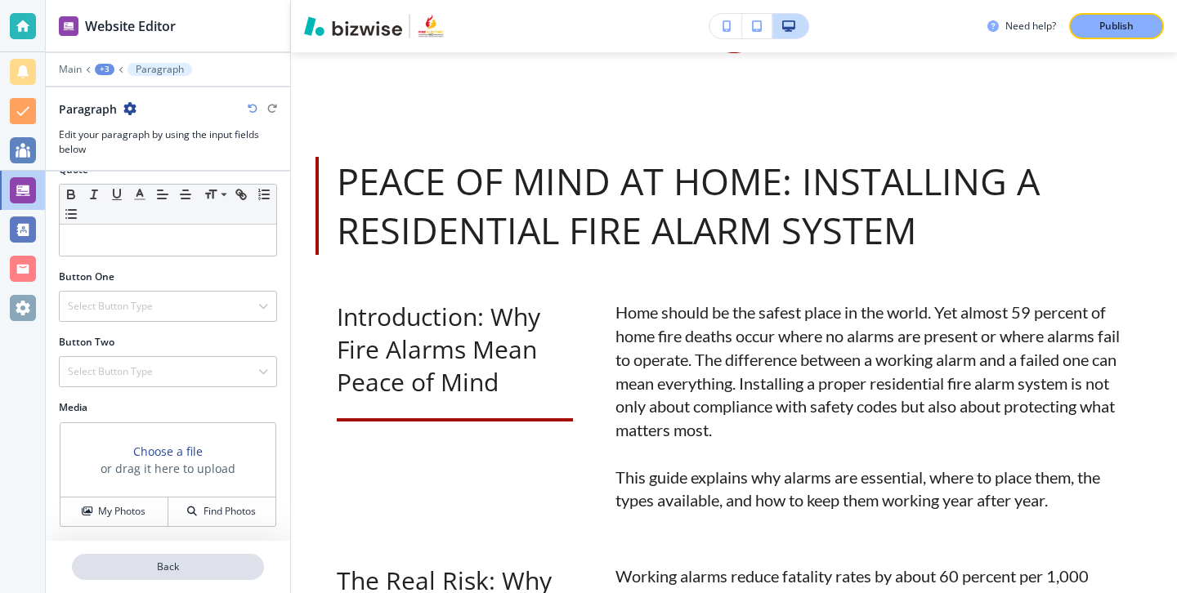
click at [139, 572] on p "Back" at bounding box center [168, 567] width 189 height 15
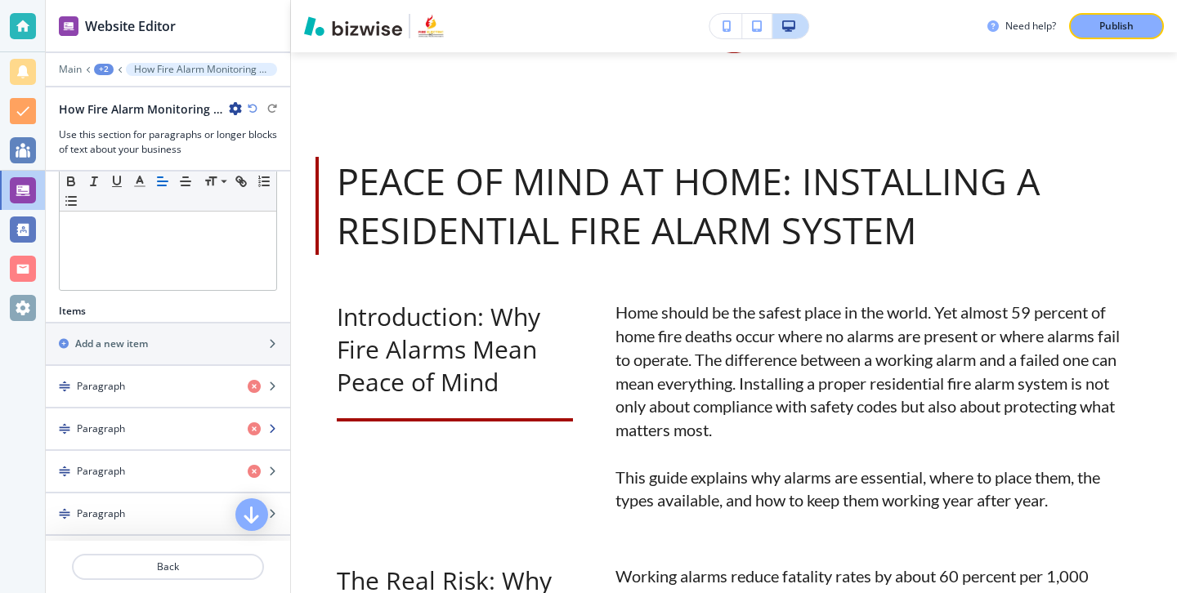
scroll to position [395, 0]
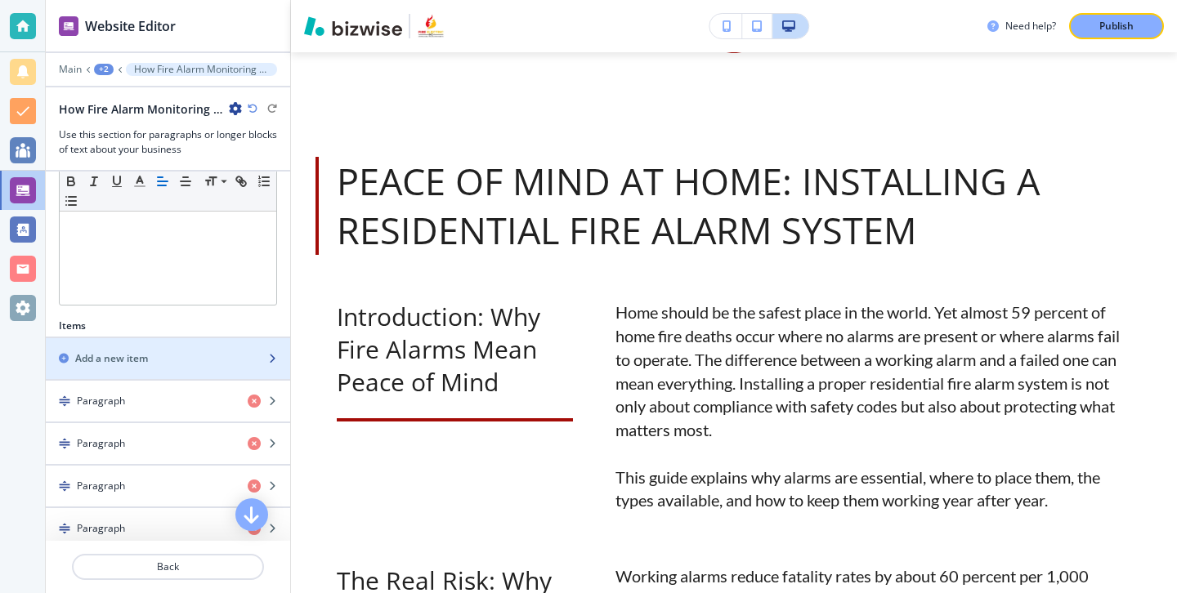
click at [155, 363] on div "Add a new item" at bounding box center [150, 358] width 208 height 15
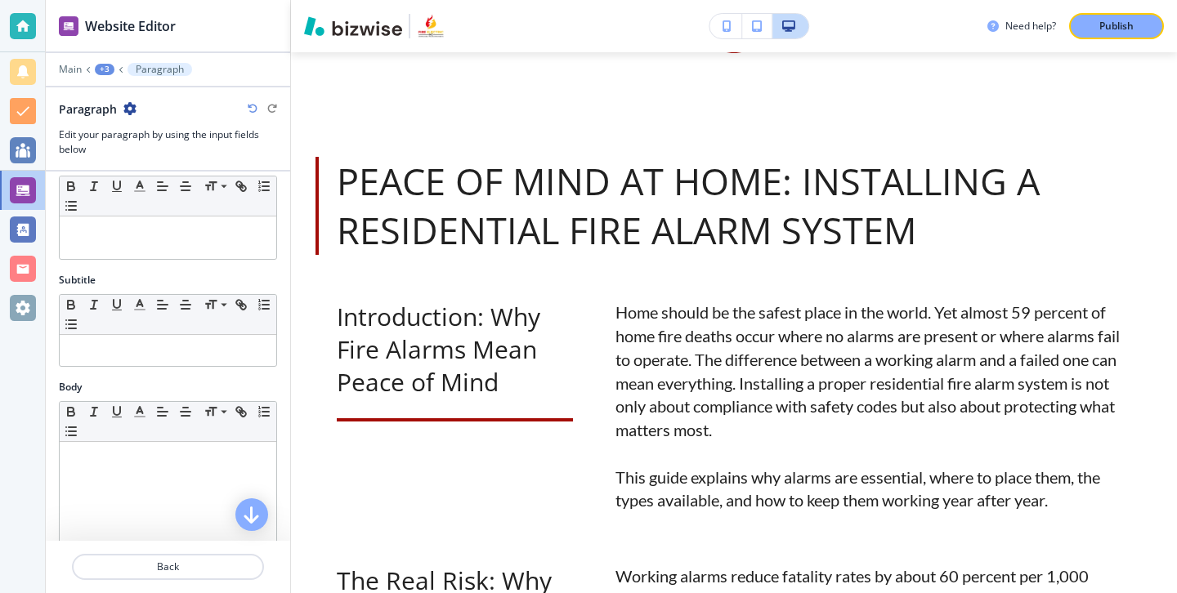
scroll to position [25, 0]
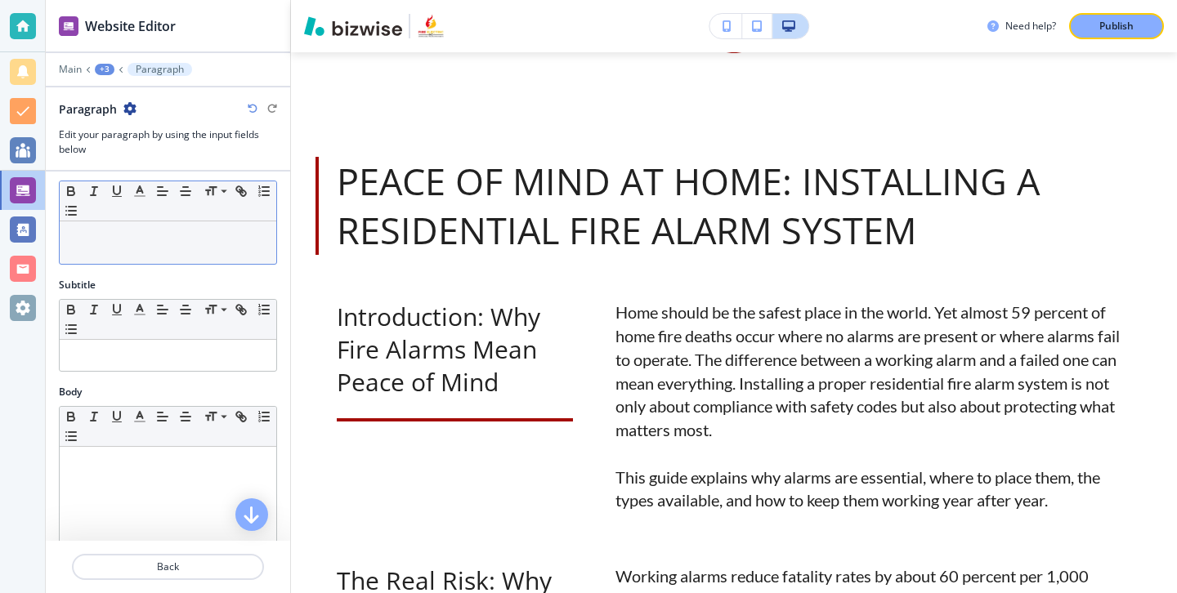
click at [160, 248] on div at bounding box center [168, 243] width 217 height 43
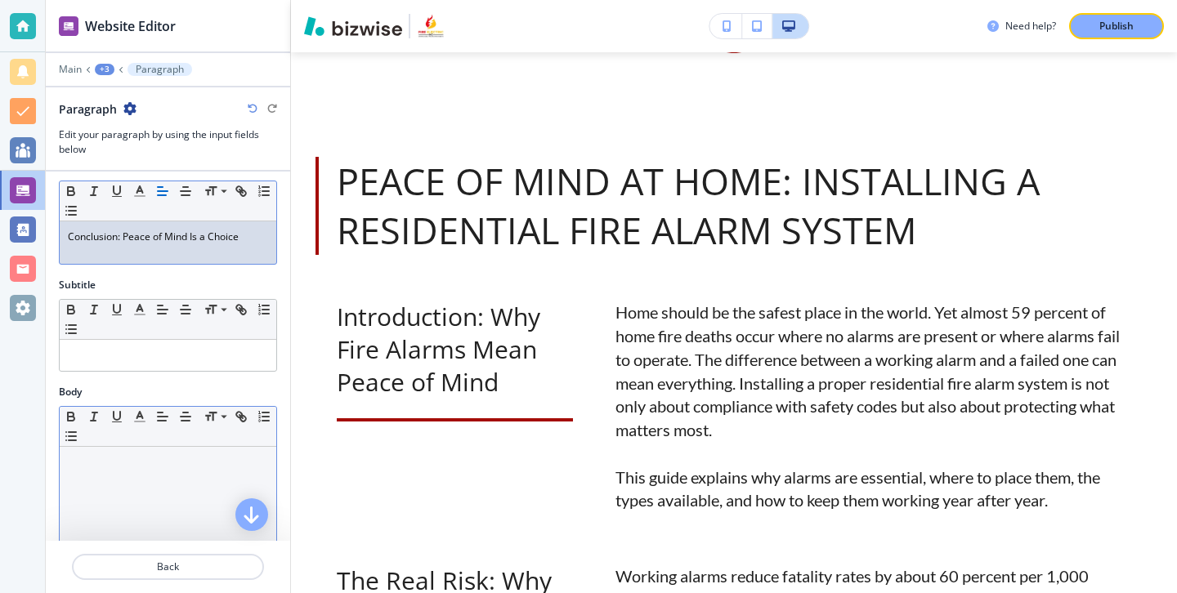
click at [150, 498] on div at bounding box center [168, 553] width 217 height 213
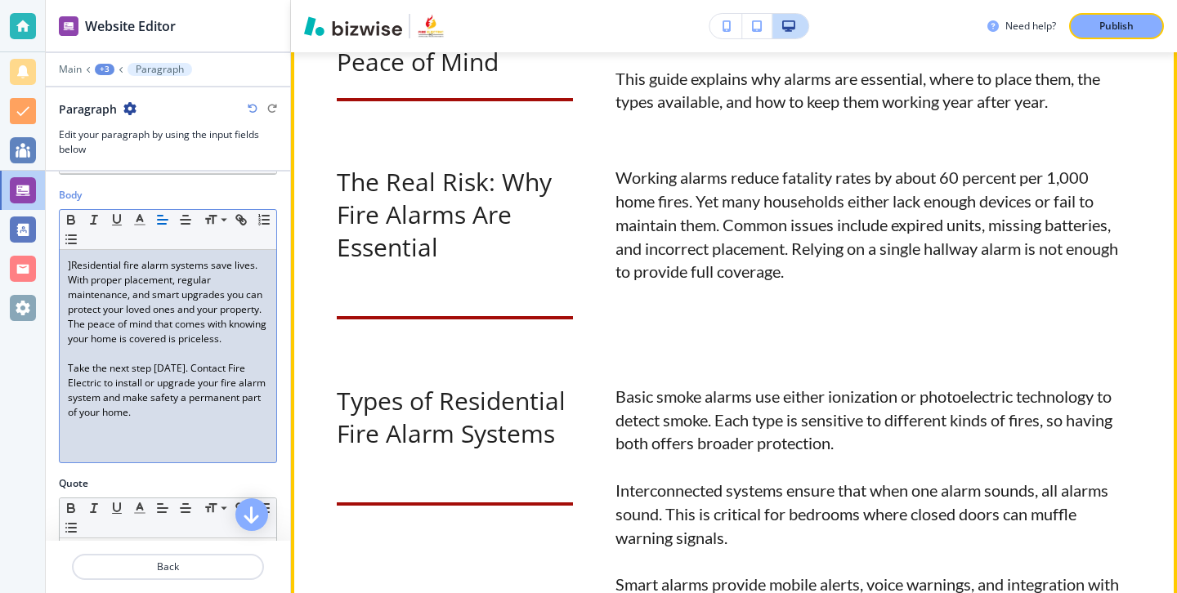
scroll to position [1534, 0]
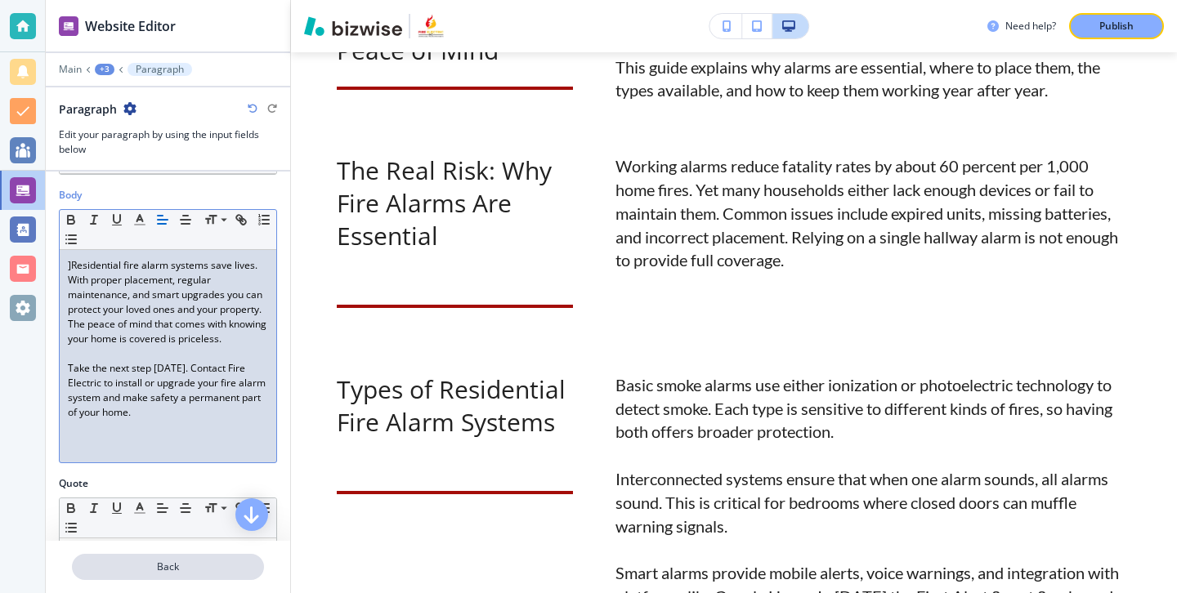
click at [208, 567] on p "Back" at bounding box center [168, 567] width 189 height 15
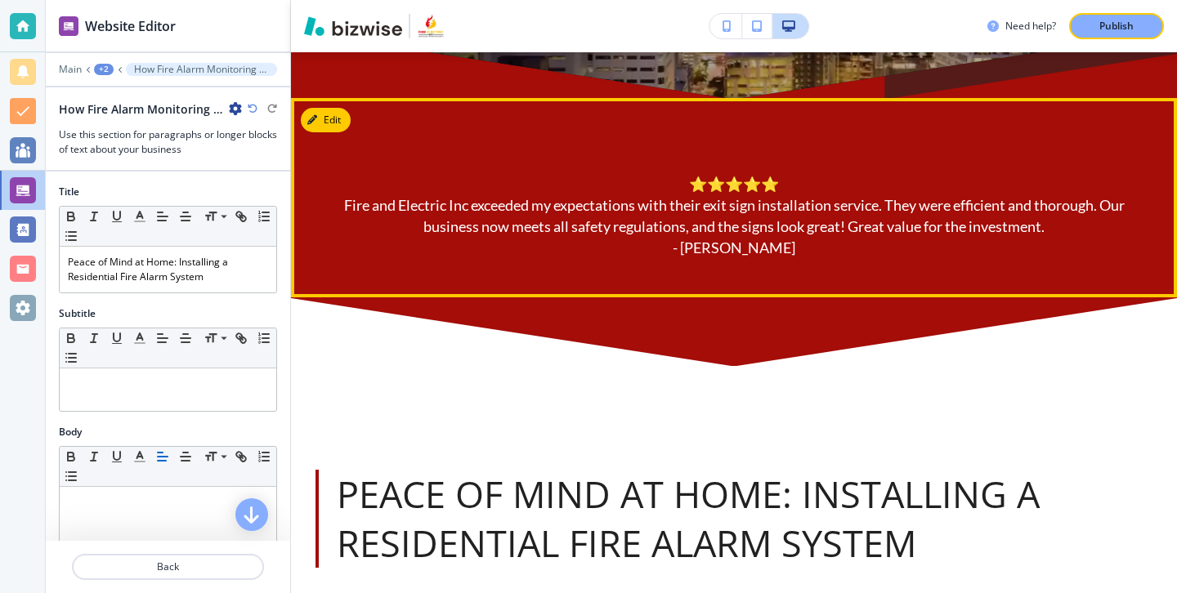
scroll to position [812, 0]
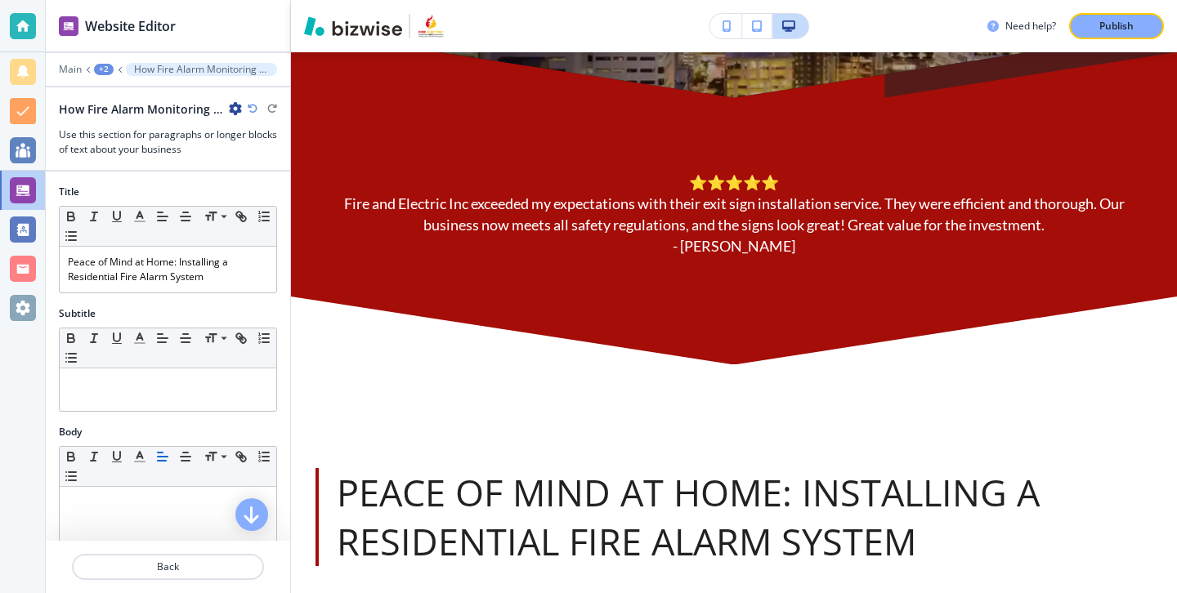
click at [236, 107] on icon "button" at bounding box center [235, 108] width 13 height 13
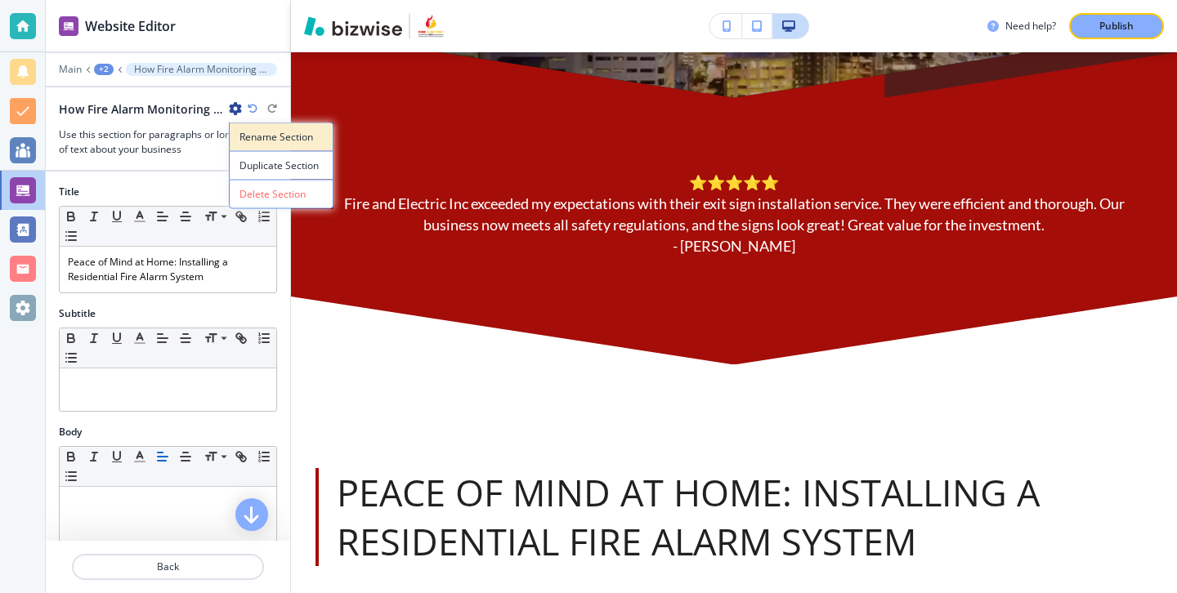
click at [253, 141] on p "Rename Section" at bounding box center [280, 137] width 83 height 15
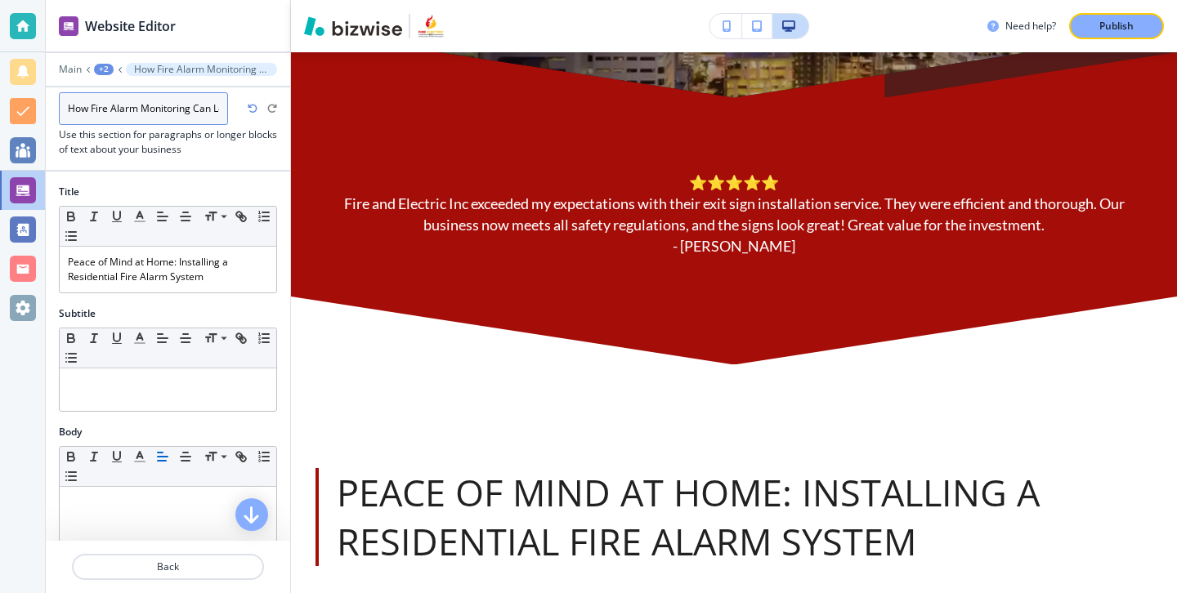
click at [204, 113] on input "How Fire Alarm Monitoring Can Lower Your Insurance Premiums" at bounding box center [143, 108] width 169 height 33
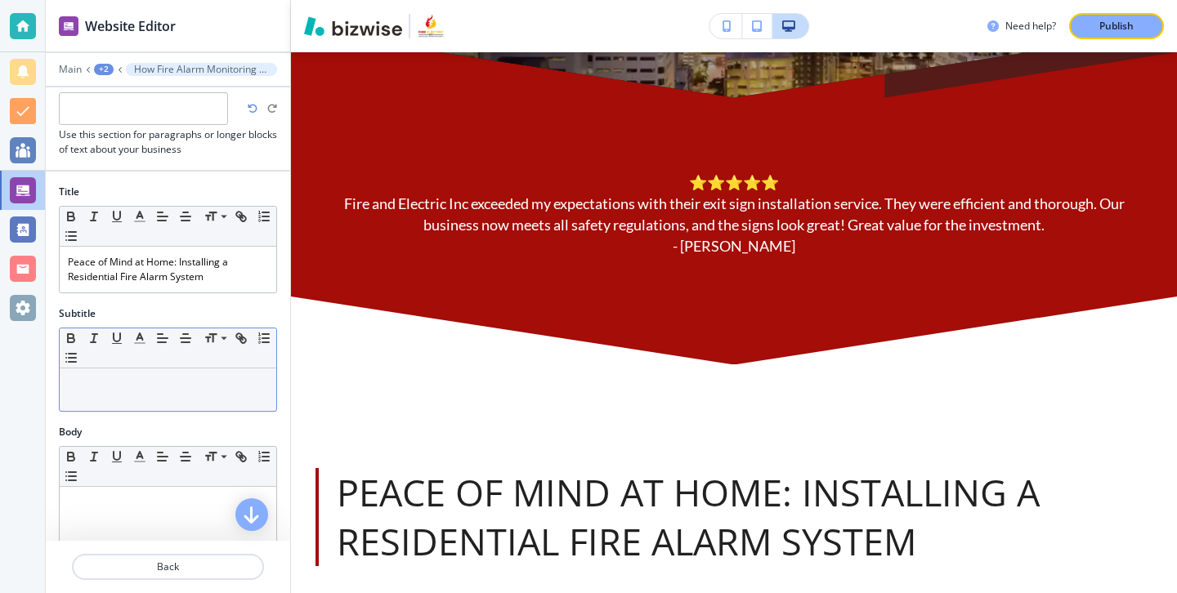
click at [212, 375] on div at bounding box center [168, 390] width 217 height 43
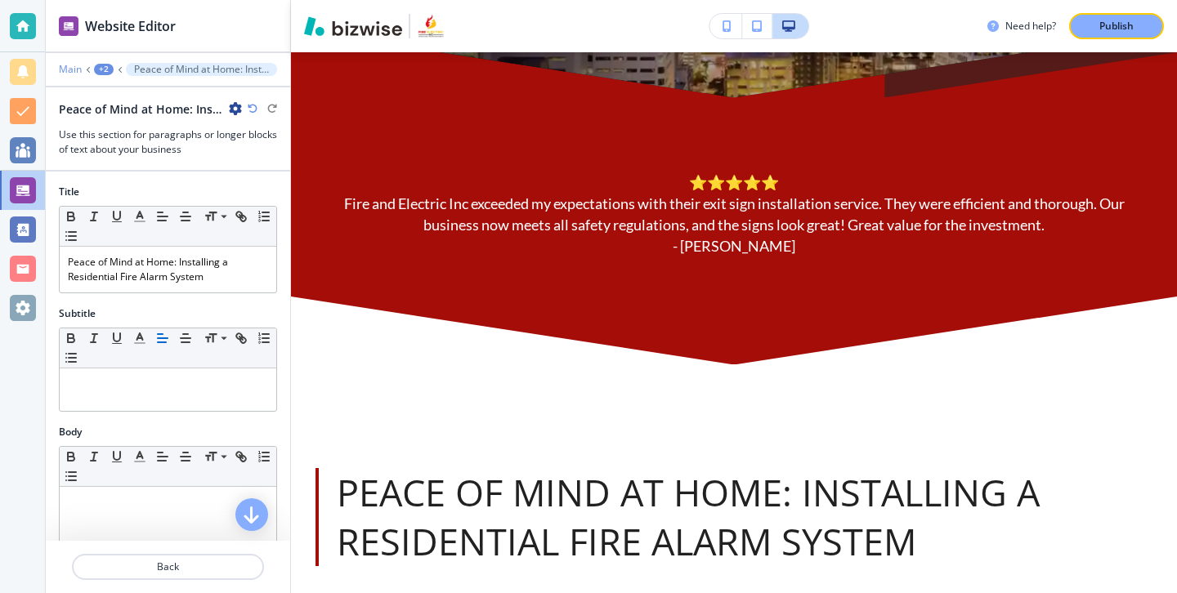
click at [74, 67] on p "Main" at bounding box center [70, 69] width 23 height 11
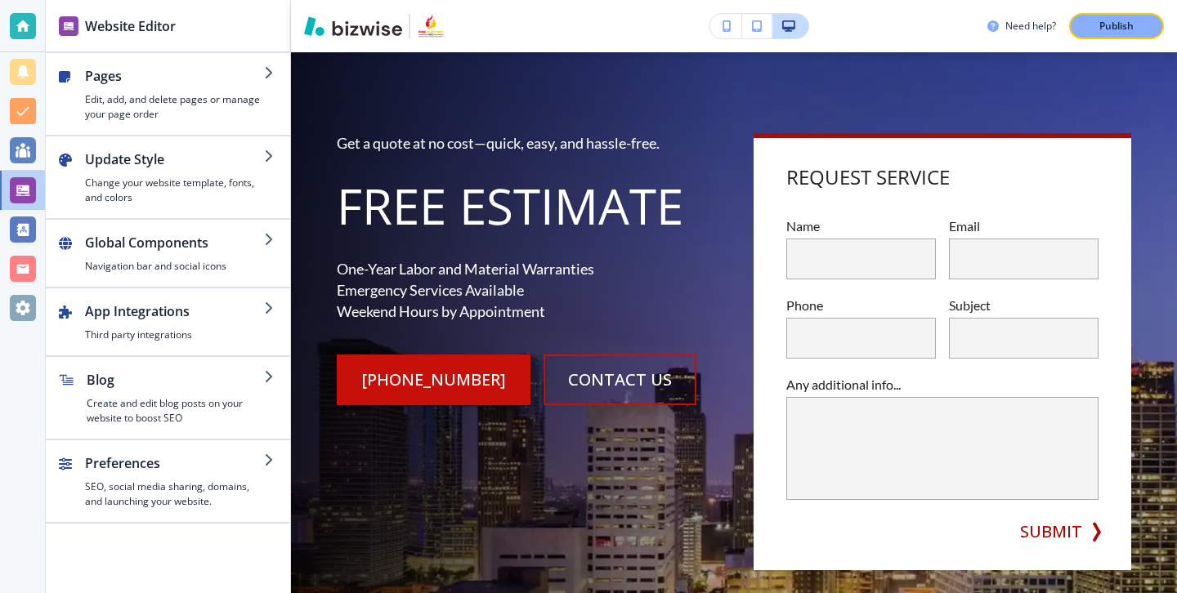
scroll to position [0, 0]
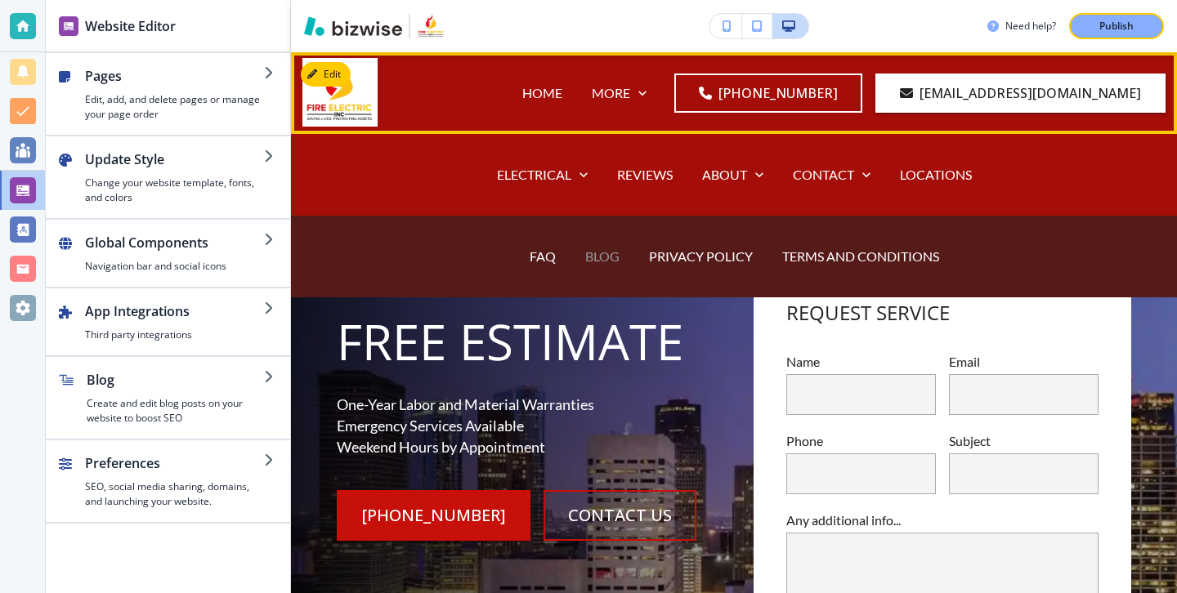
click at [611, 258] on p "BLOG" at bounding box center [602, 256] width 34 height 19
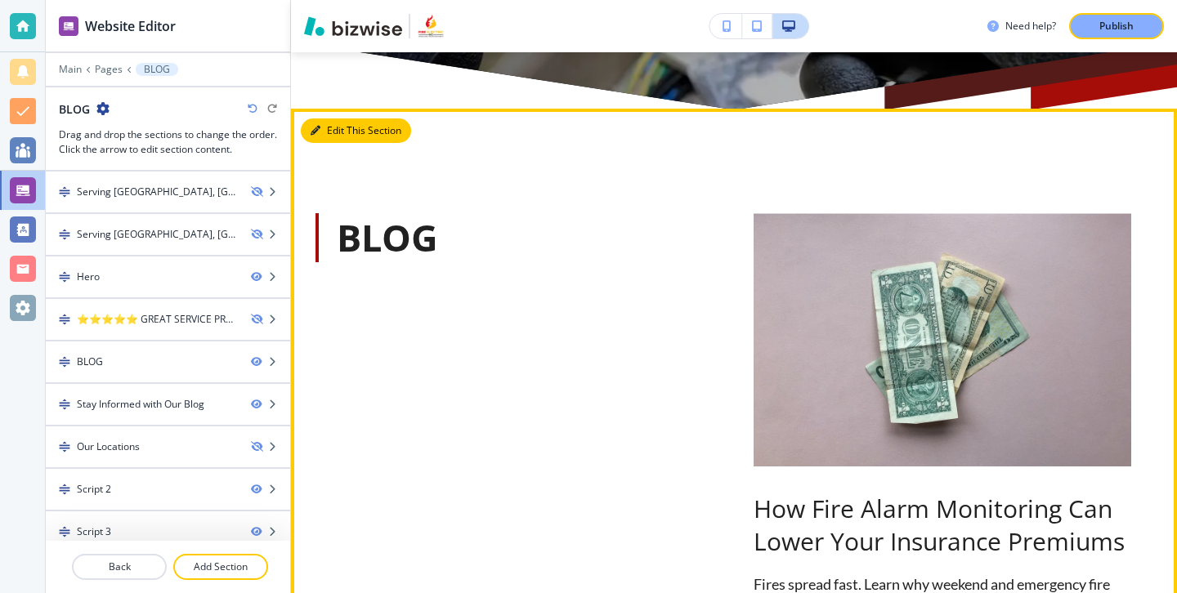
click at [324, 128] on button "Edit This Section" at bounding box center [356, 131] width 110 height 25
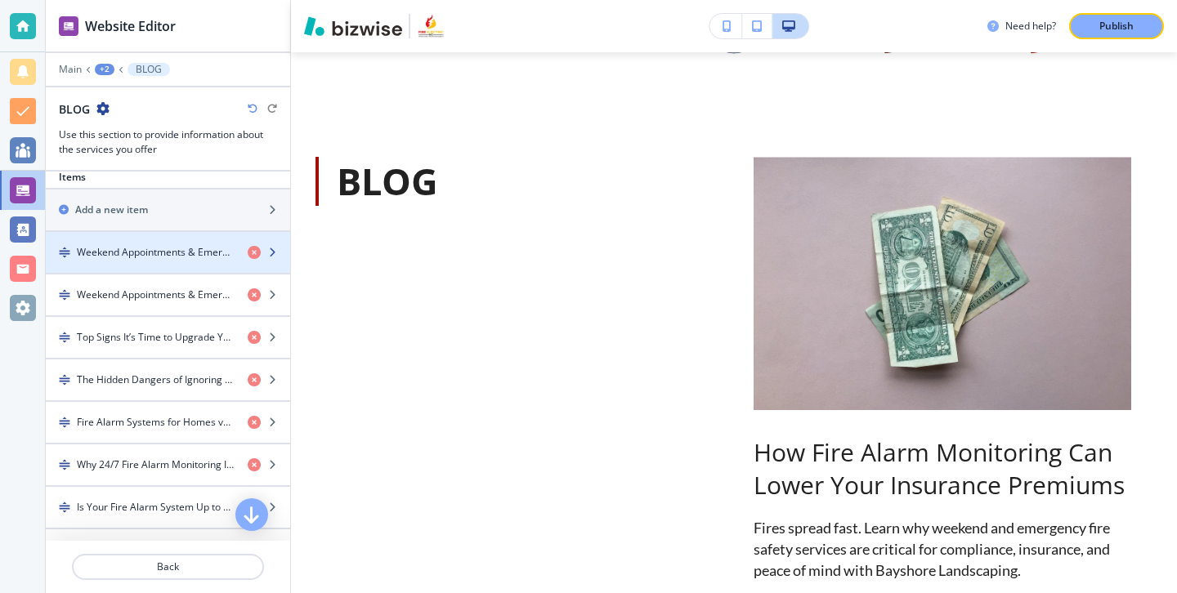
scroll to position [502, 0]
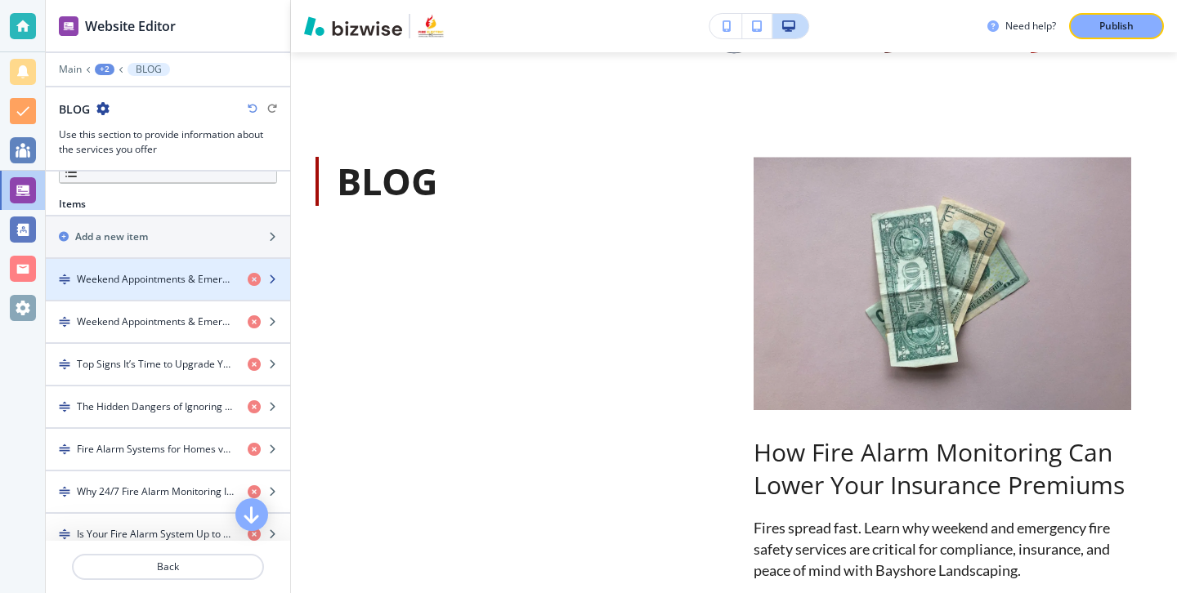
click at [200, 298] on div "button" at bounding box center [168, 293] width 244 height 13
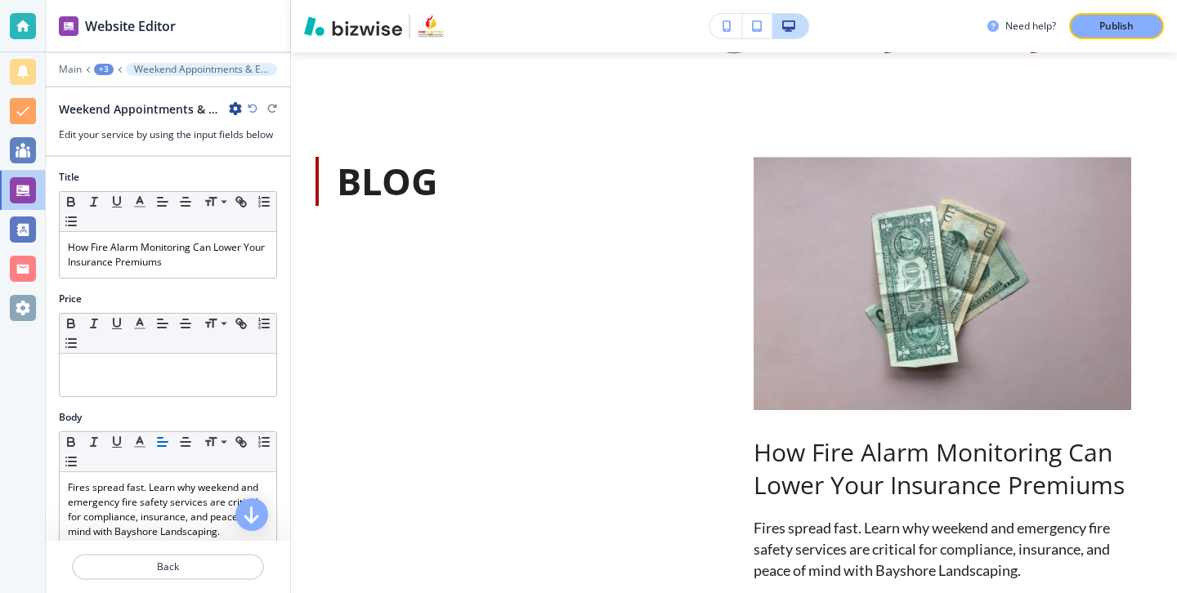
click at [235, 112] on icon "button" at bounding box center [235, 108] width 13 height 13
click at [257, 174] on button "Duplicate Weekend Appointments & Emergency Service: Why Speed Matters in Fire S…" at bounding box center [281, 165] width 105 height 29
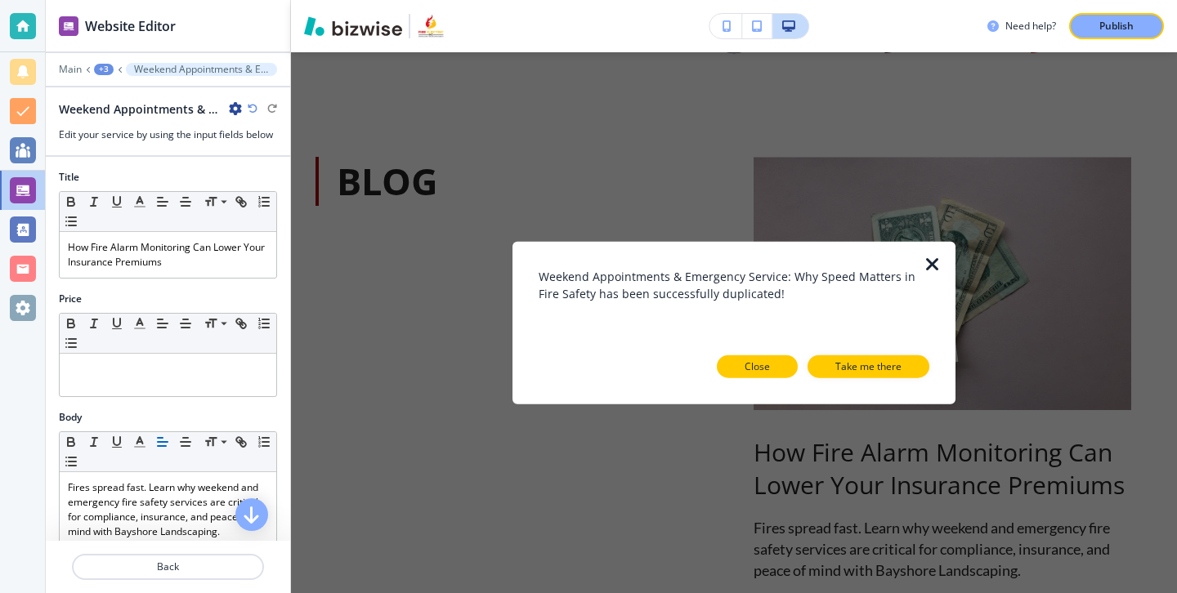
click at [767, 371] on p "Close" at bounding box center [757, 366] width 25 height 15
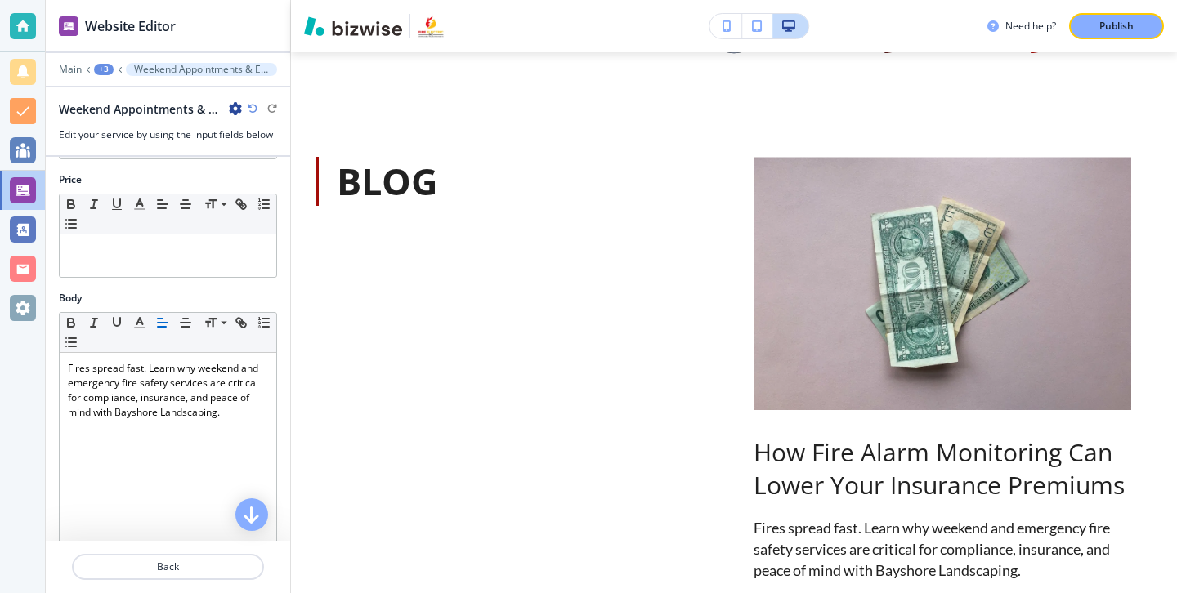
scroll to position [0, 0]
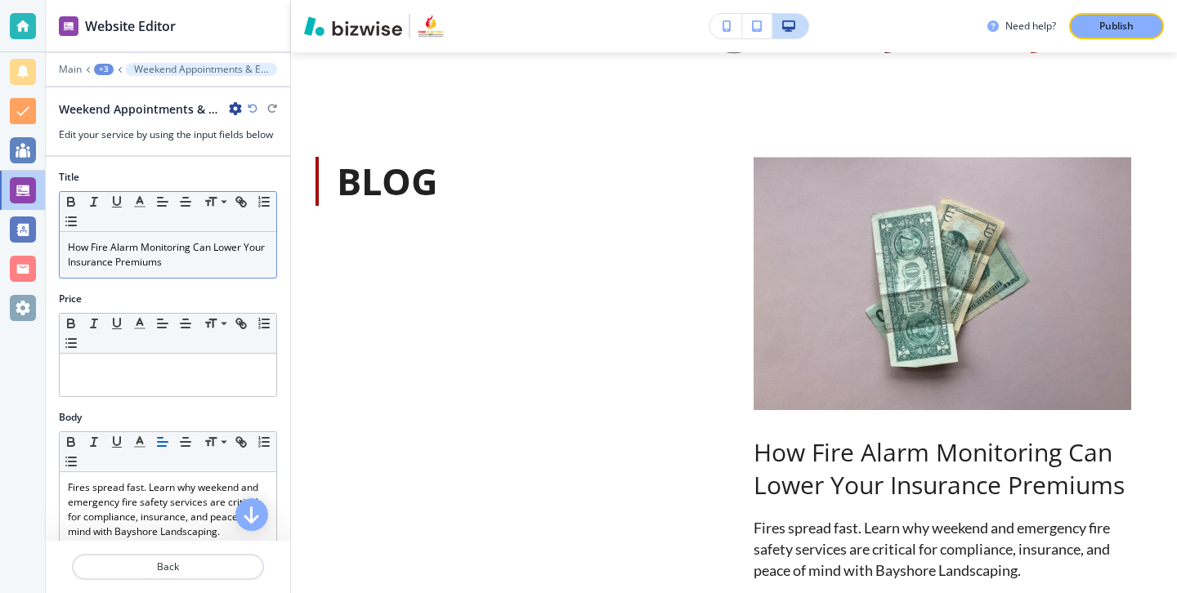
click at [178, 257] on p "How Fire Alarm Monitoring Can Lower Your Insurance Premiums" at bounding box center [168, 254] width 200 height 29
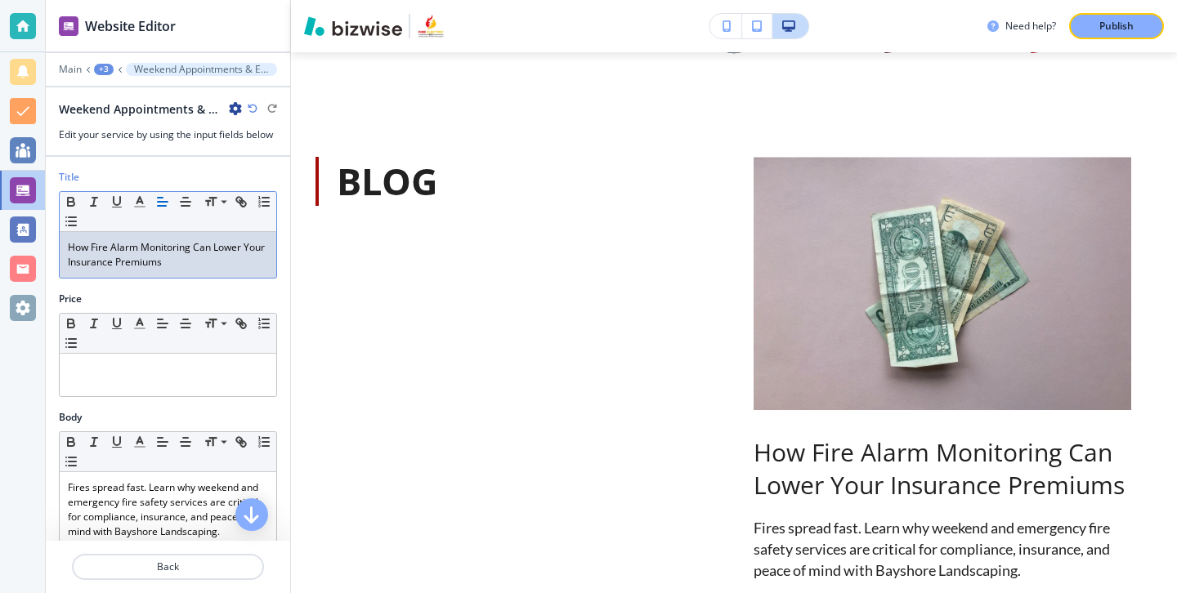
click at [179, 258] on p "How Fire Alarm Monitoring Can Lower Your Insurance Premiums" at bounding box center [168, 254] width 200 height 29
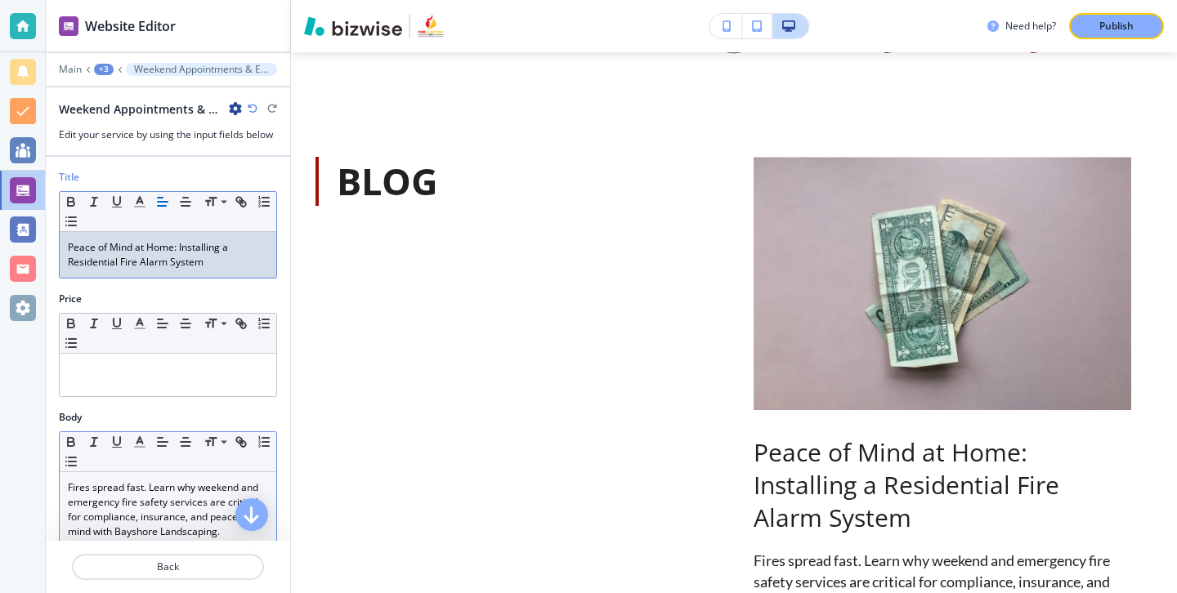
click at [144, 519] on p "Fires spread fast. Learn why weekend and emergency fire safety services are cri…" at bounding box center [168, 510] width 200 height 59
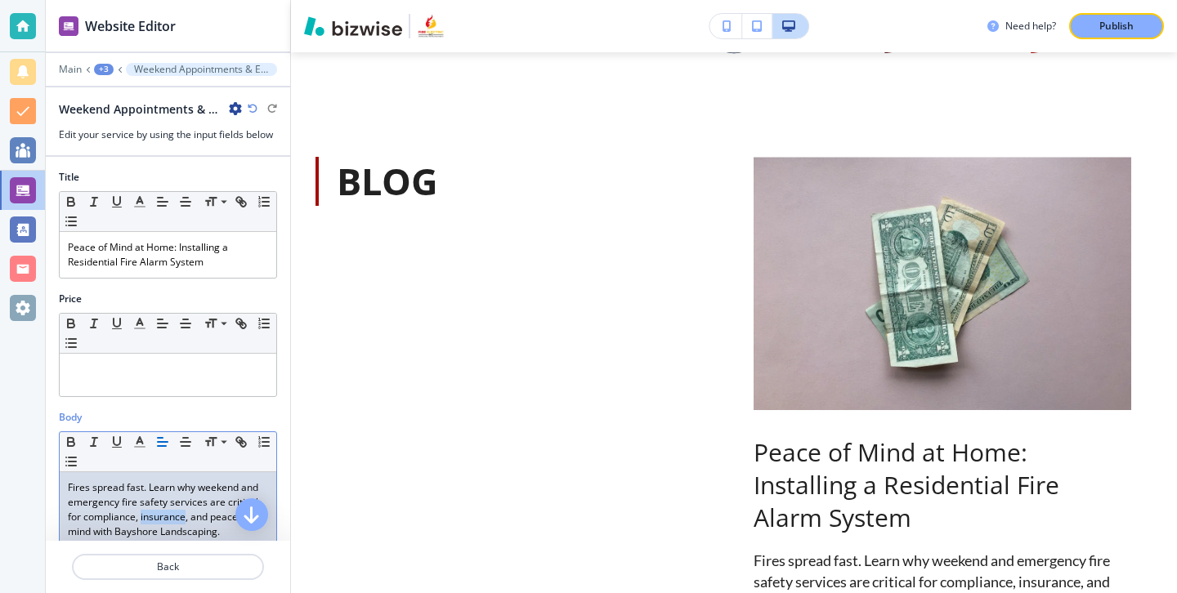
click at [144, 519] on p "Fires spread fast. Learn why weekend and emergency fire safety services are cri…" at bounding box center [168, 510] width 200 height 59
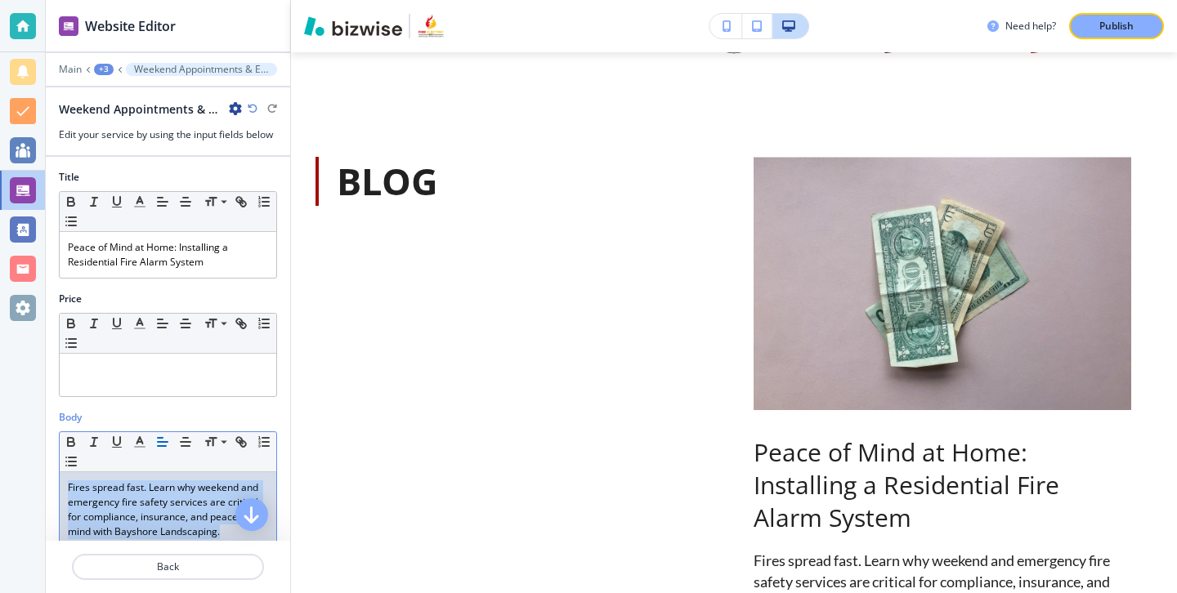
click at [144, 519] on p "Fires spread fast. Learn why weekend and emergency fire safety services are cri…" at bounding box center [168, 510] width 200 height 59
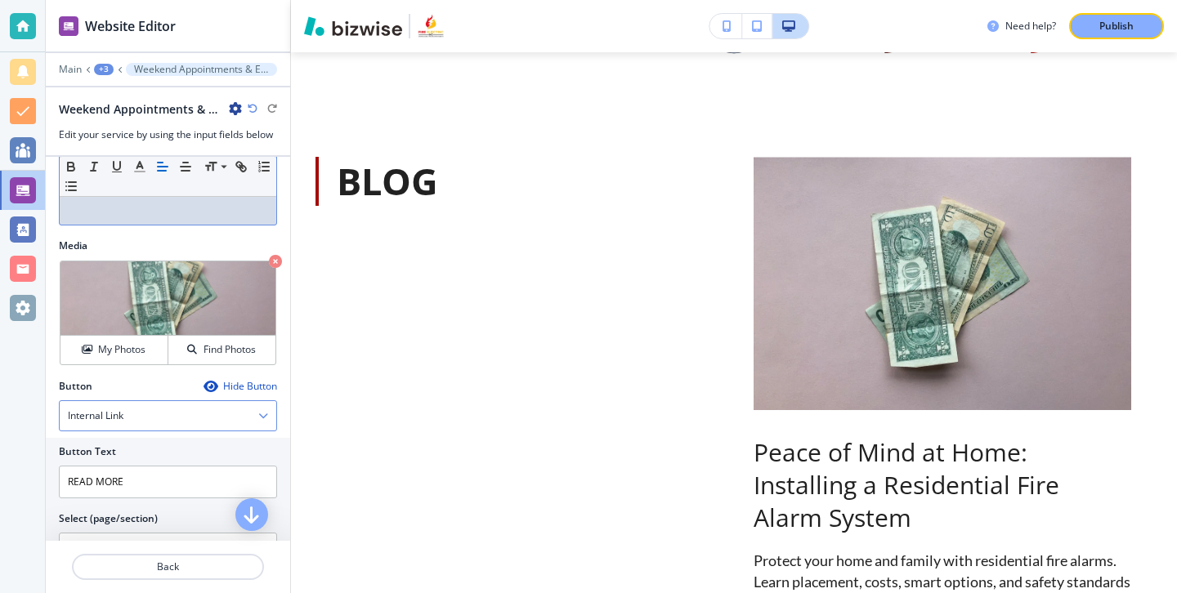
scroll to position [402, 0]
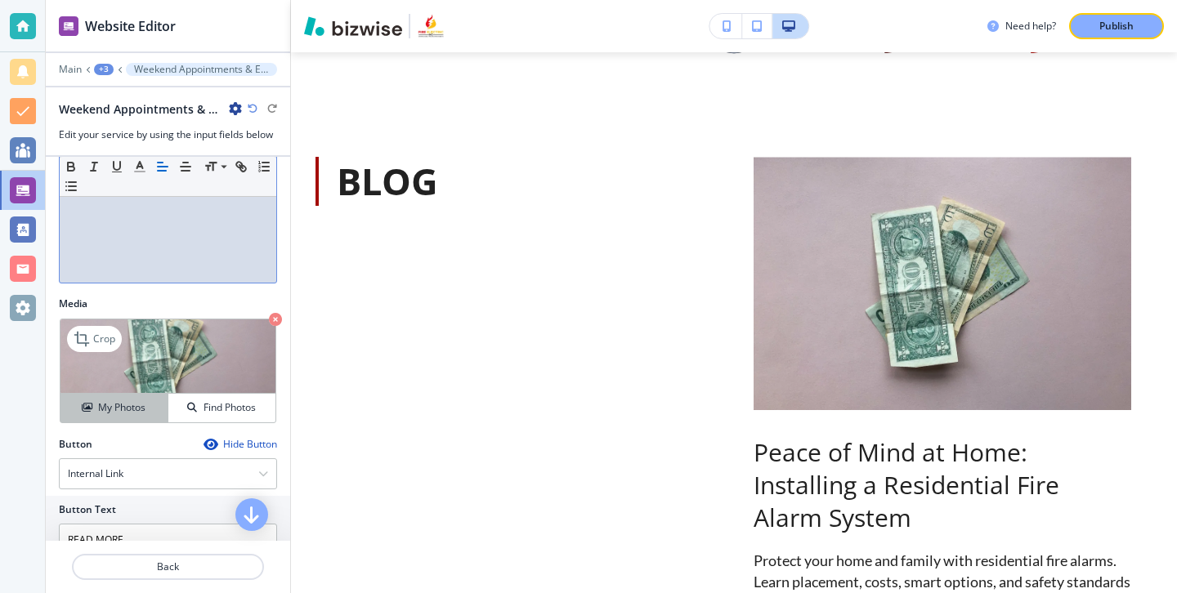
click at [128, 411] on h4 "My Photos" at bounding box center [121, 408] width 47 height 15
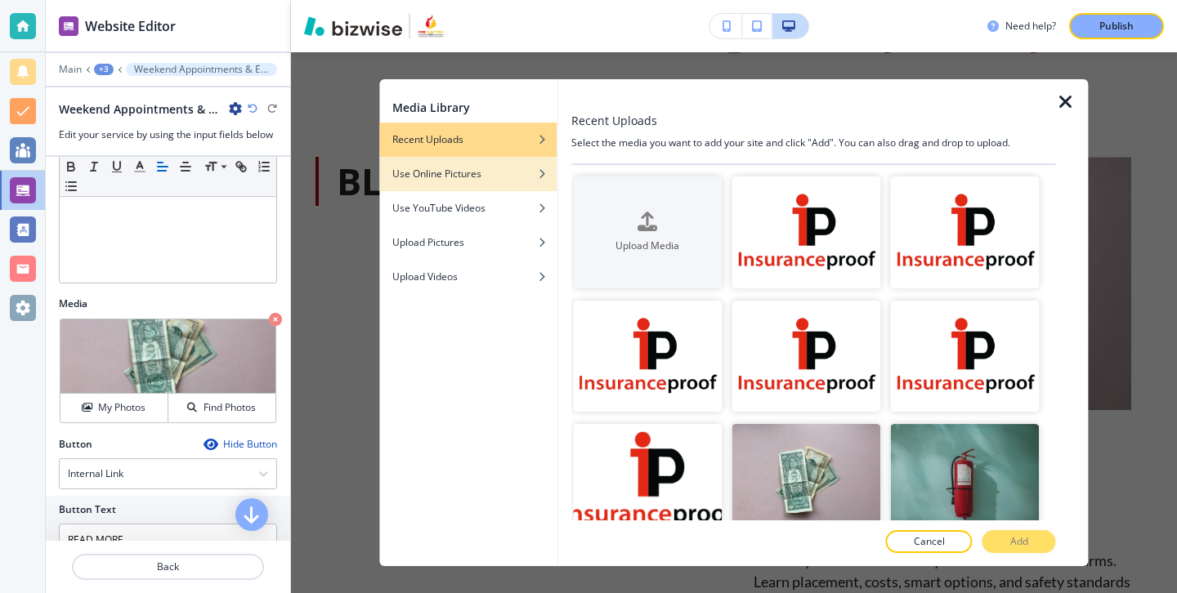
click at [453, 179] on h4 "Use Online Pictures" at bounding box center [436, 174] width 89 height 15
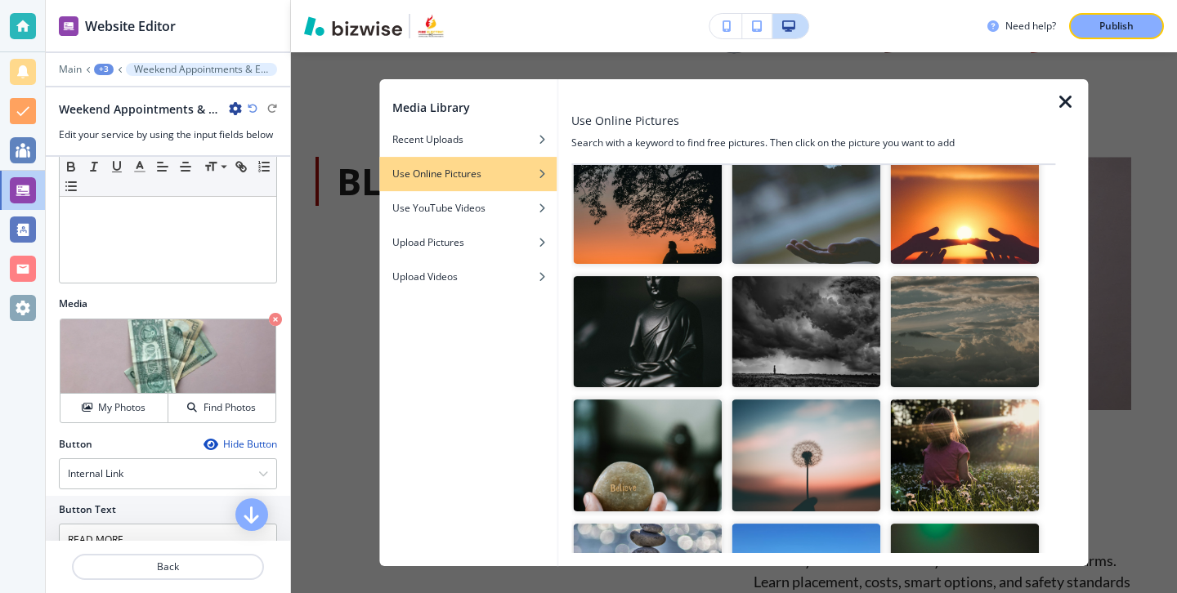
scroll to position [0, 0]
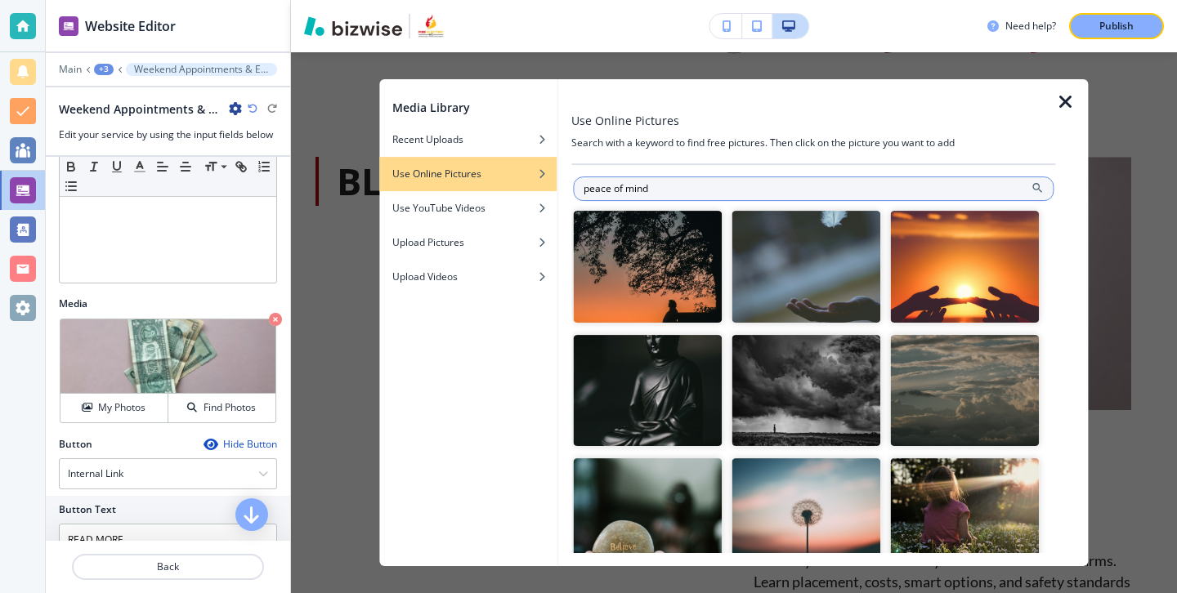
click at [663, 186] on input "peace of mind" at bounding box center [813, 189] width 481 height 25
type input "peace"
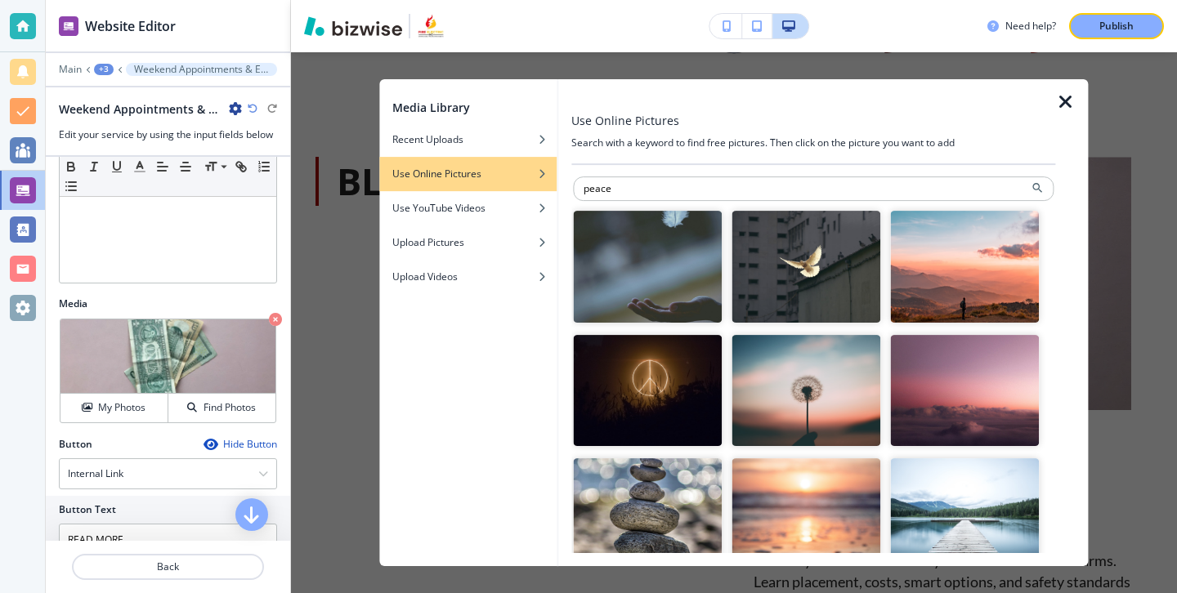
click at [669, 408] on img "button" at bounding box center [647, 391] width 149 height 112
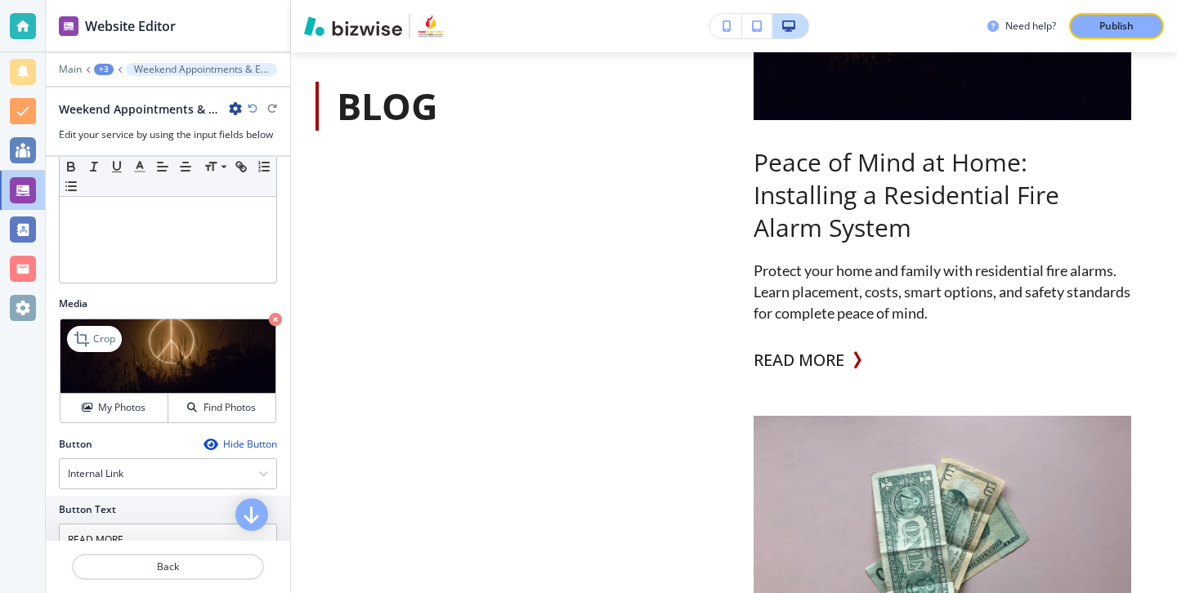
scroll to position [516, 0]
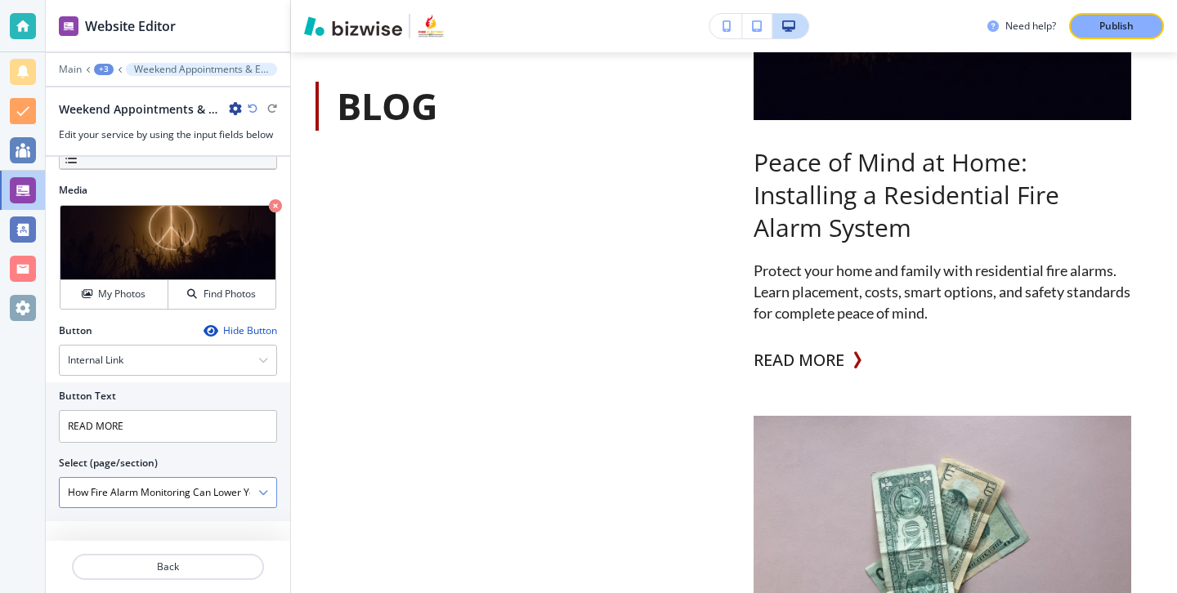
click at [261, 495] on icon "button" at bounding box center [263, 493] width 10 height 10
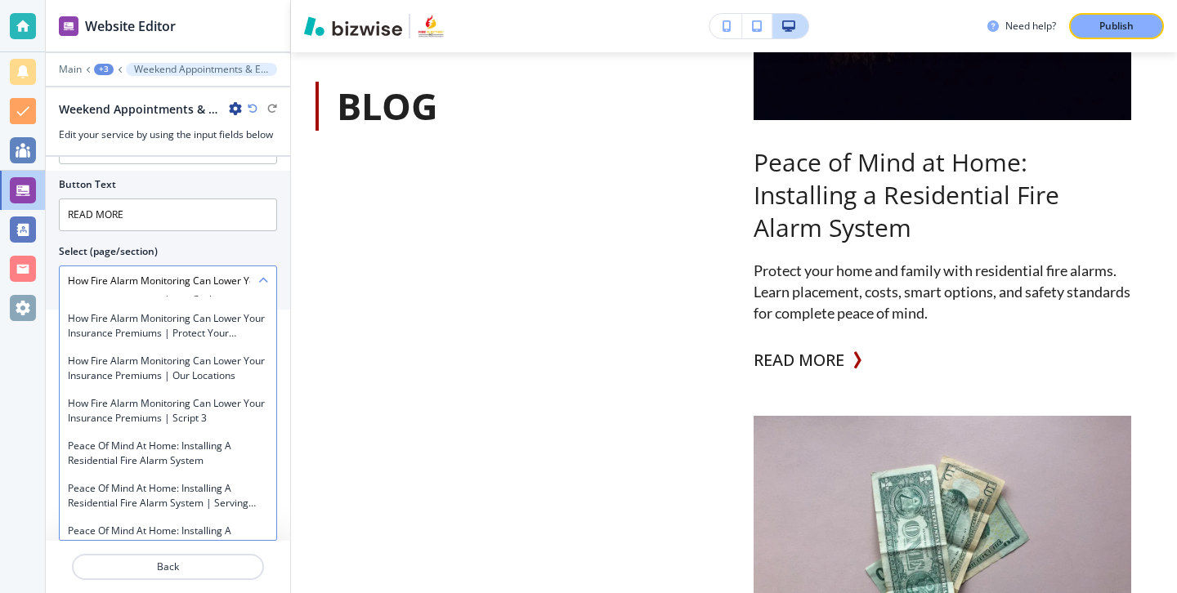
scroll to position [41499, 0]
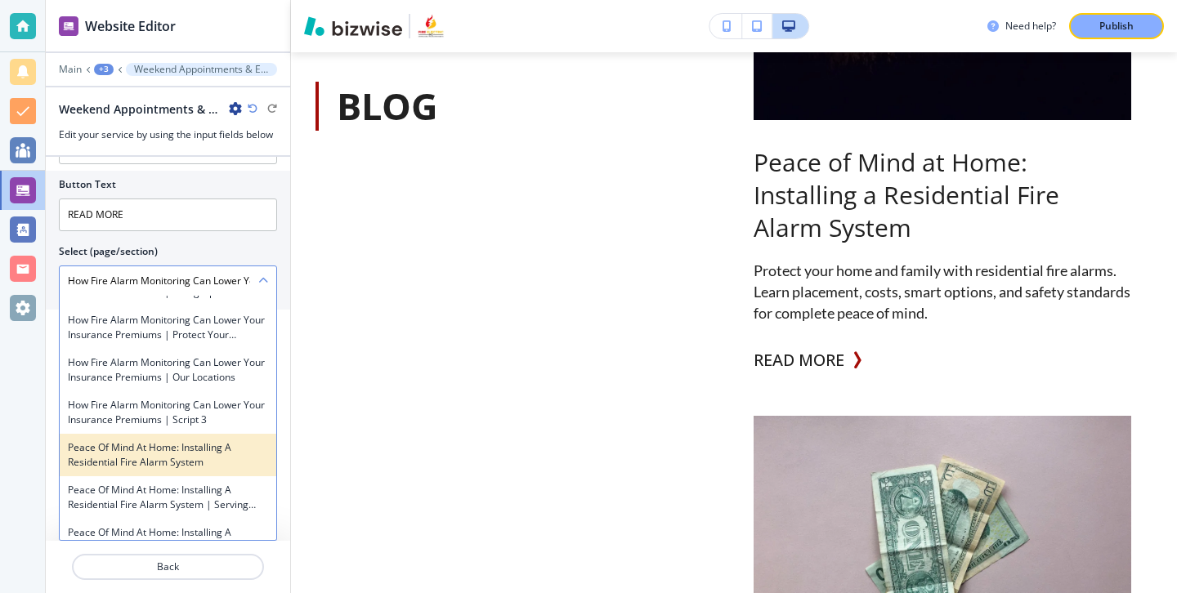
click at [226, 441] on h4 "Peace of Mind at Home: Installing a Residential Fire Alarm System" at bounding box center [168, 455] width 200 height 29
type \(page\/section\) "Peace of Mind at Home: Installing a Residential Fire Alarm System"
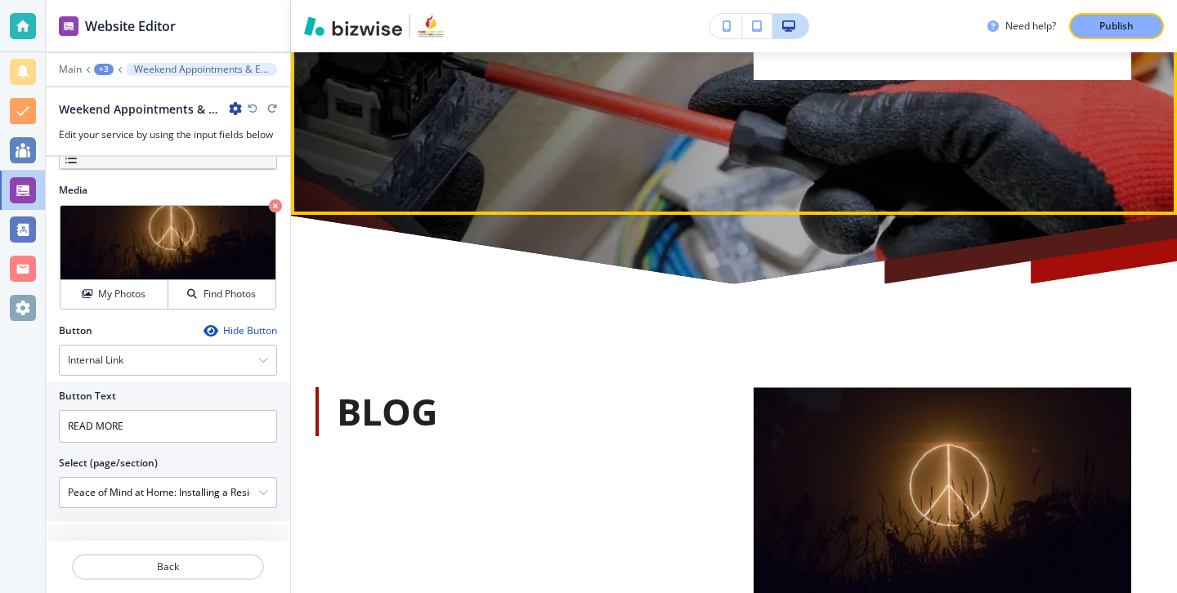
scroll to position [691, 0]
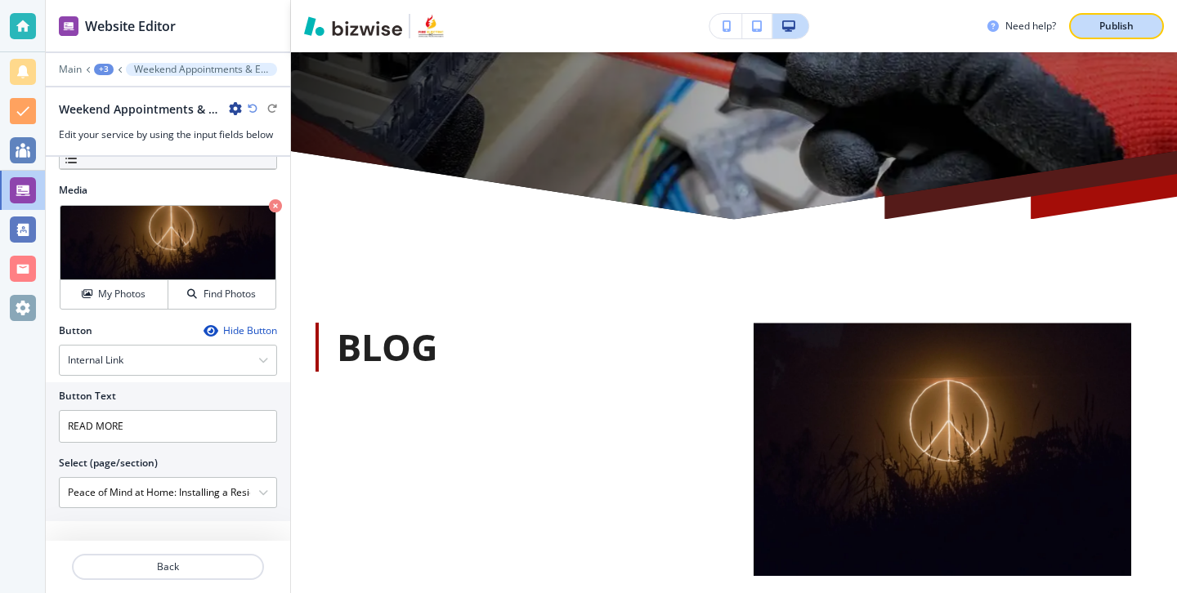
click at [1152, 25] on button "Publish" at bounding box center [1116, 26] width 95 height 26
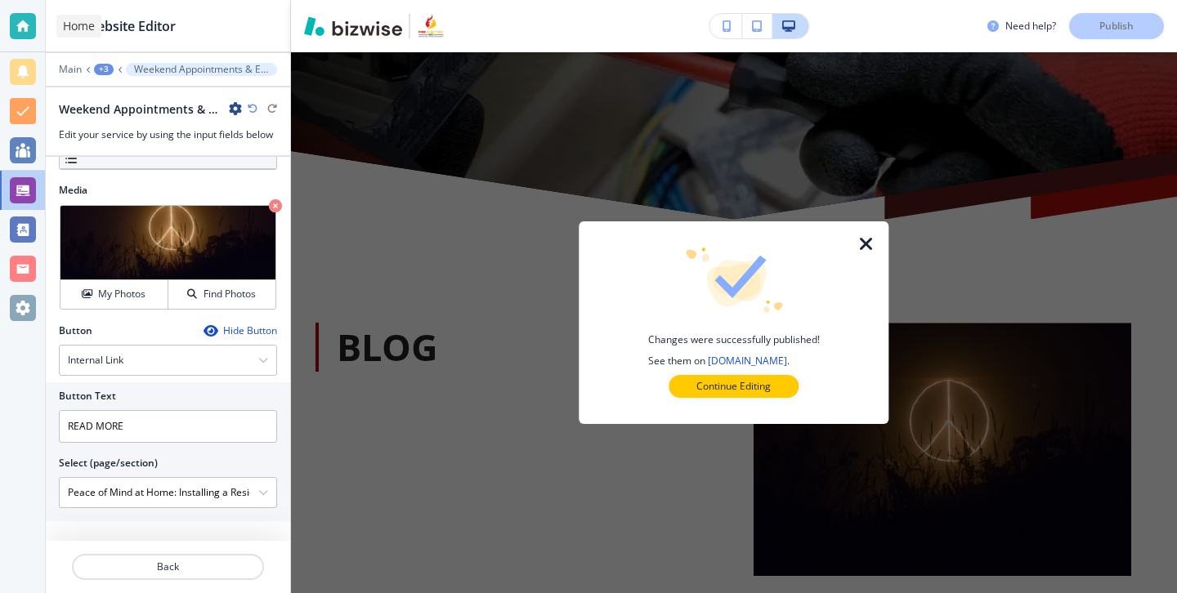
click at [28, 29] on div at bounding box center [23, 26] width 26 height 26
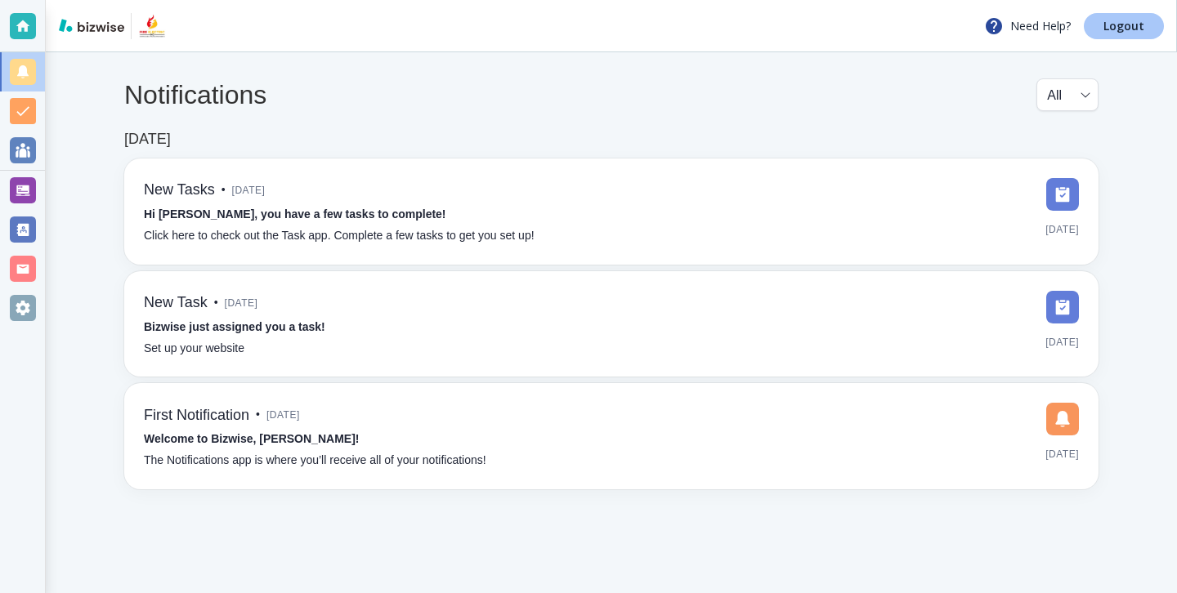
click at [1123, 34] on link "Logout" at bounding box center [1124, 26] width 80 height 26
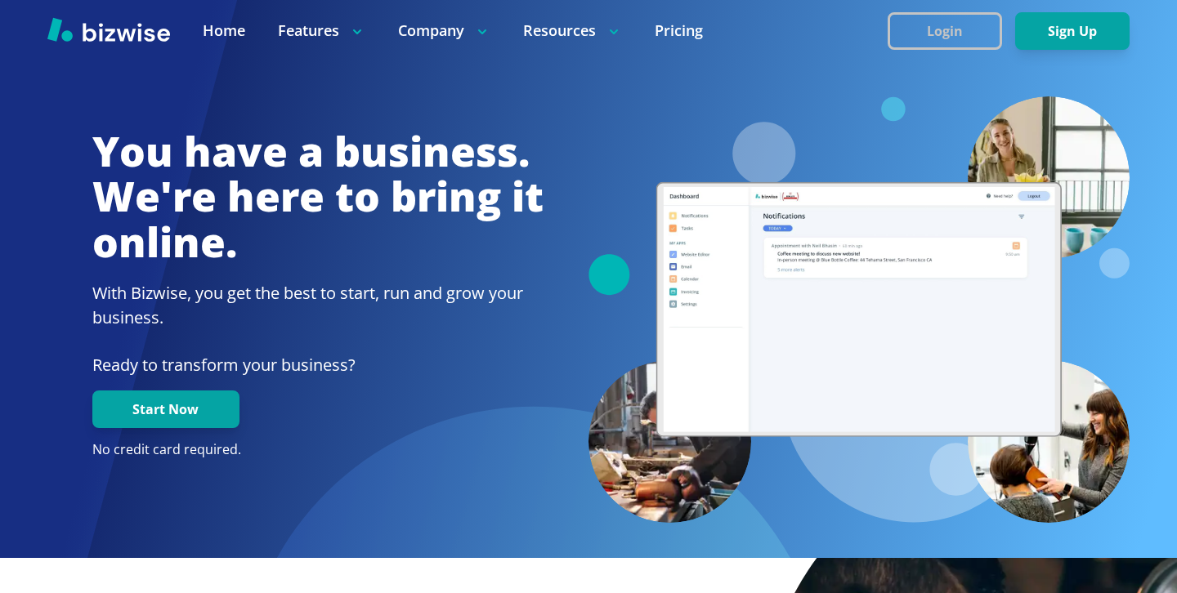
click at [987, 35] on button "Login" at bounding box center [945, 31] width 114 height 38
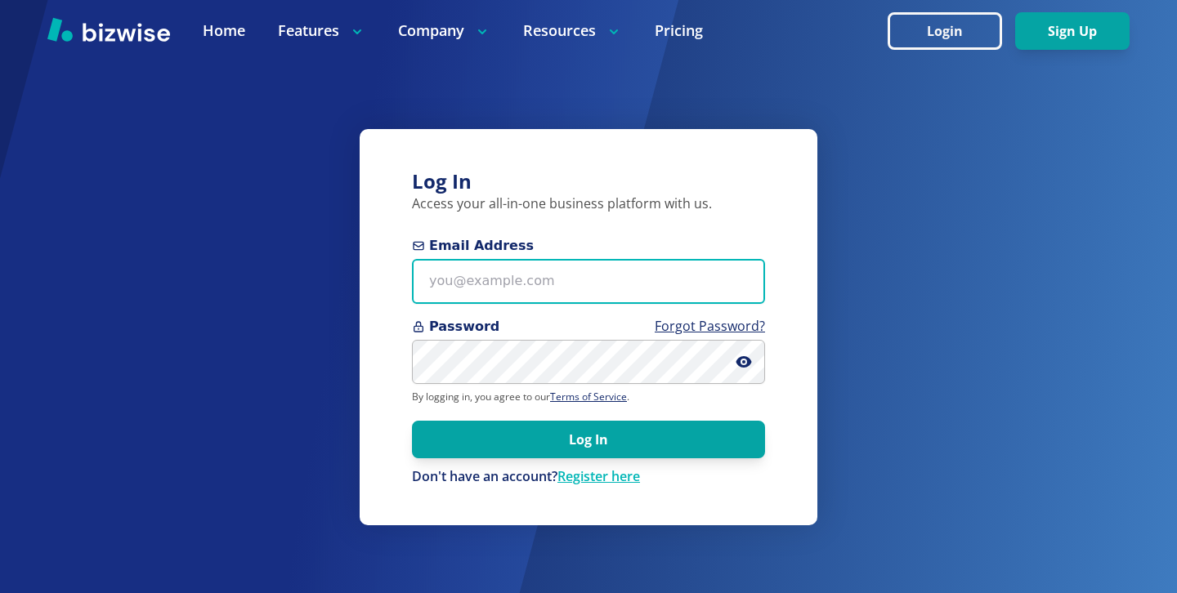
click at [545, 292] on input "Email Address" at bounding box center [588, 281] width 353 height 45
paste input "len@buttsinsurance.com"
type input "len@buttsinsurance.com"
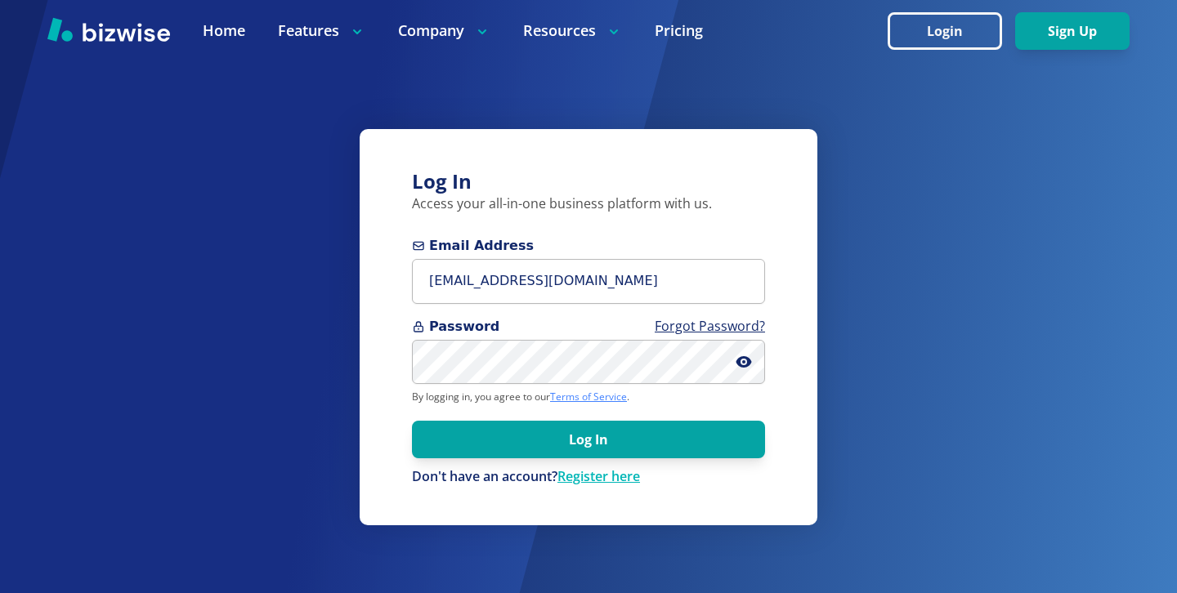
click at [615, 392] on link "Terms of Service" at bounding box center [588, 397] width 77 height 14
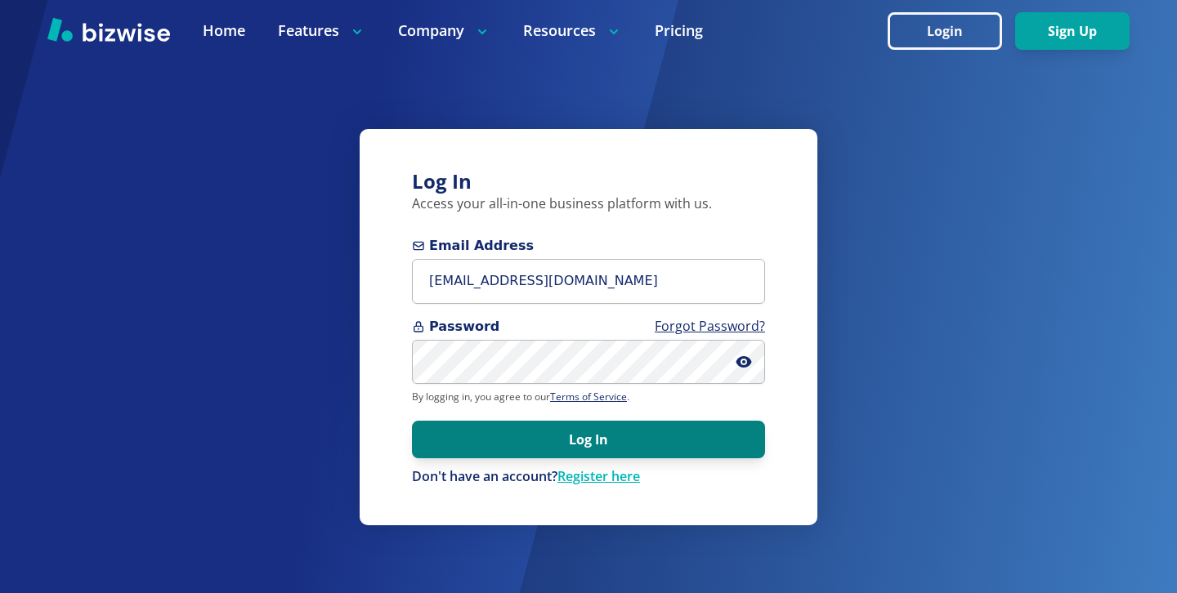
click at [657, 430] on button "Log In" at bounding box center [588, 440] width 353 height 38
